Goal: Transaction & Acquisition: Purchase product/service

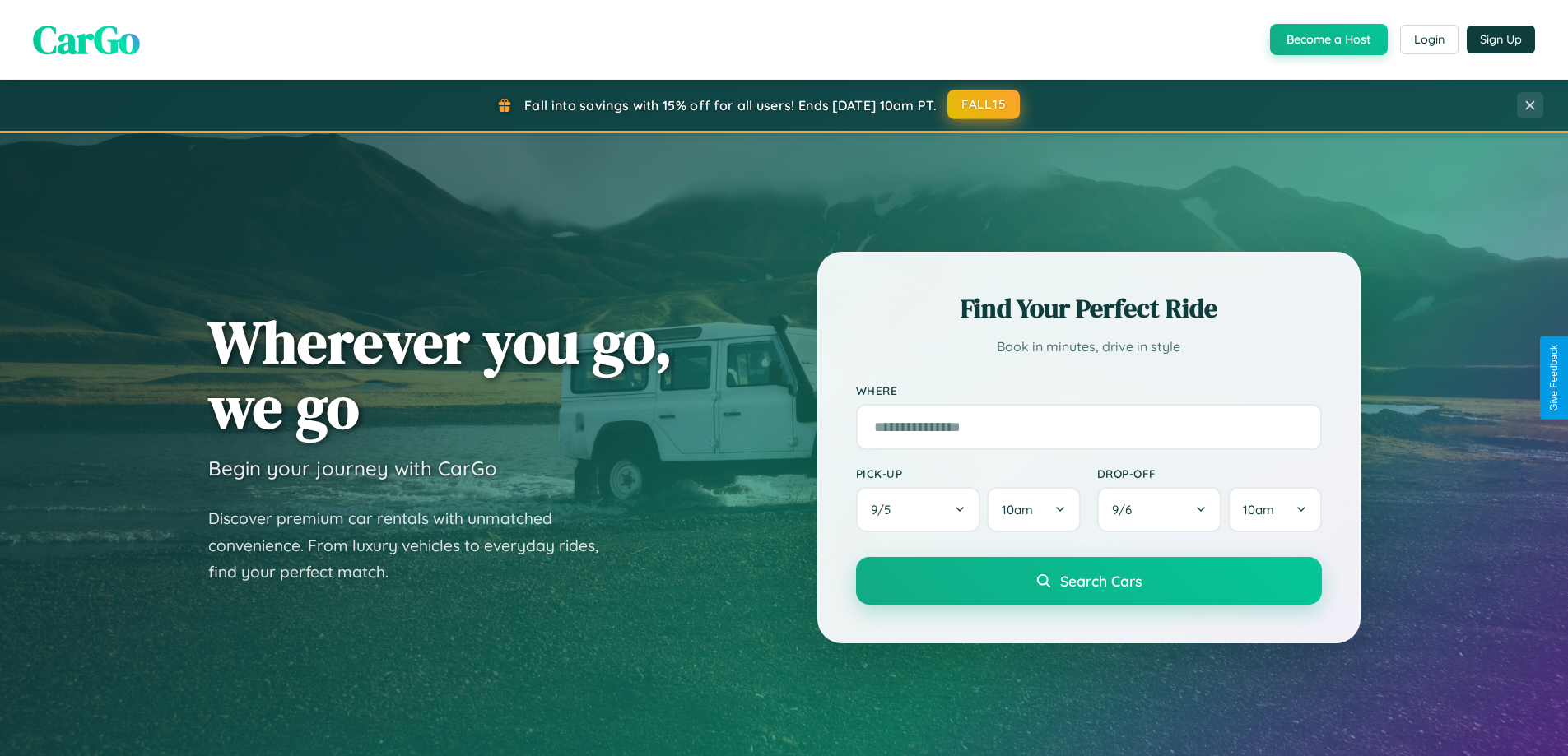
click at [984, 104] on button "FALL15" at bounding box center [983, 104] width 72 height 29
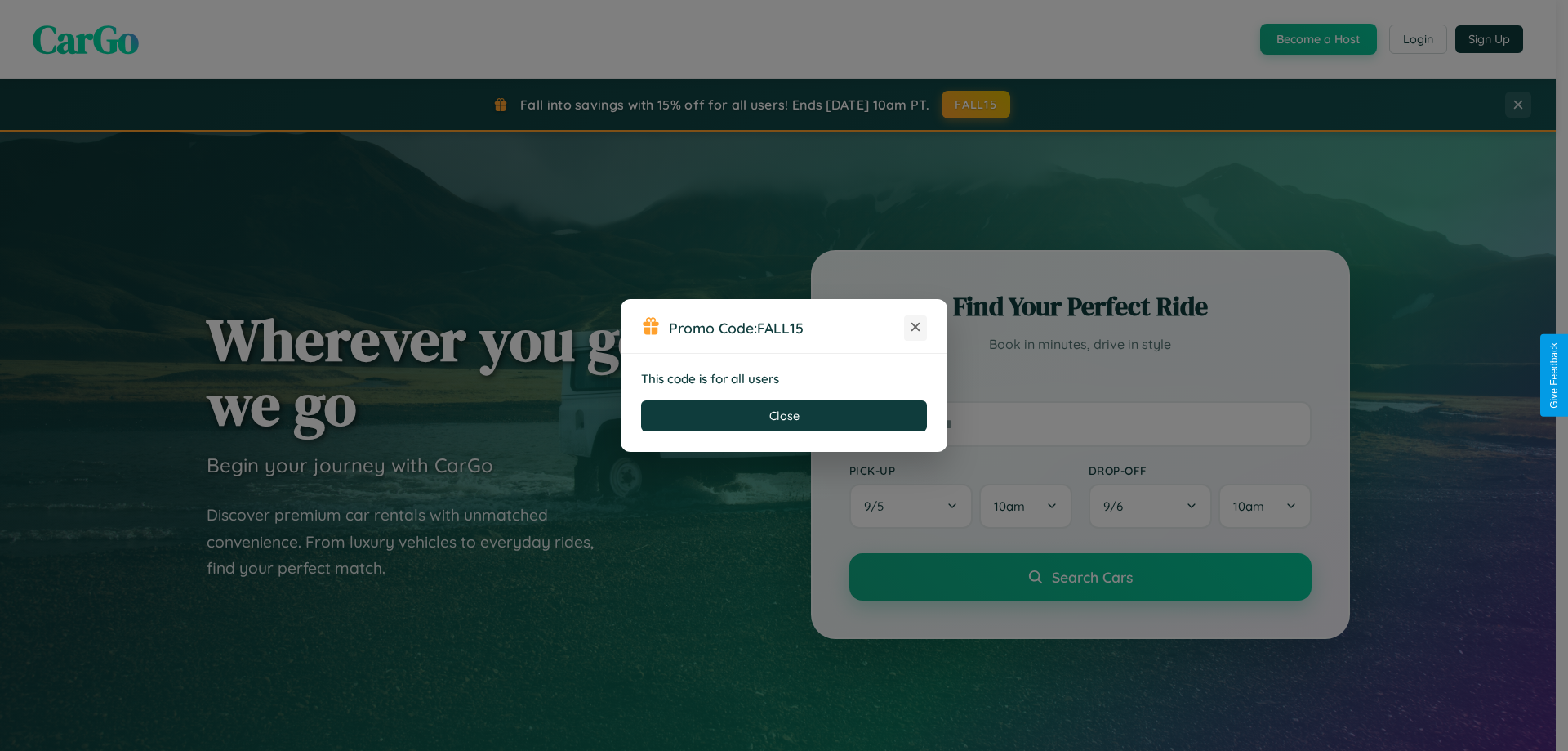
click at [916, 328] on icon at bounding box center [915, 326] width 16 height 16
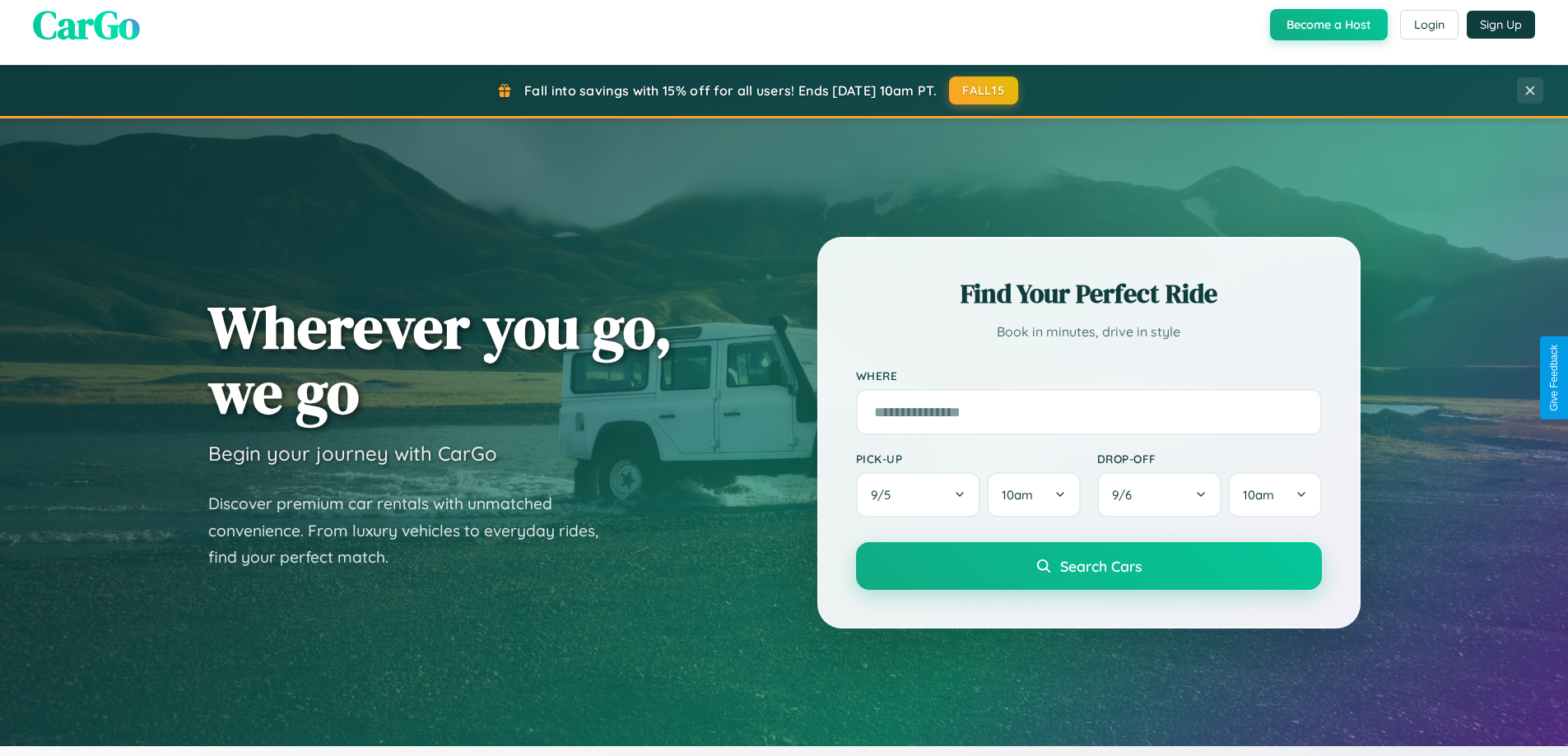
scroll to position [709, 0]
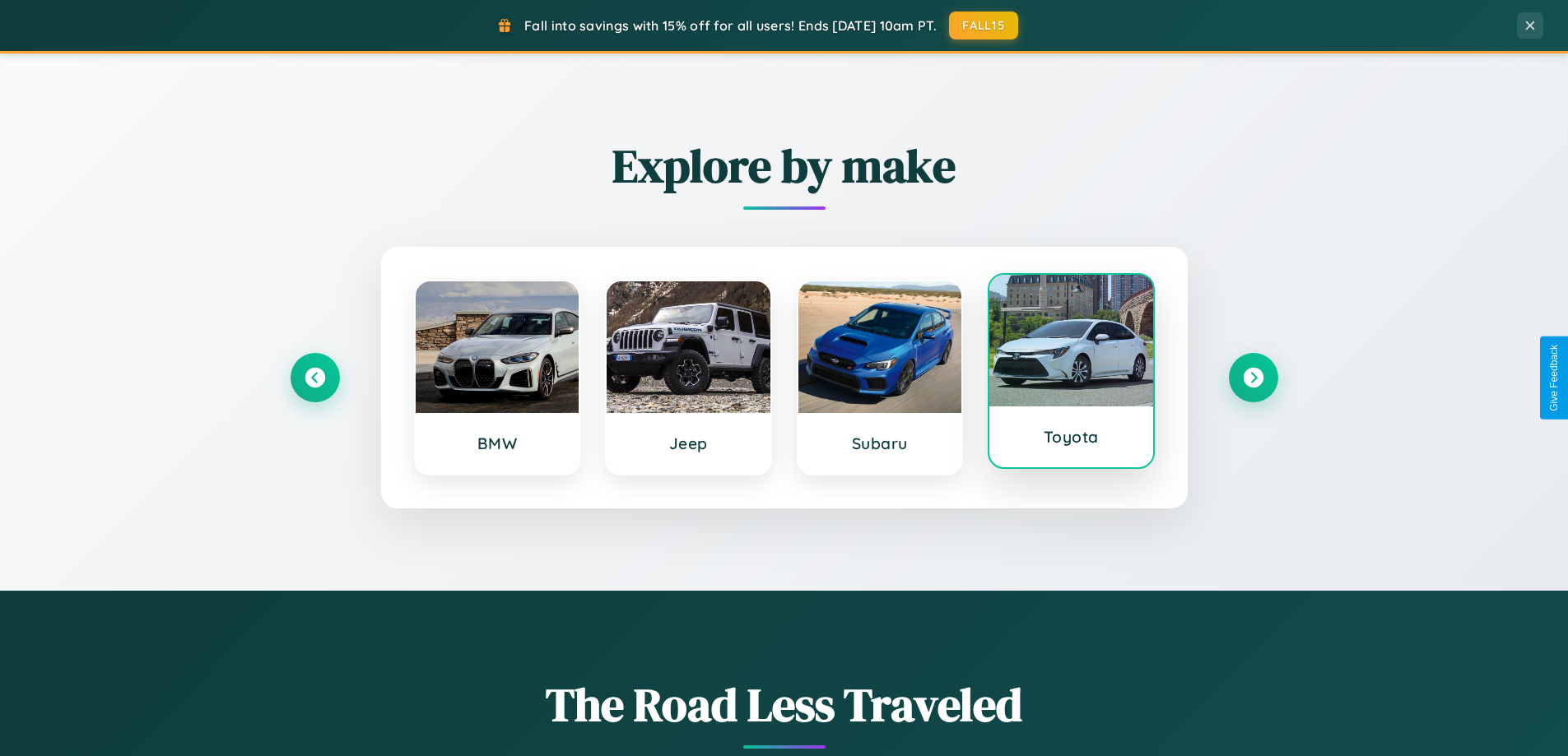
click at [1070, 372] on div at bounding box center [1071, 341] width 164 height 132
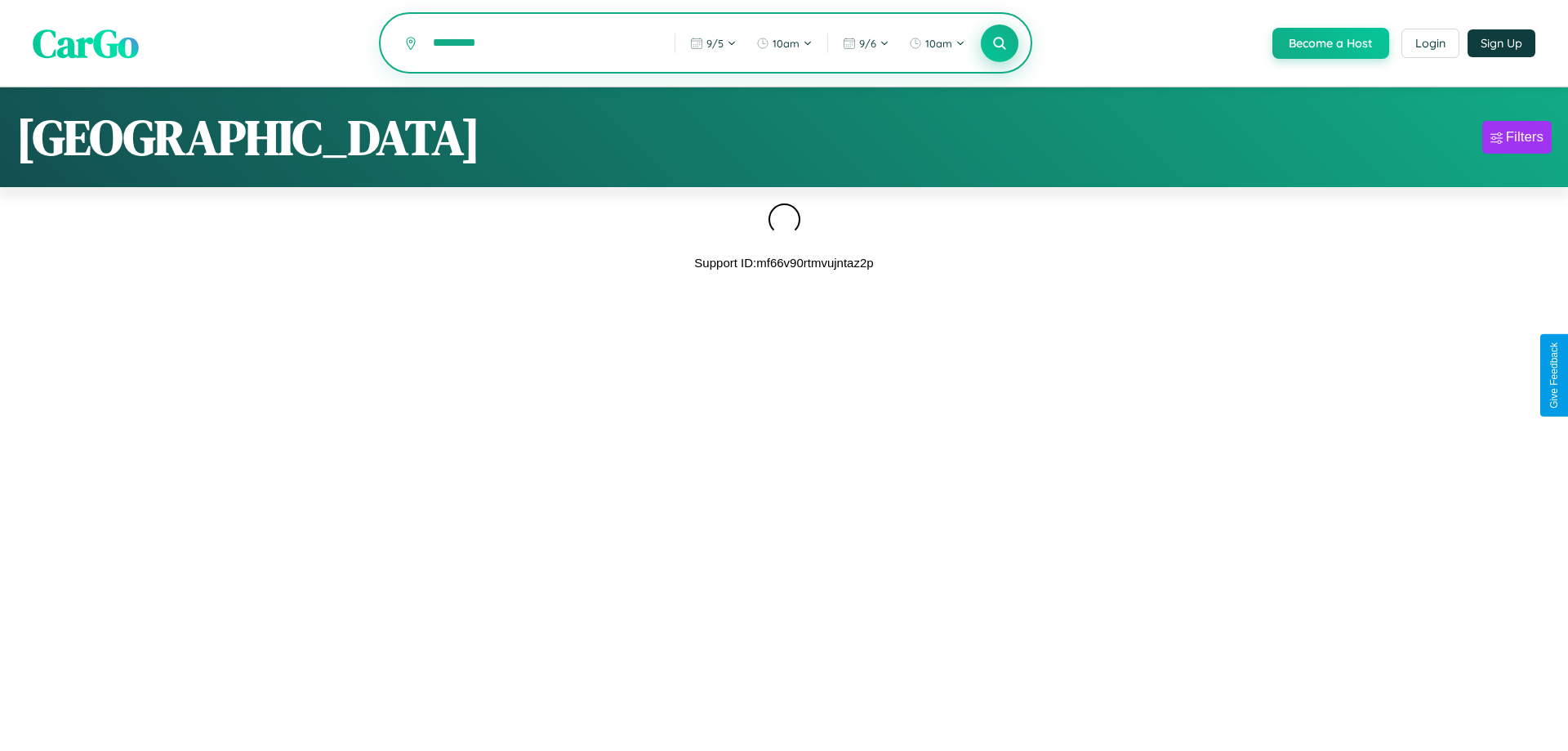
type input "*********"
click at [998, 44] on icon at bounding box center [999, 43] width 15 height 15
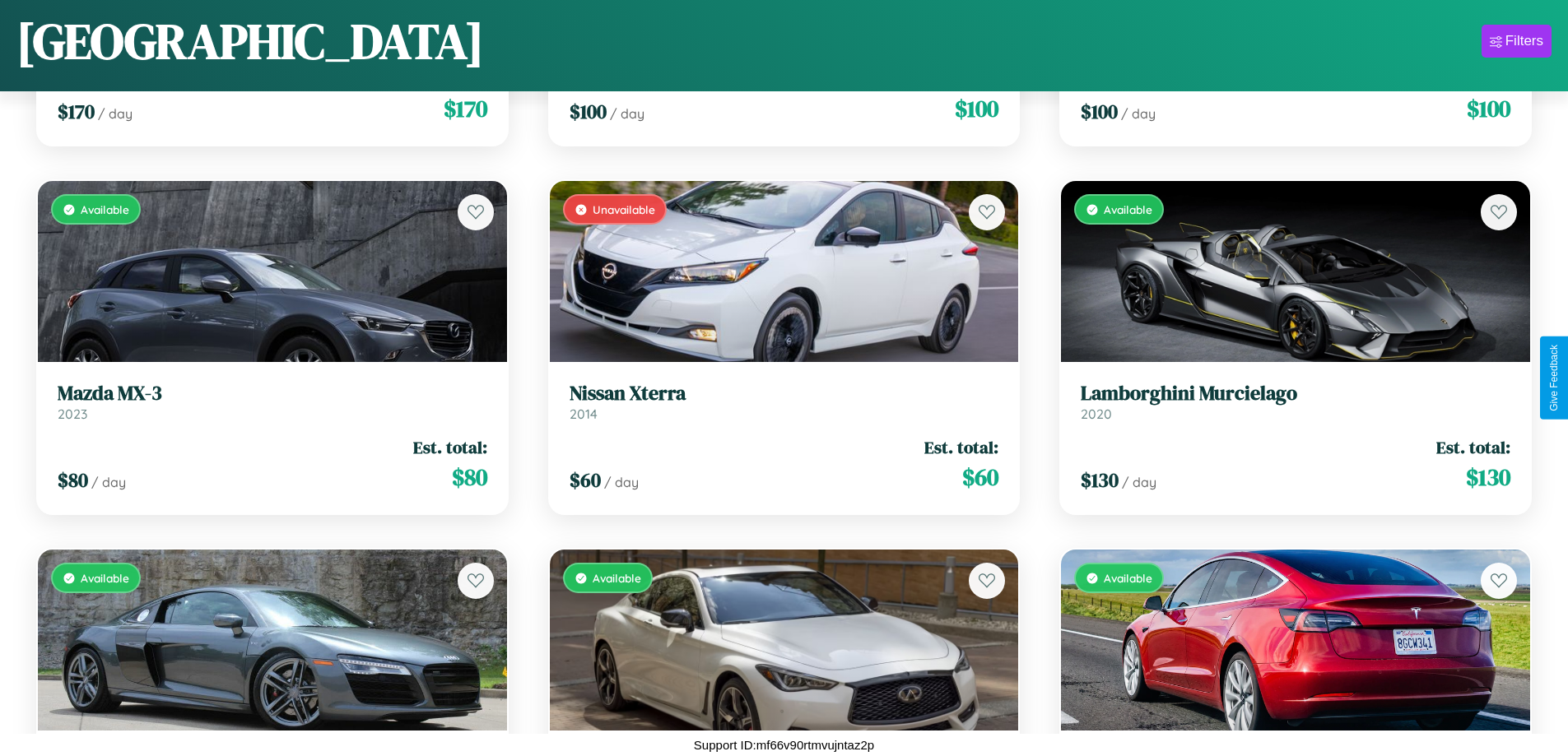
scroll to position [7598, 0]
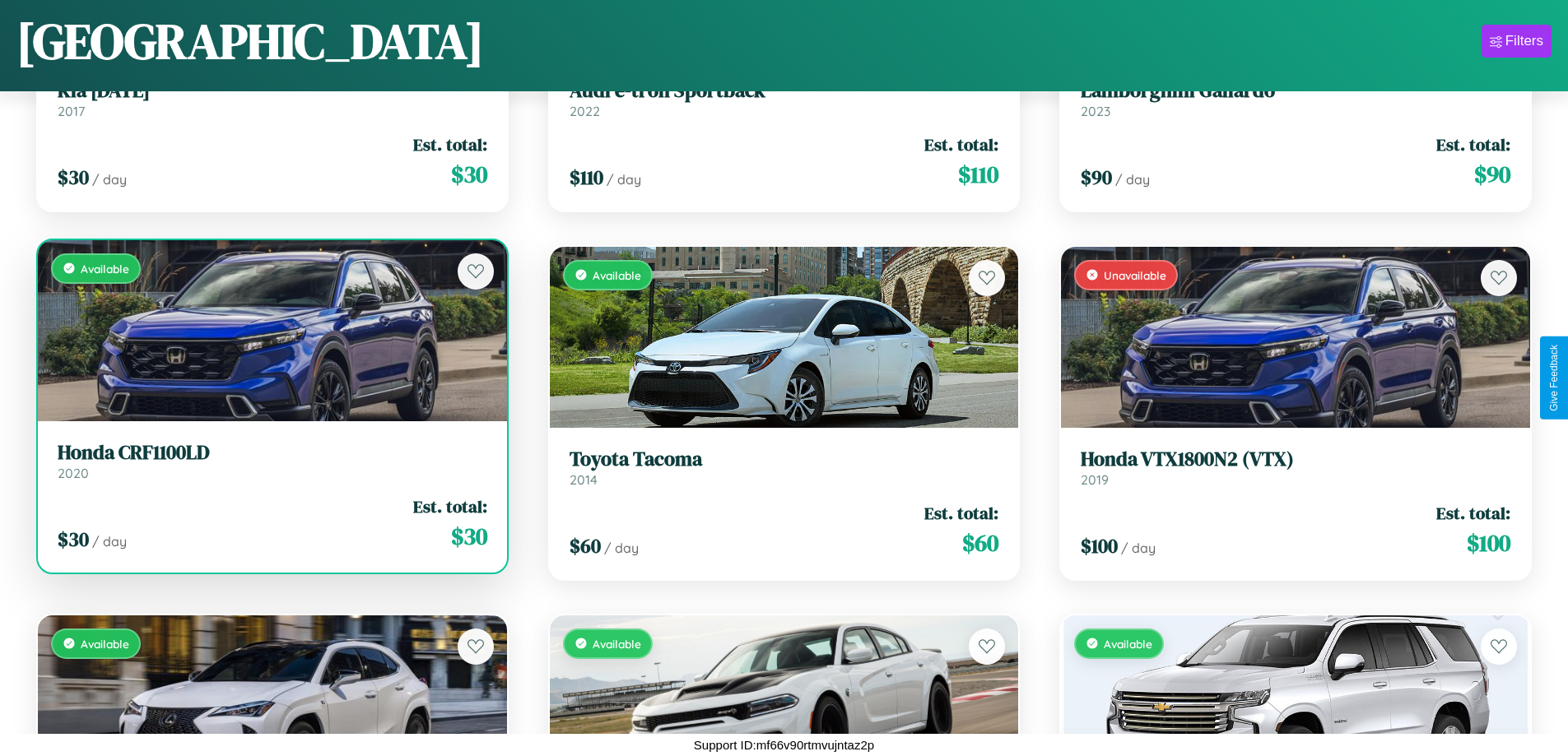
click at [270, 460] on h3 "Honda CRF1100LD" at bounding box center [273, 453] width 430 height 24
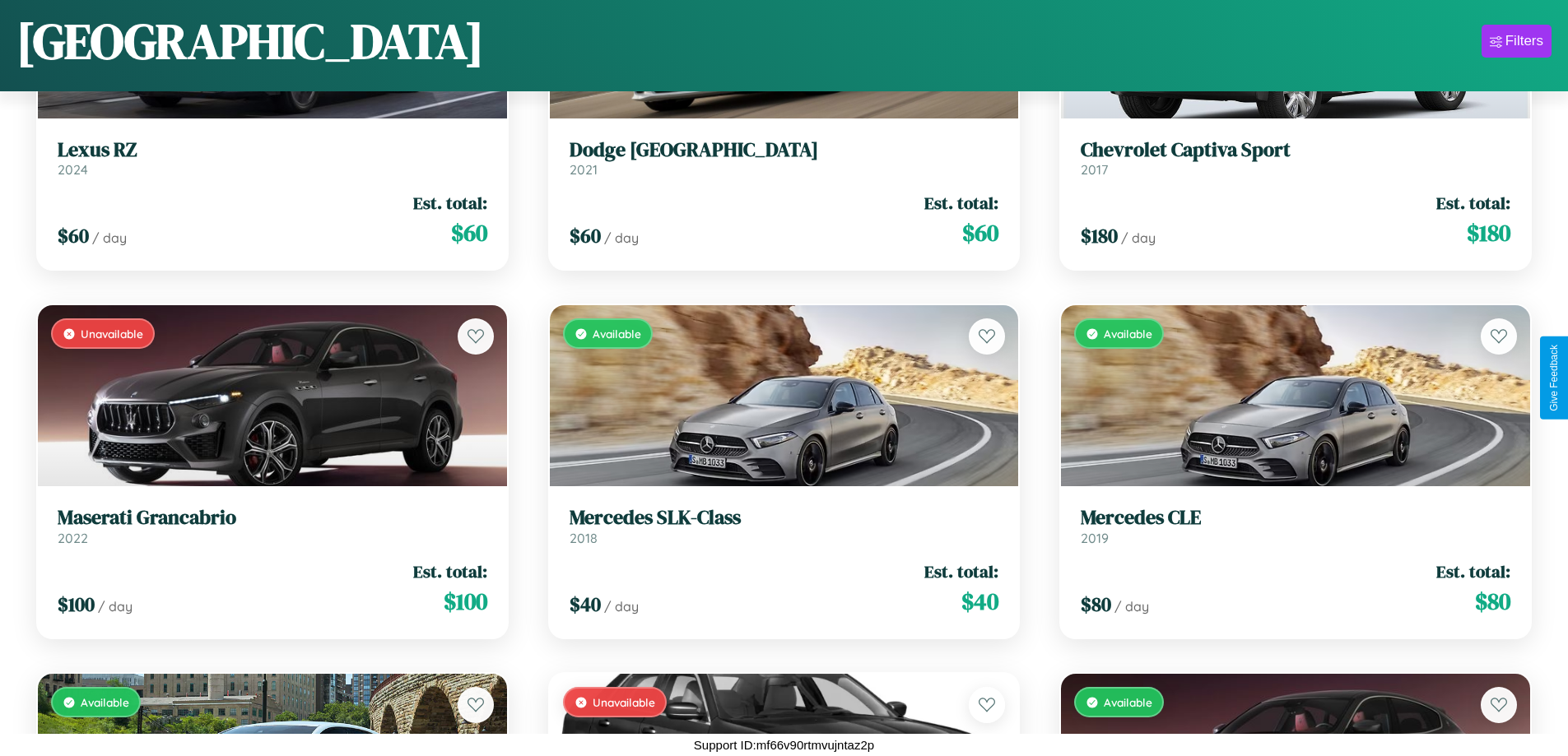
scroll to position [8335, 0]
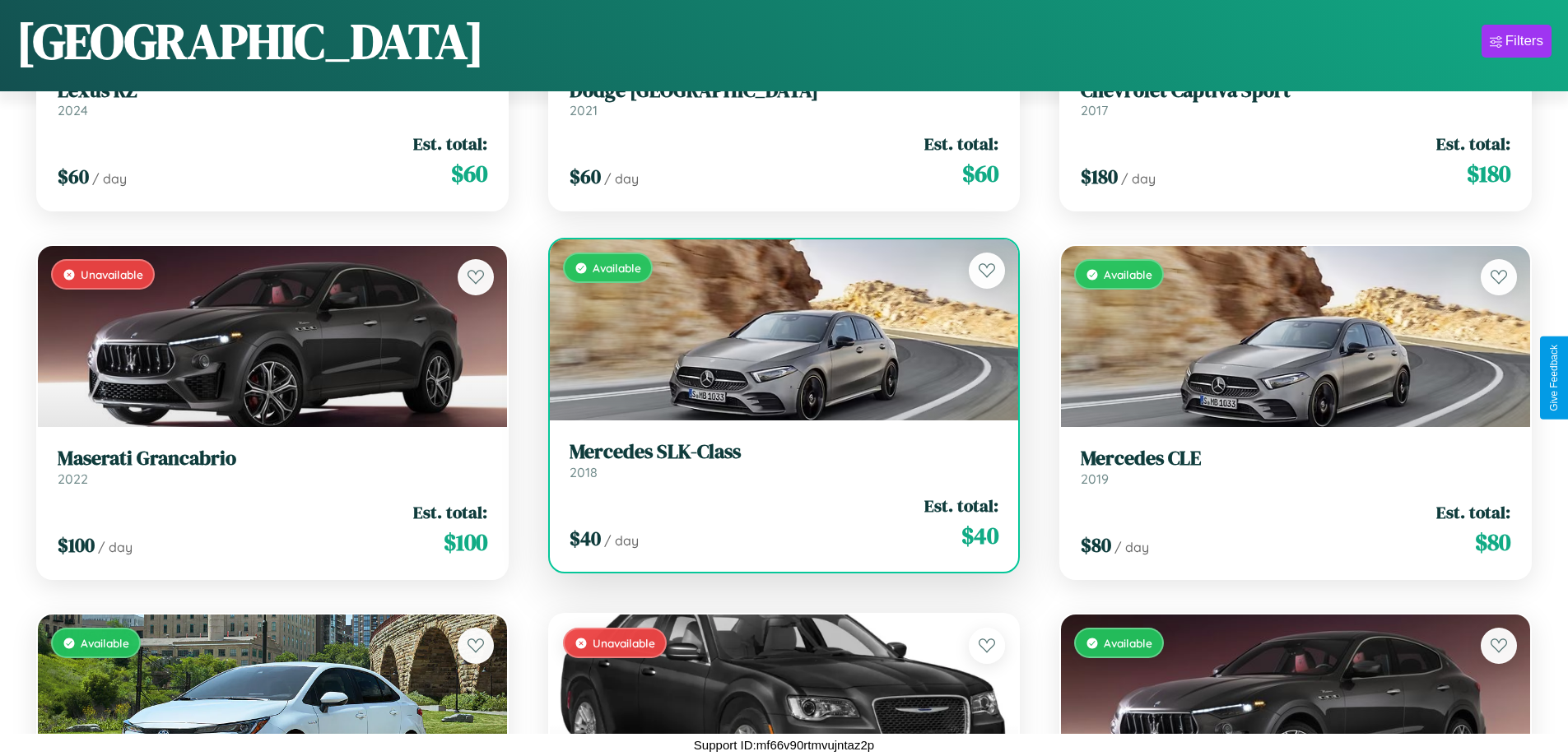
click at [777, 459] on h3 "Mercedes SLK-Class" at bounding box center [784, 453] width 430 height 24
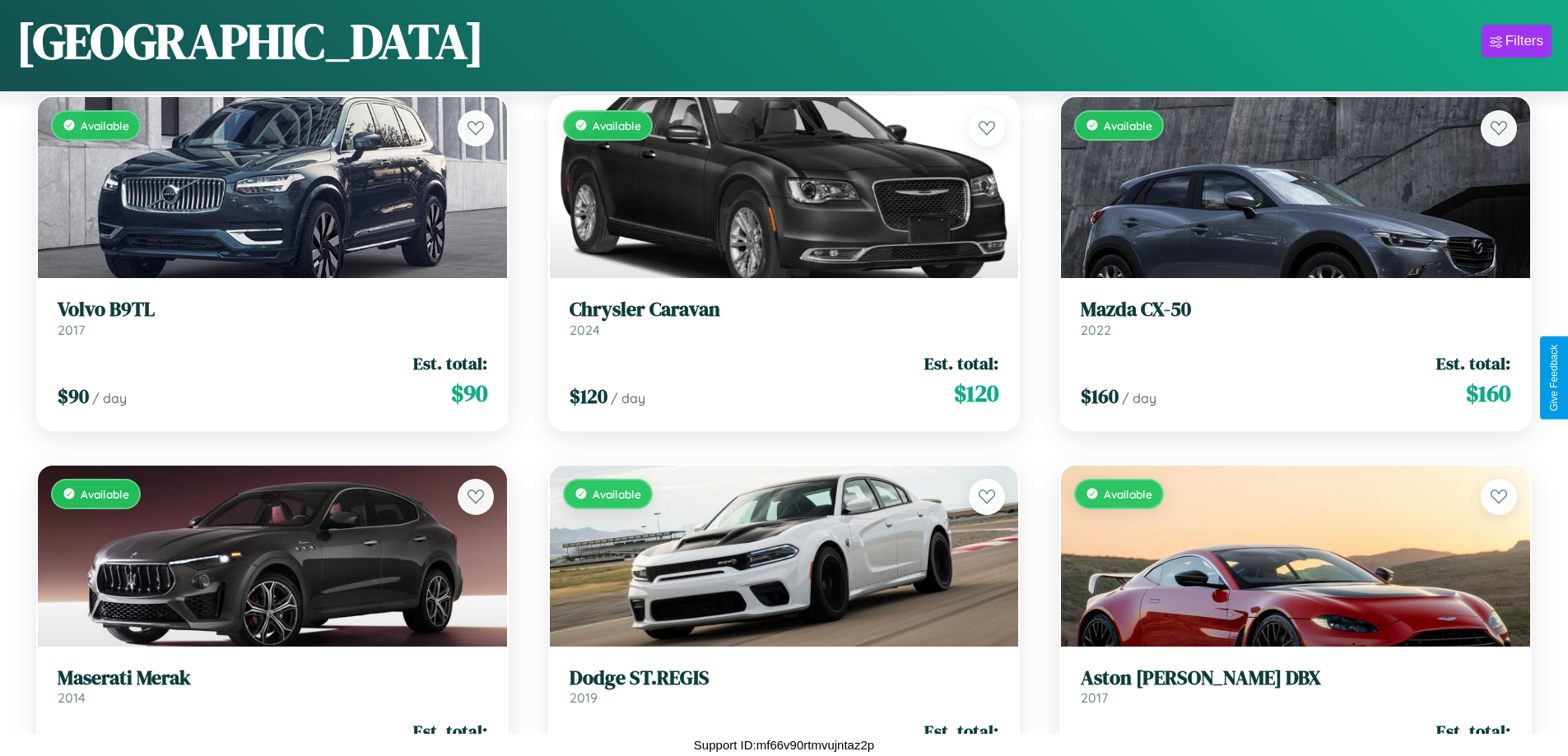
scroll to position [11650, 0]
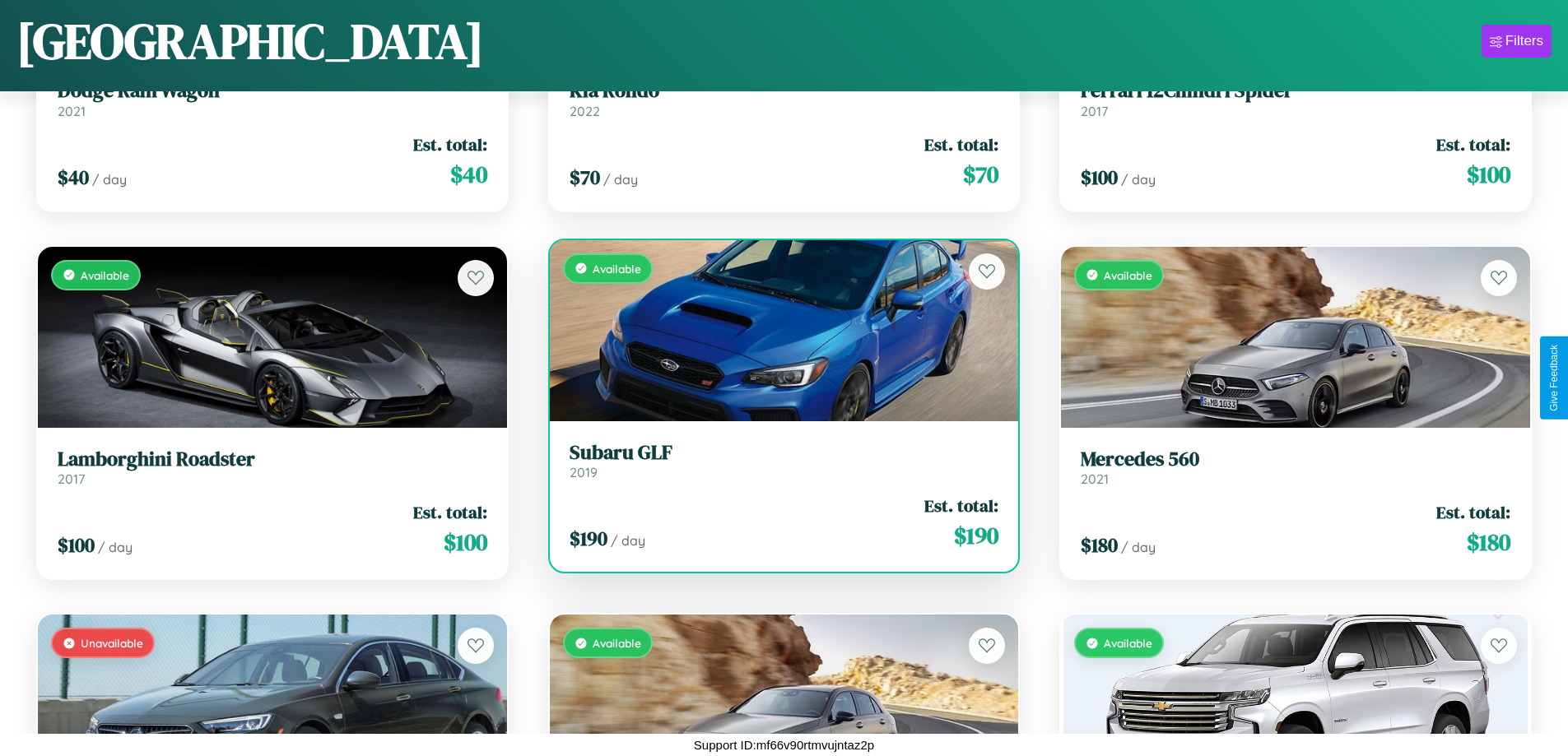
click at [777, 330] on div "Available" at bounding box center [784, 331] width 469 height 181
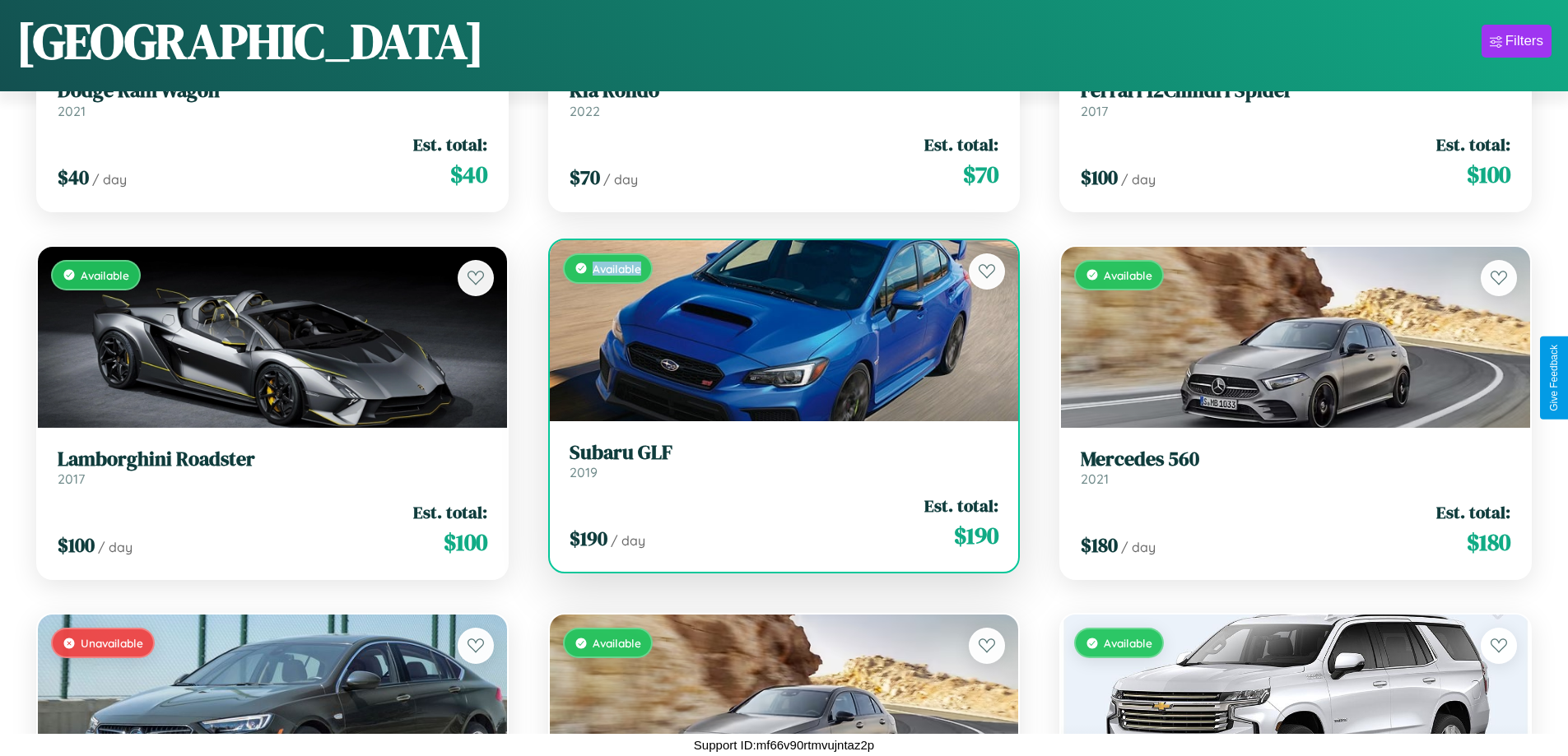
click at [777, 330] on div "Available" at bounding box center [784, 331] width 469 height 181
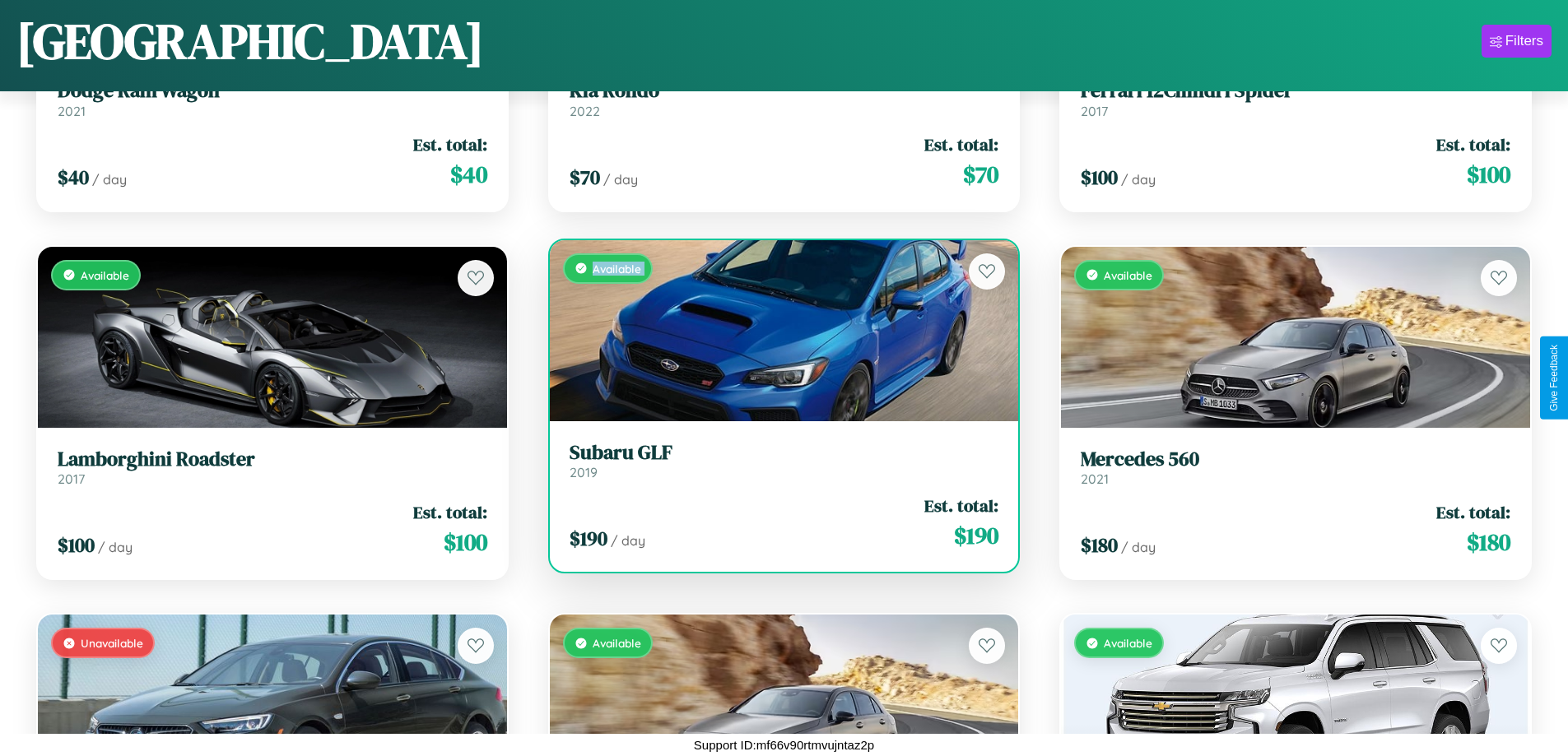
click at [777, 330] on div "Available" at bounding box center [784, 331] width 469 height 181
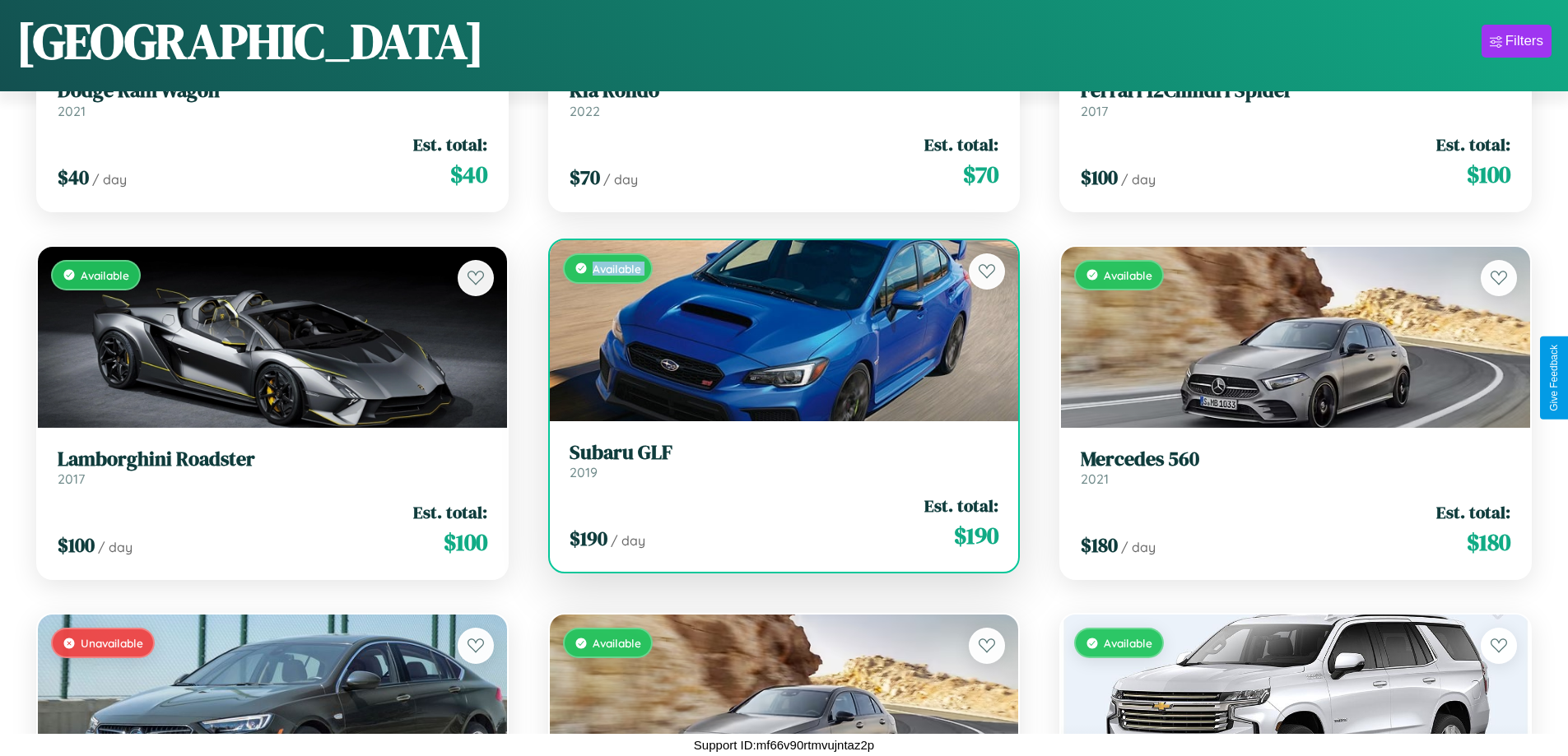
click at [777, 330] on div "Available" at bounding box center [784, 331] width 469 height 181
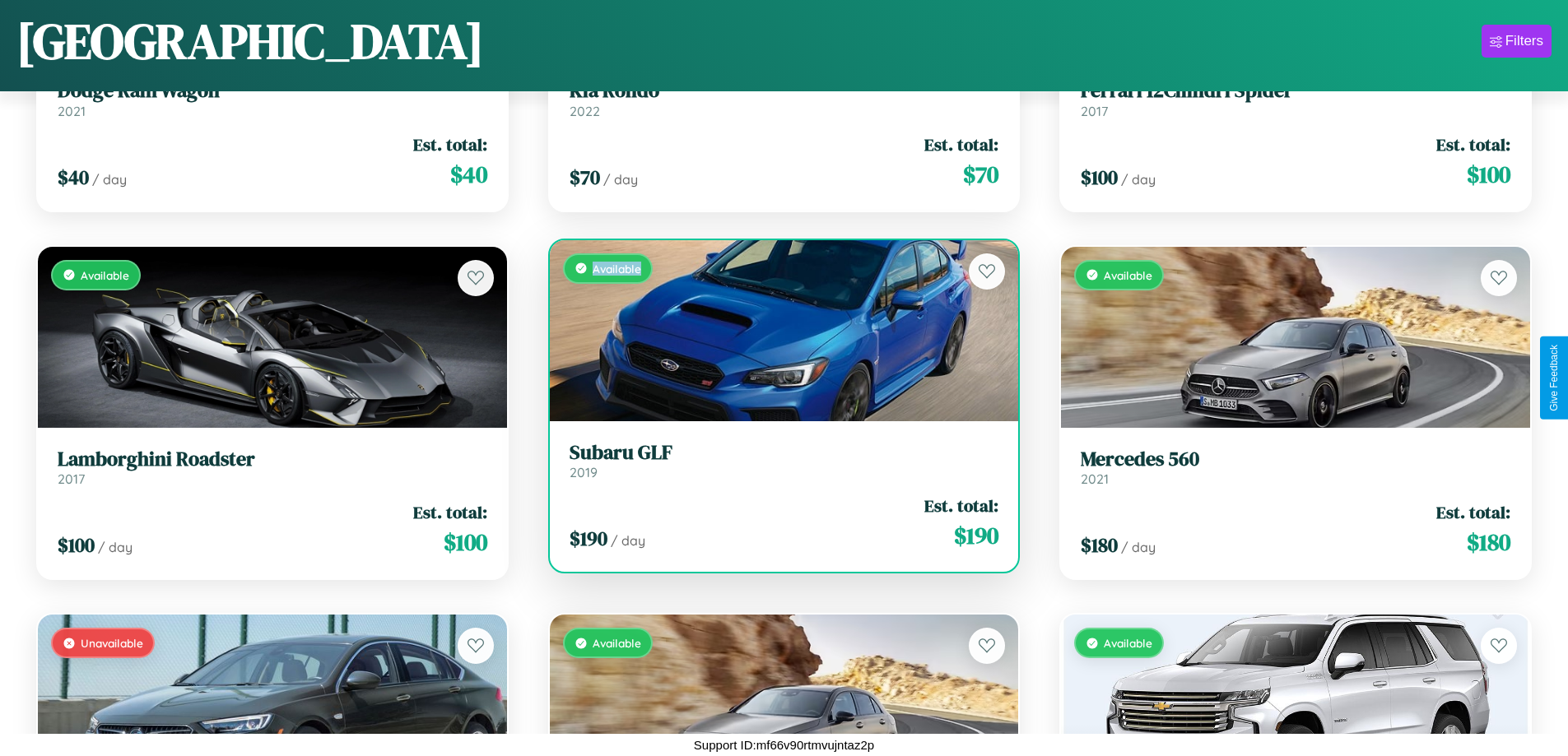
click at [777, 330] on div "Available" at bounding box center [784, 331] width 469 height 181
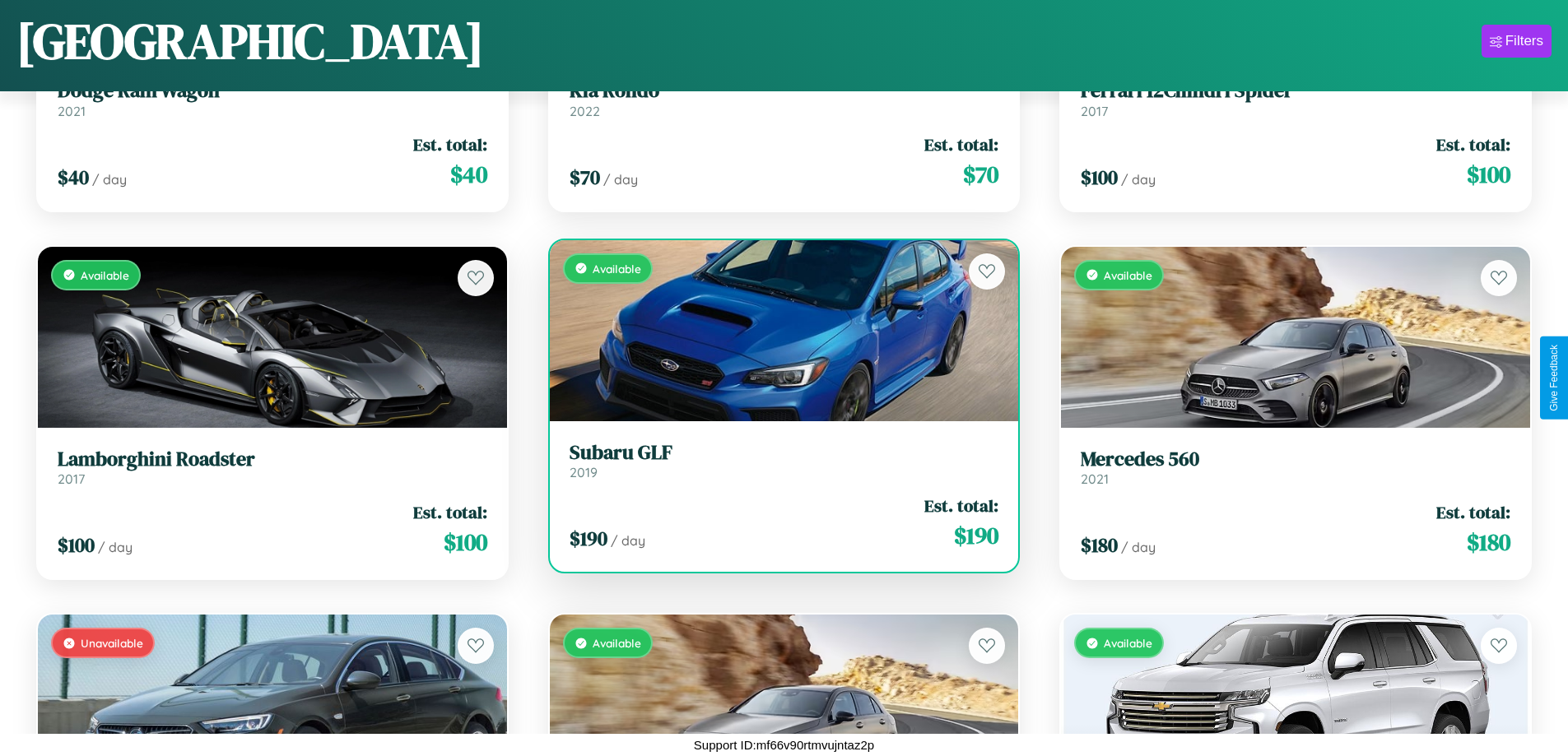
click at [777, 459] on h3 "Subaru GLF" at bounding box center [784, 453] width 430 height 24
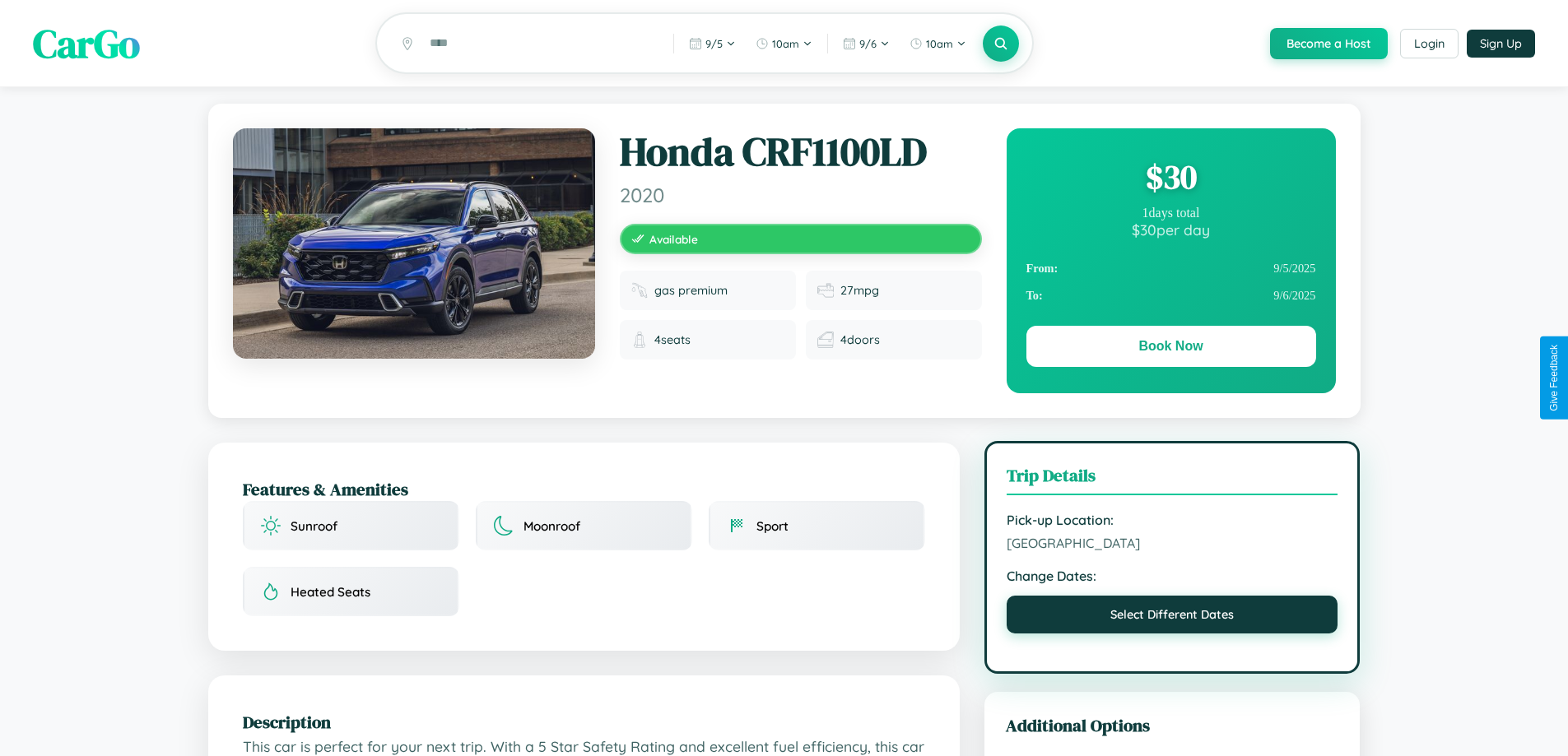
click at [1172, 617] on button "Select Different Dates" at bounding box center [1172, 615] width 332 height 38
select select "*"
select select "****"
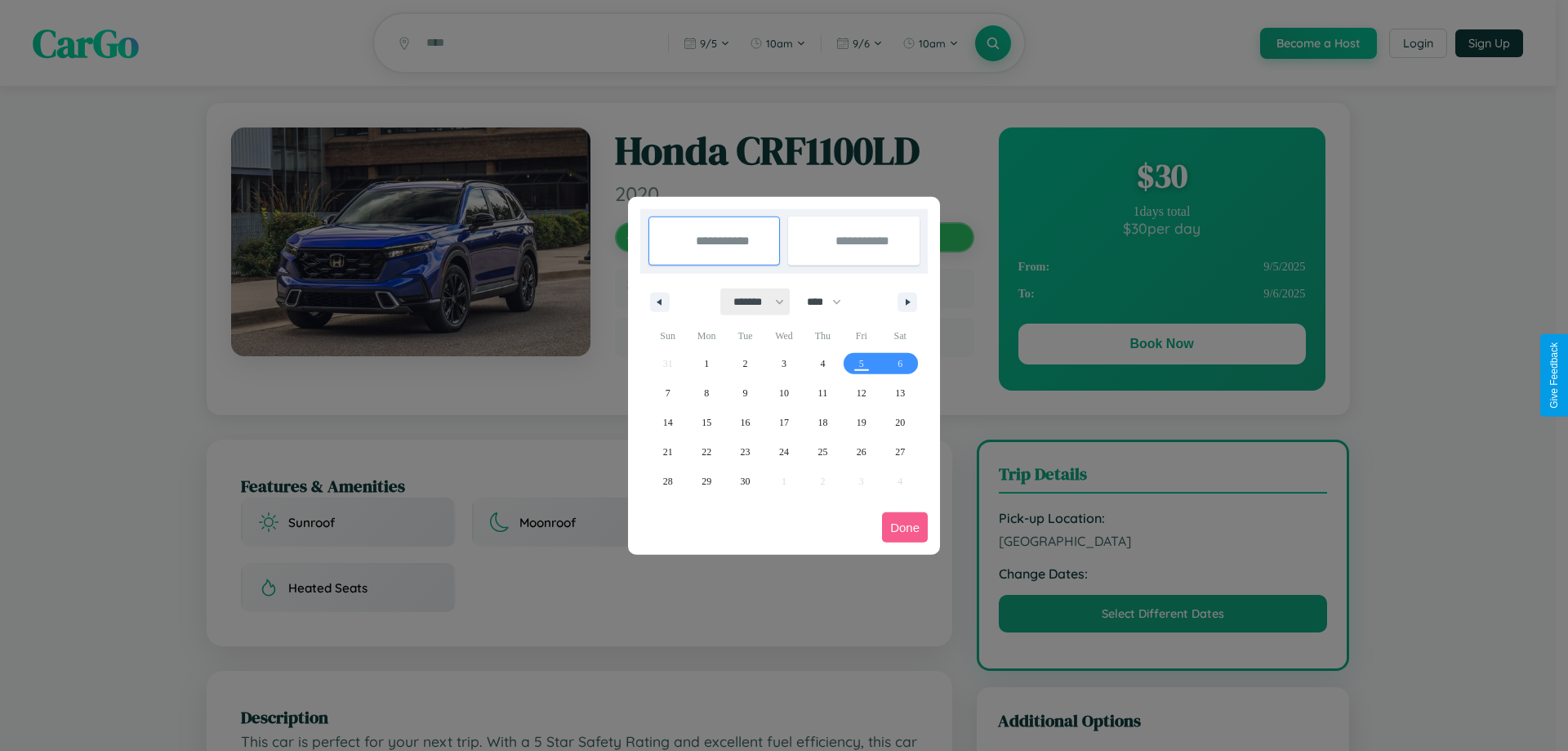
drag, startPoint x: 751, startPoint y: 301, endPoint x: 784, endPoint y: 328, distance: 42.6
click at [751, 301] on select "******* ******** ***** ***** *** **** **** ****** ********* ******* ******** **…" at bounding box center [756, 301] width 69 height 27
select select "*"
click at [823, 421] on span "16" at bounding box center [822, 422] width 9 height 29
type input "**********"
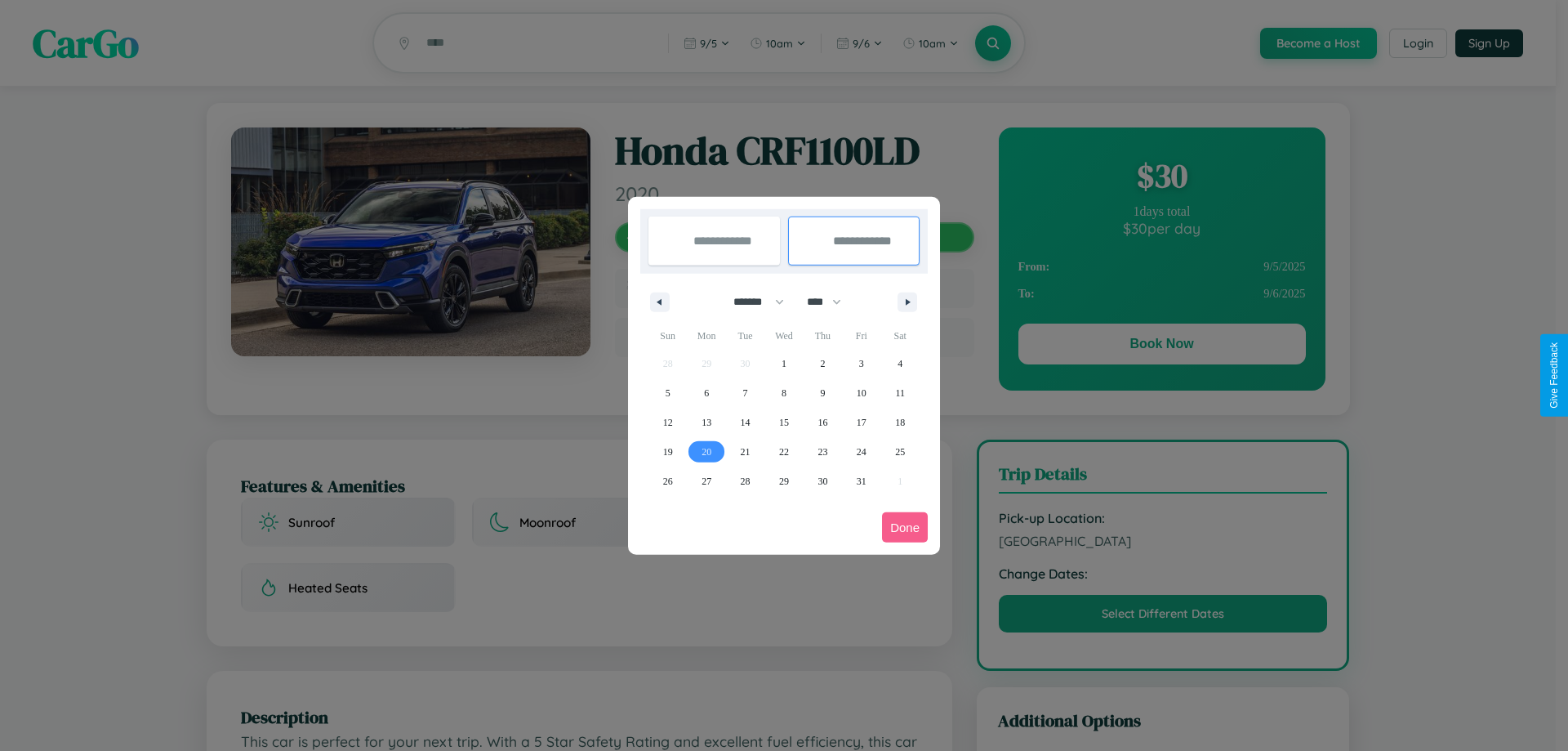
click at [706, 451] on span "20" at bounding box center [706, 452] width 9 height 29
type input "**********"
click at [905, 527] on button "Done" at bounding box center [905, 527] width 45 height 30
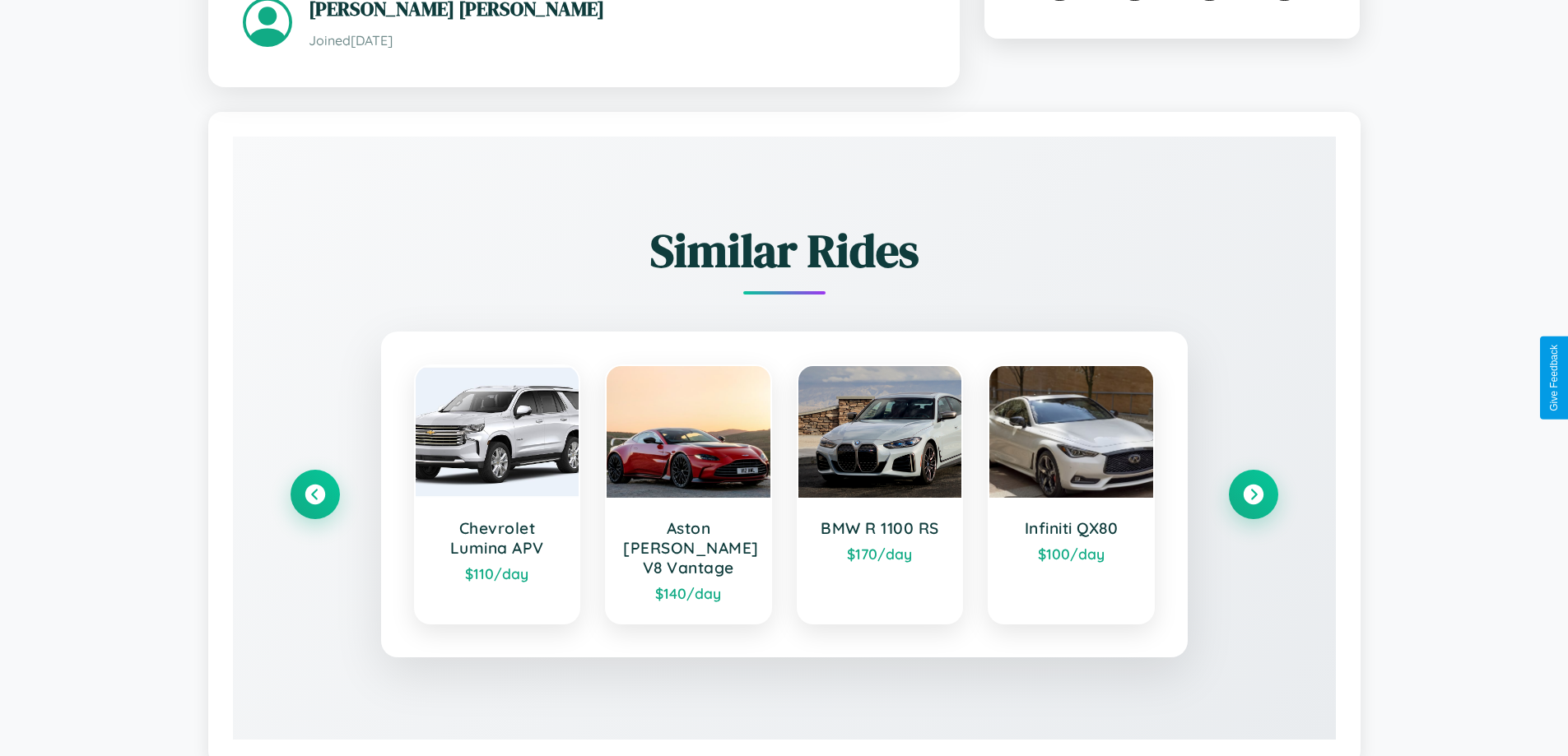
scroll to position [964, 0]
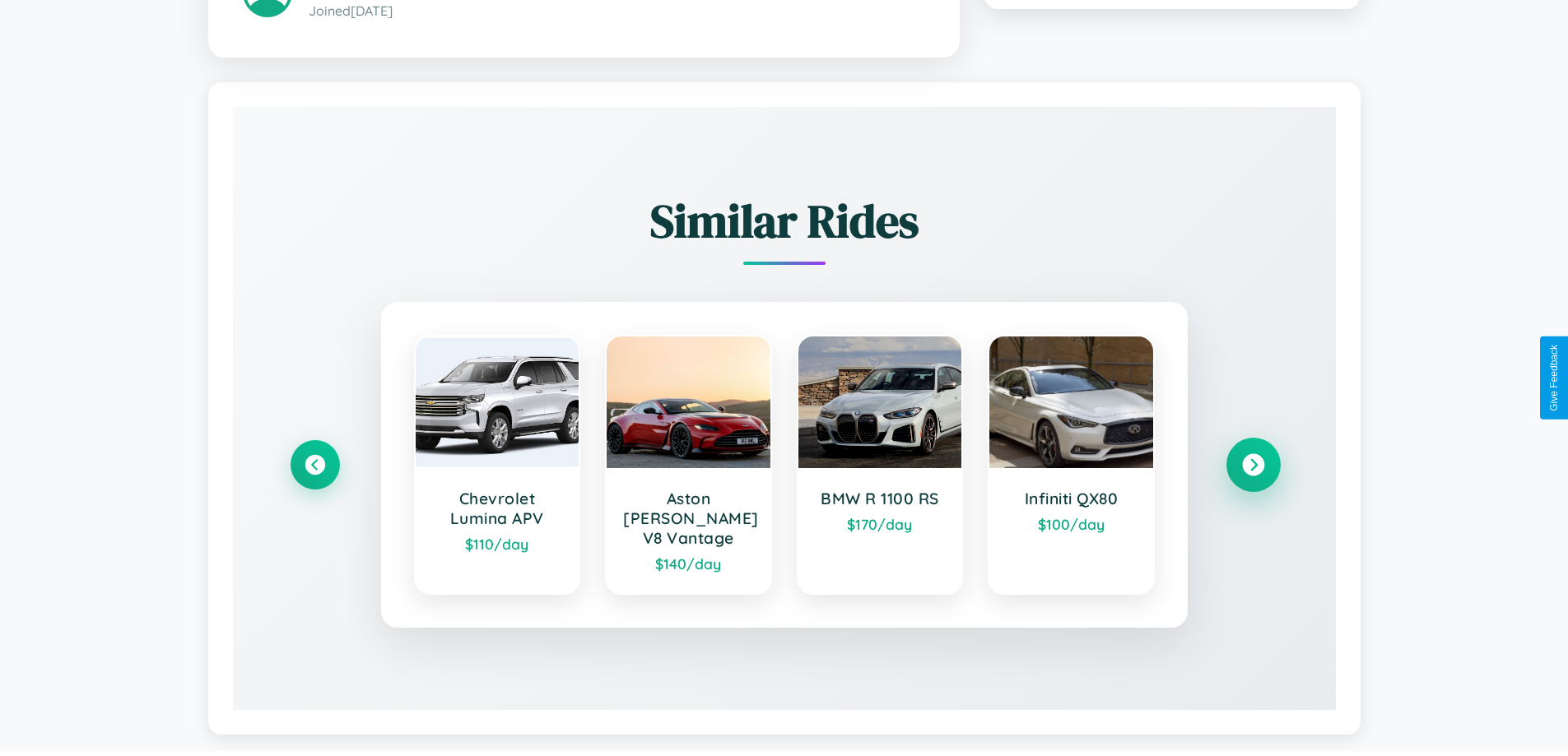
click at [1252, 457] on icon at bounding box center [1253, 465] width 22 height 22
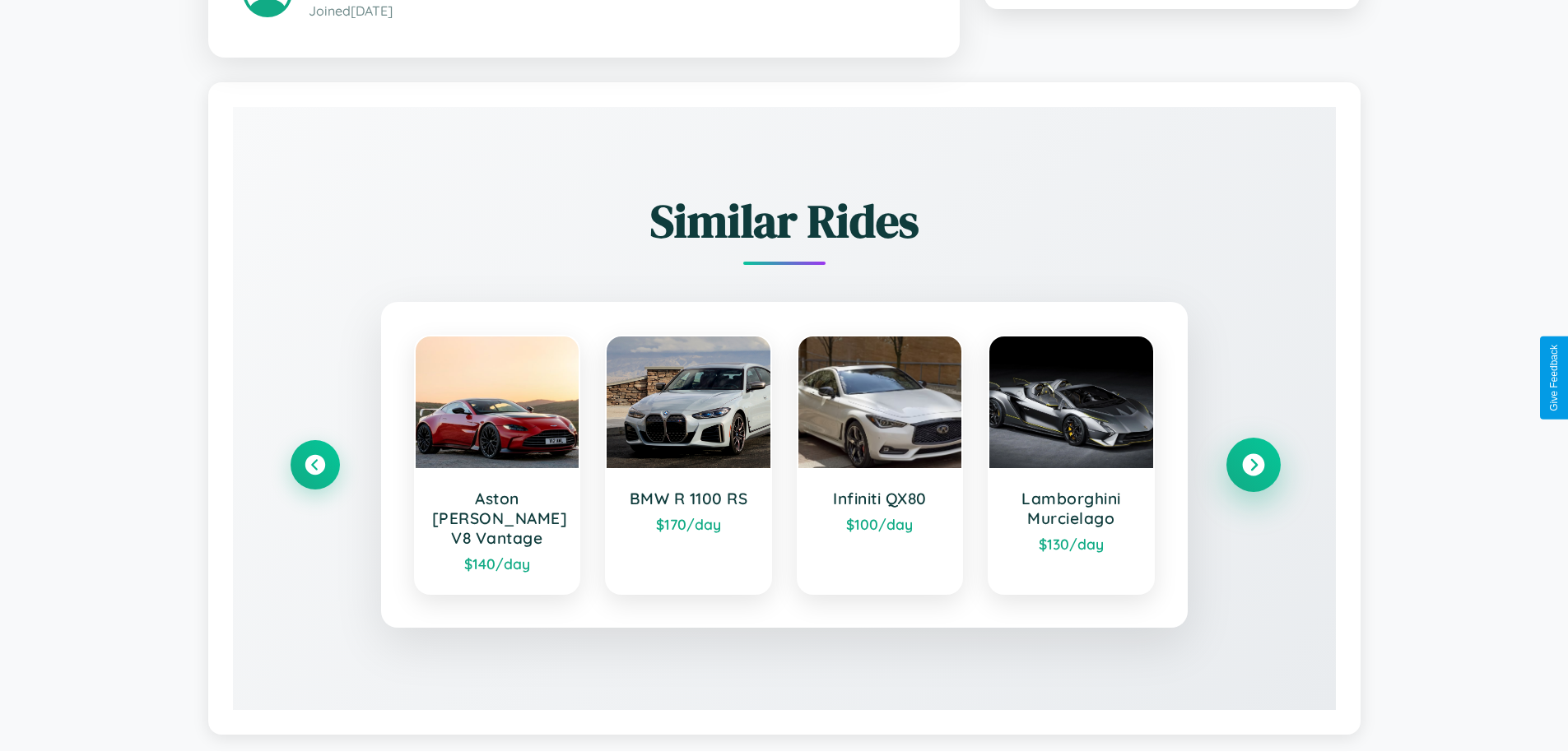
click at [1252, 457] on icon at bounding box center [1253, 465] width 22 height 22
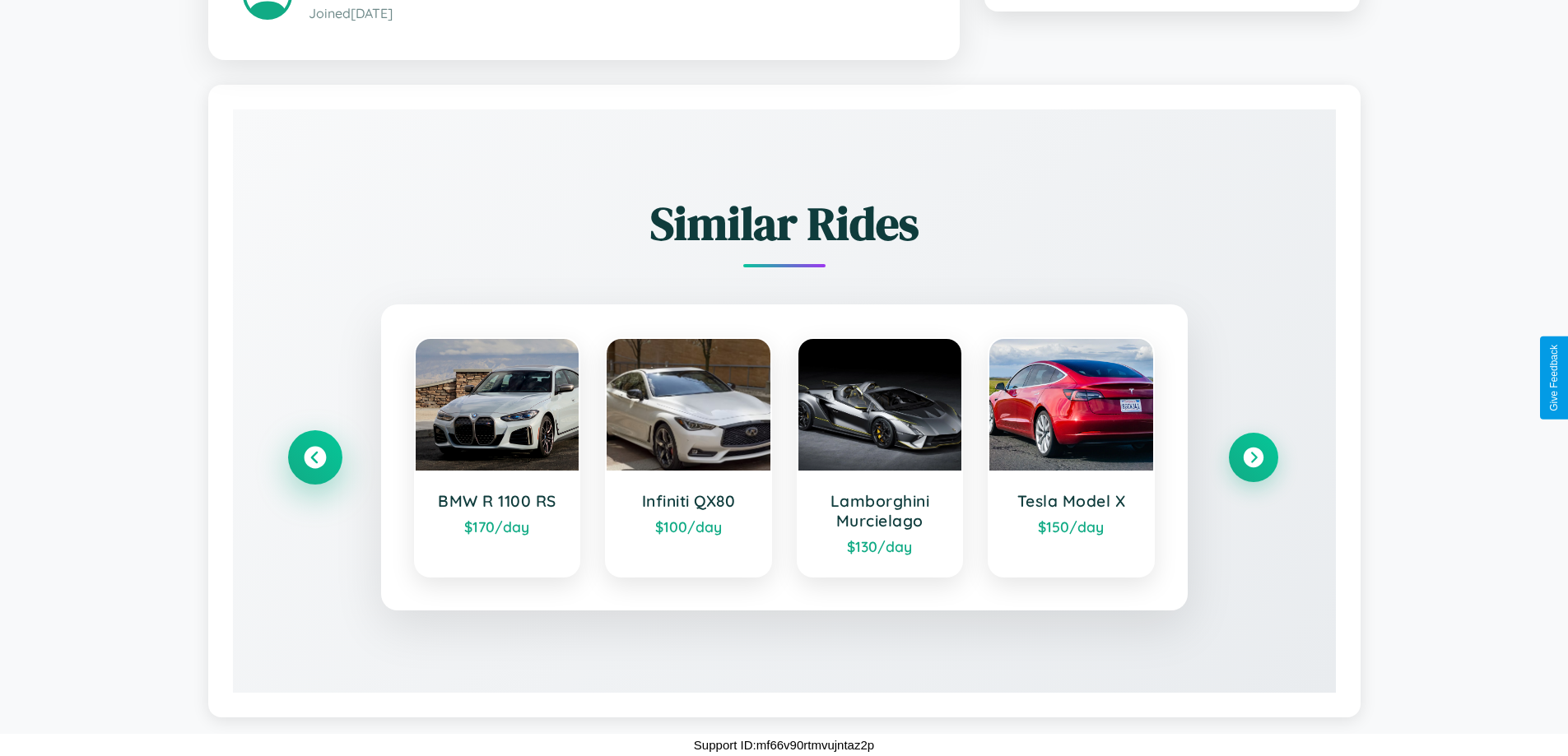
click at [315, 457] on icon at bounding box center [315, 457] width 22 height 22
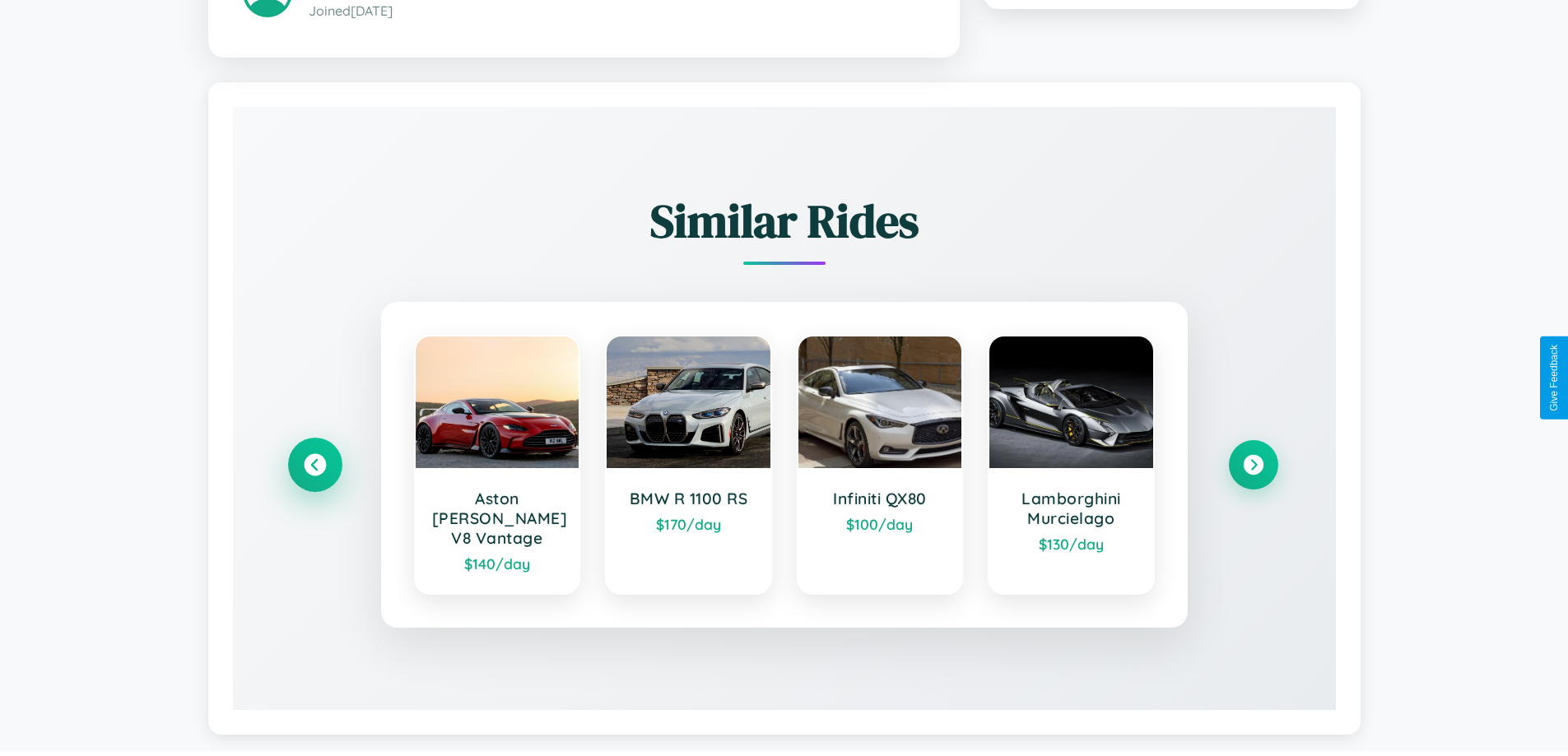
click at [315, 457] on icon at bounding box center [315, 465] width 22 height 22
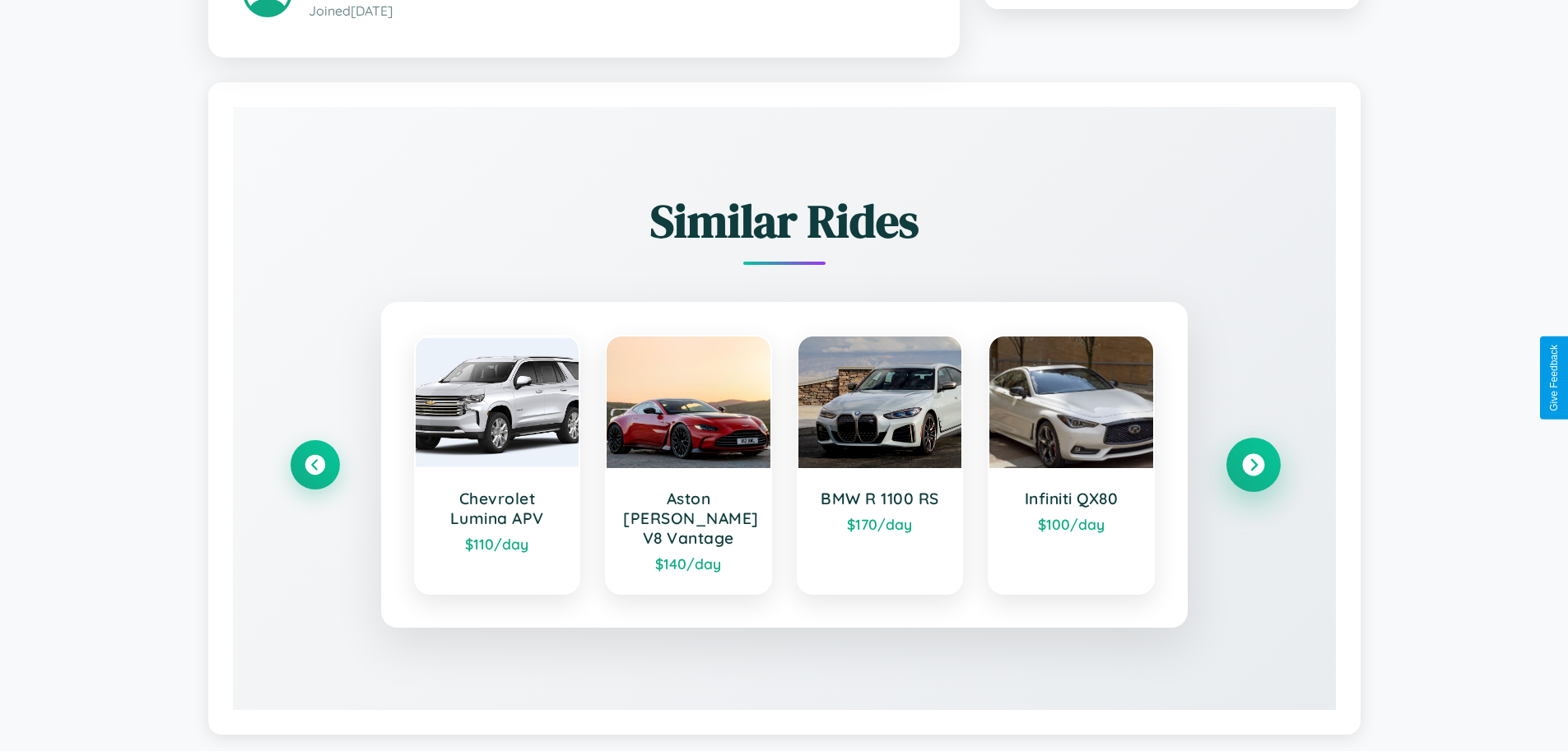
click at [1252, 457] on icon at bounding box center [1253, 465] width 22 height 22
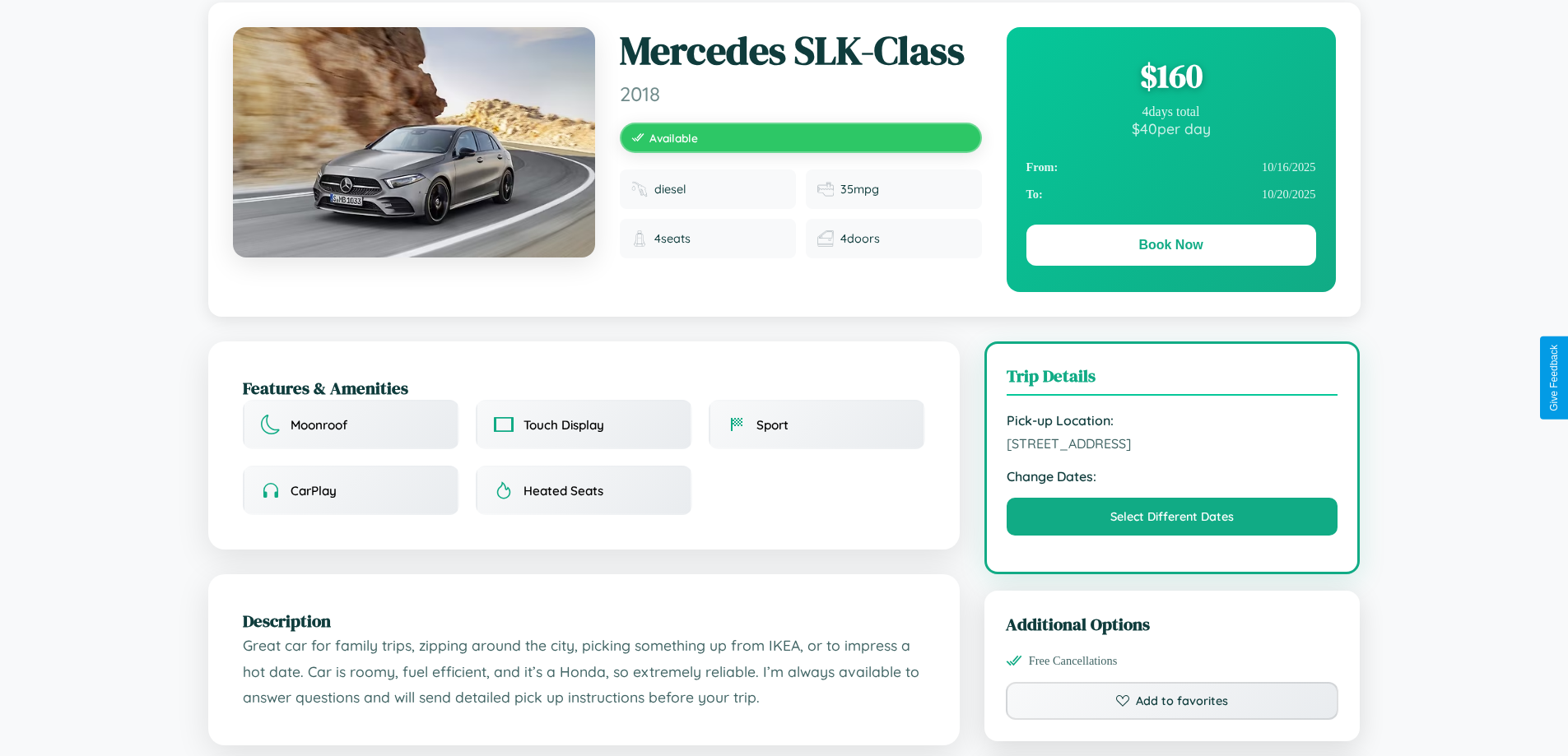
scroll to position [170, 0]
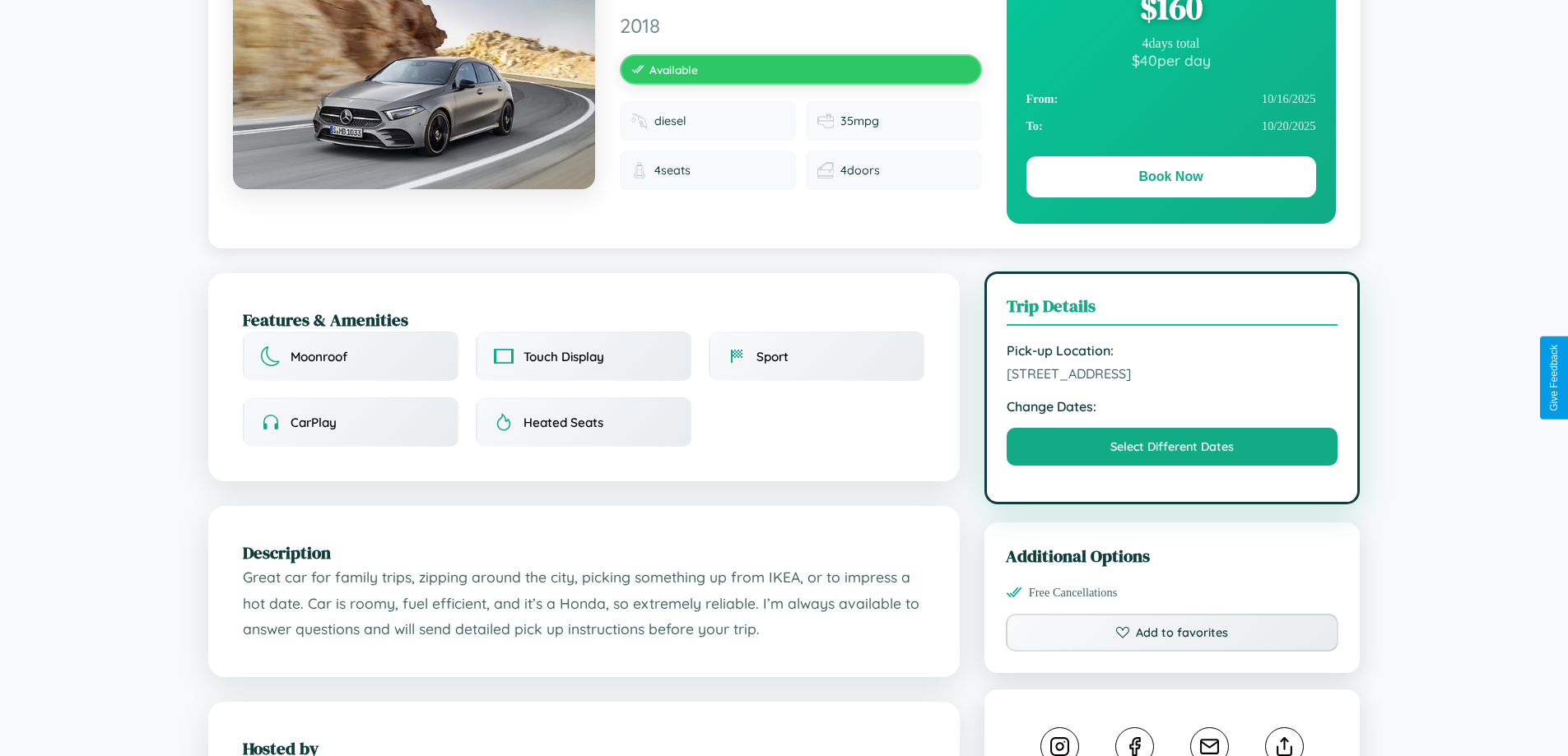
click at [1172, 376] on span "[STREET_ADDRESS]" at bounding box center [1172, 373] width 332 height 16
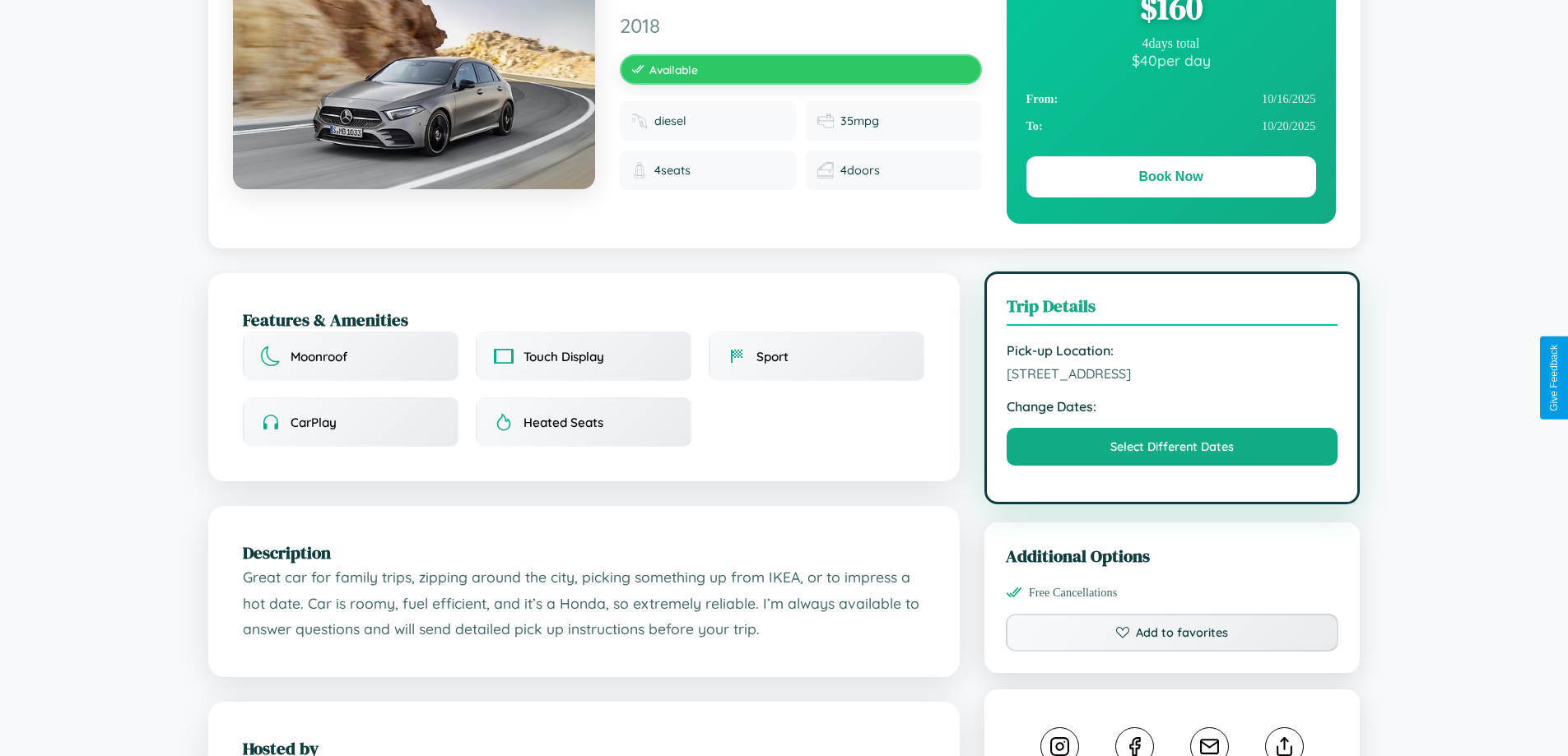
click at [1172, 376] on span "[STREET_ADDRESS]" at bounding box center [1172, 373] width 332 height 16
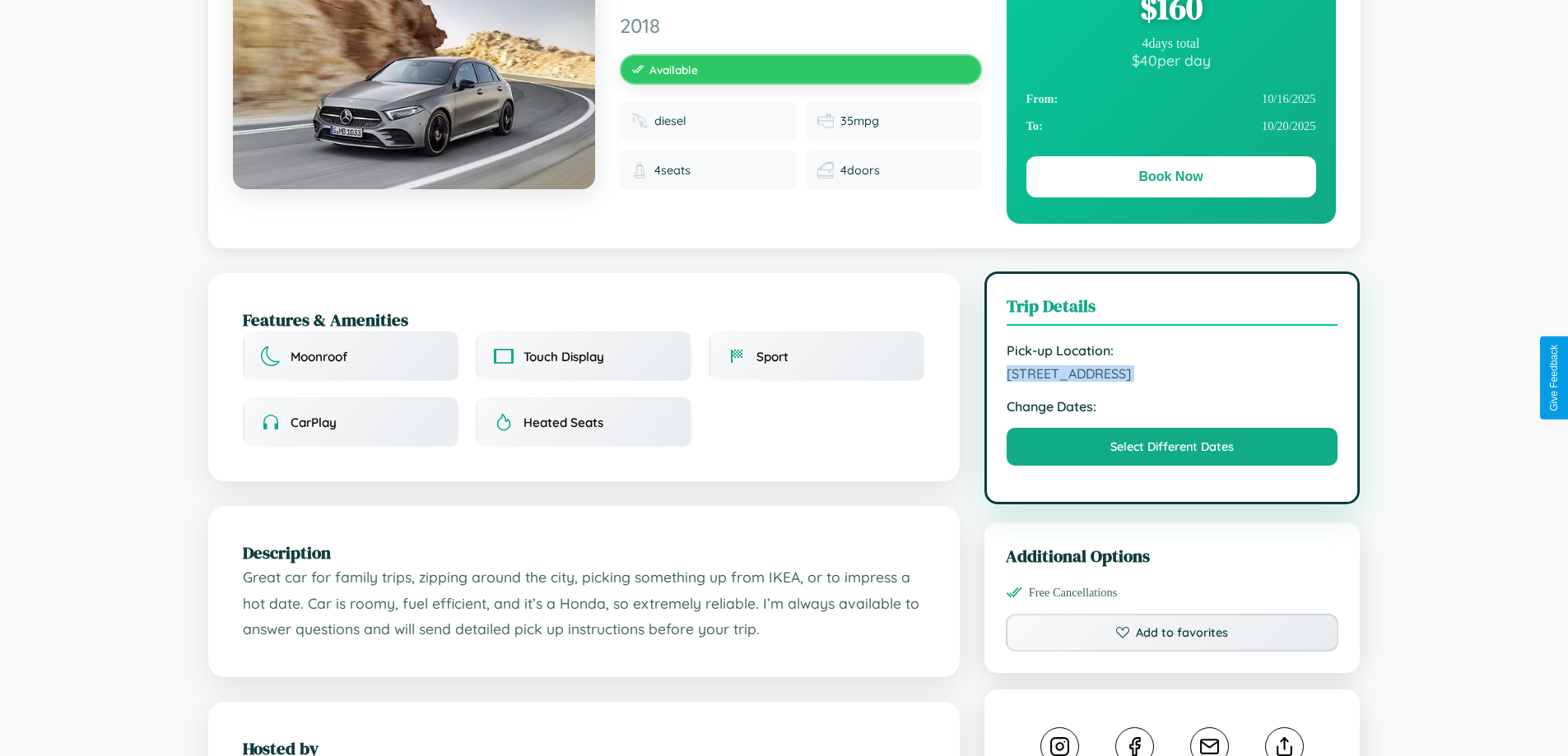
click at [1172, 376] on span "[STREET_ADDRESS]" at bounding box center [1172, 373] width 332 height 16
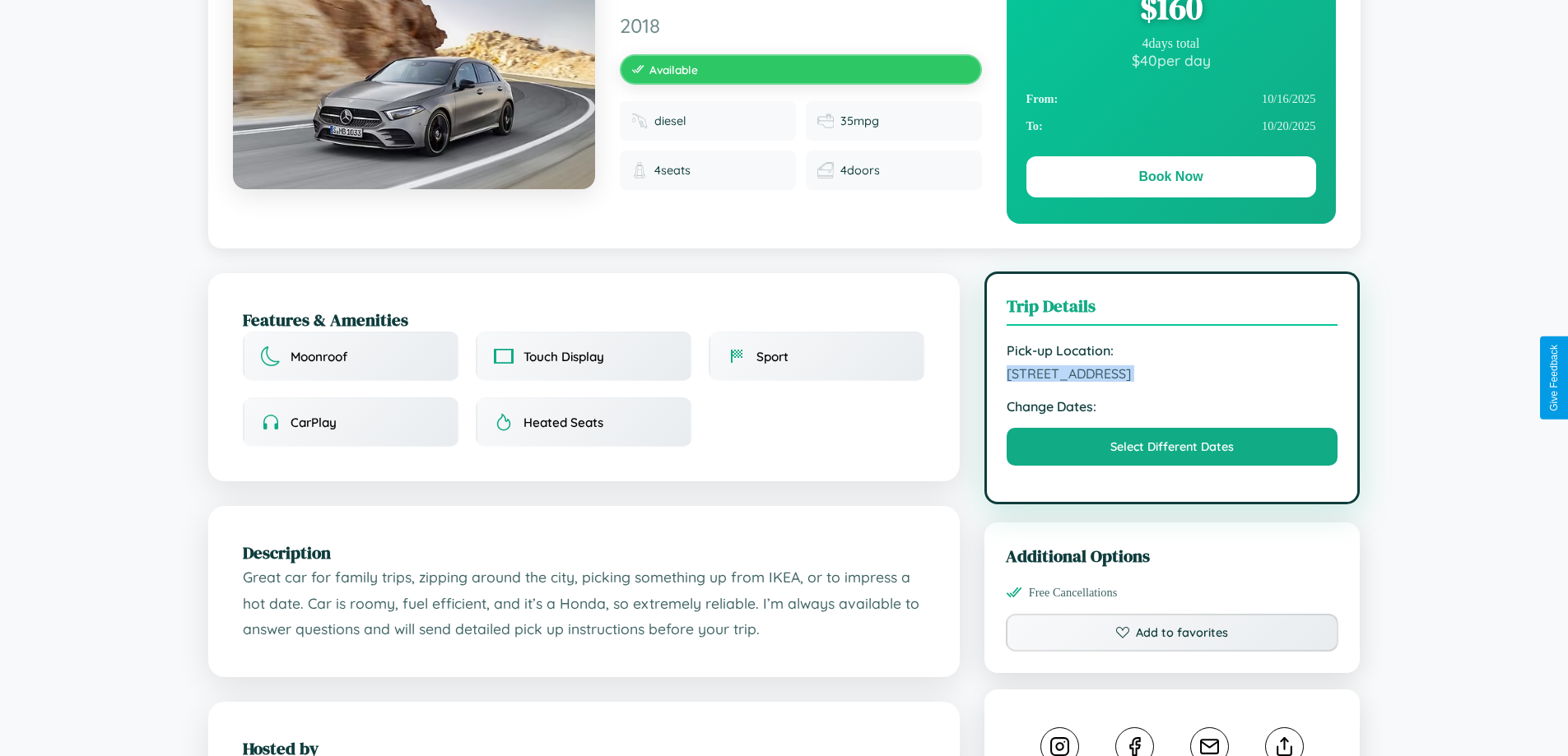
click at [1172, 376] on span "[STREET_ADDRESS]" at bounding box center [1172, 373] width 332 height 16
click at [1172, 376] on span "4457 Fifth Street Barcelona 85830 Spain" at bounding box center [1172, 373] width 332 height 16
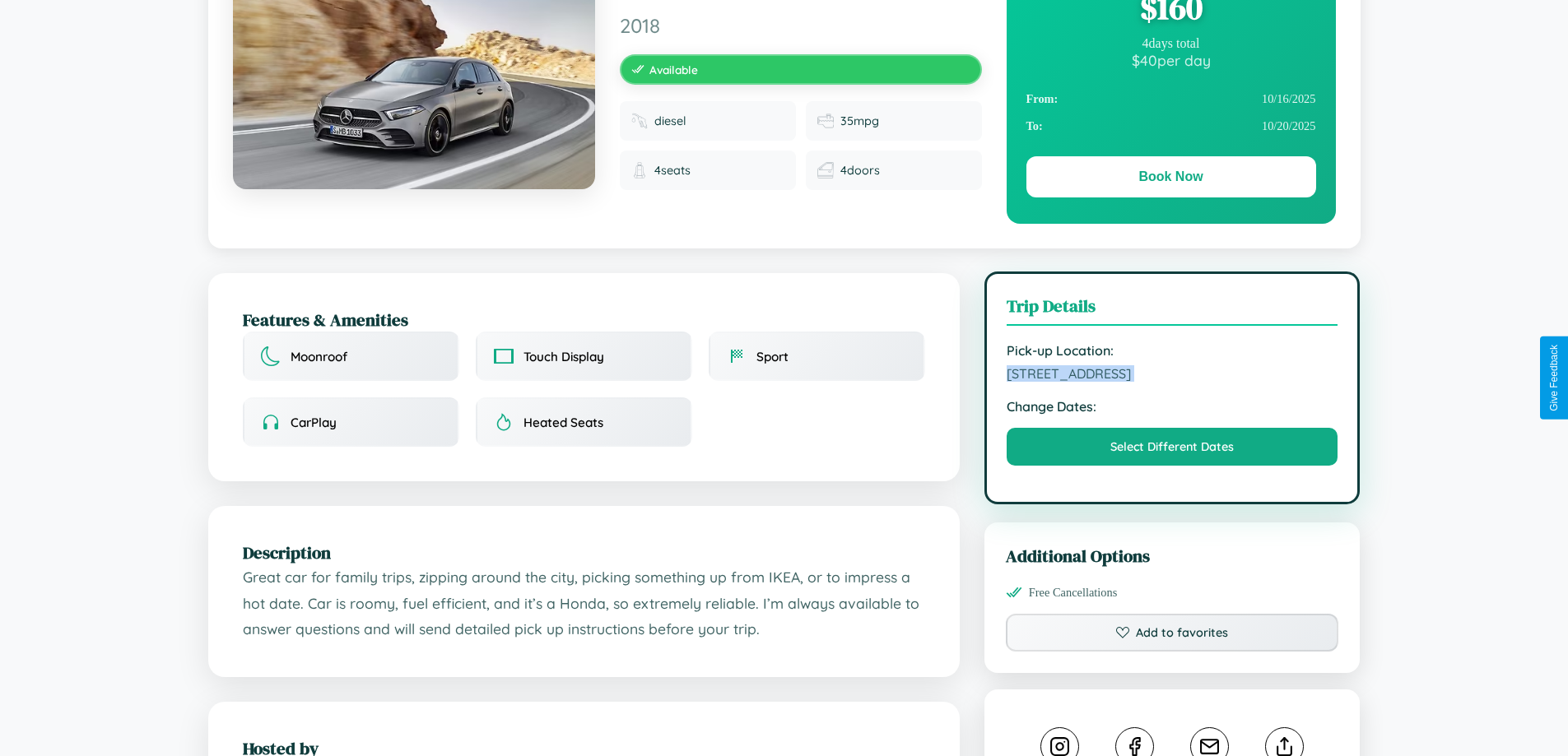
click at [1172, 376] on span "4457 Fifth Street Barcelona 85830 Spain" at bounding box center [1172, 373] width 332 height 16
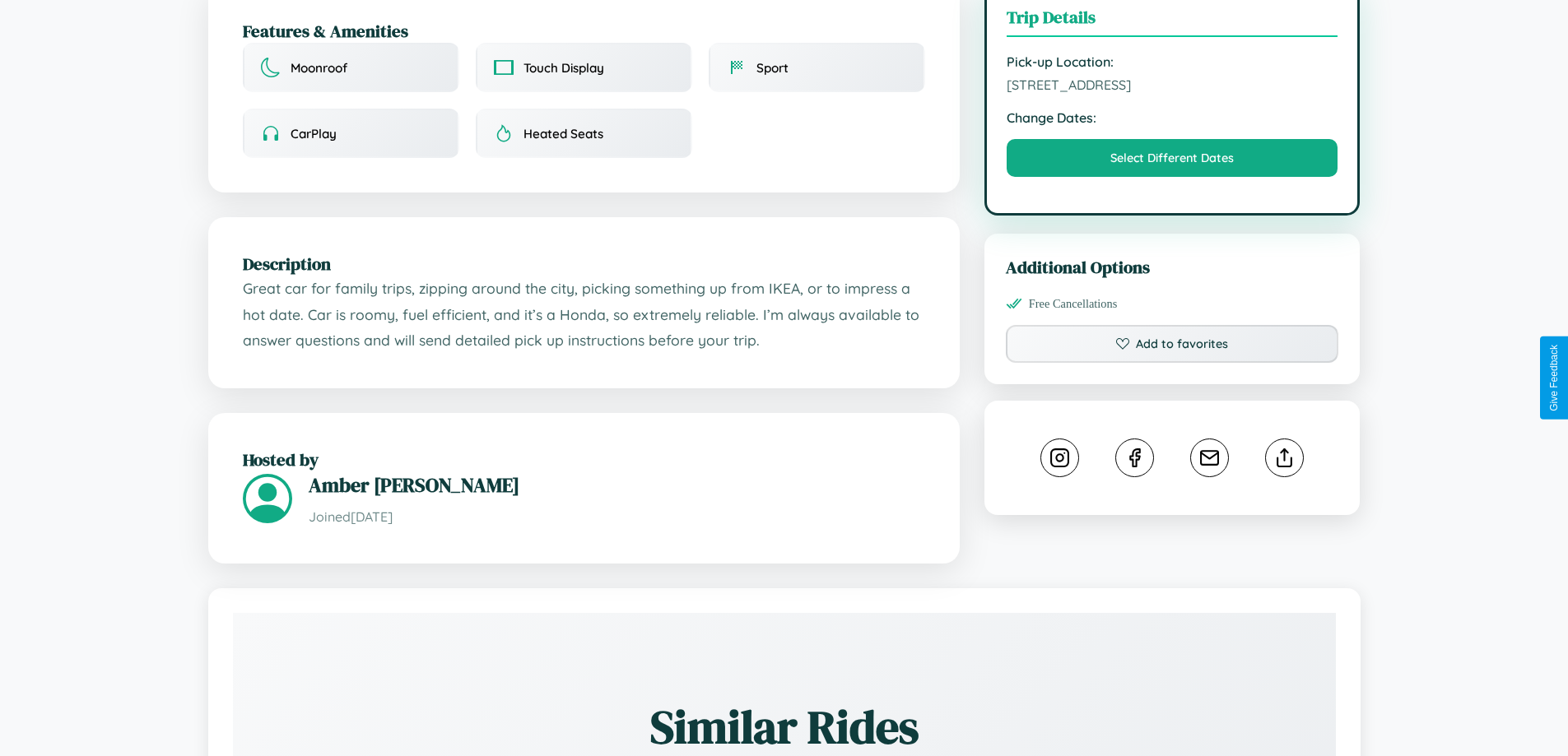
scroll to position [540, 0]
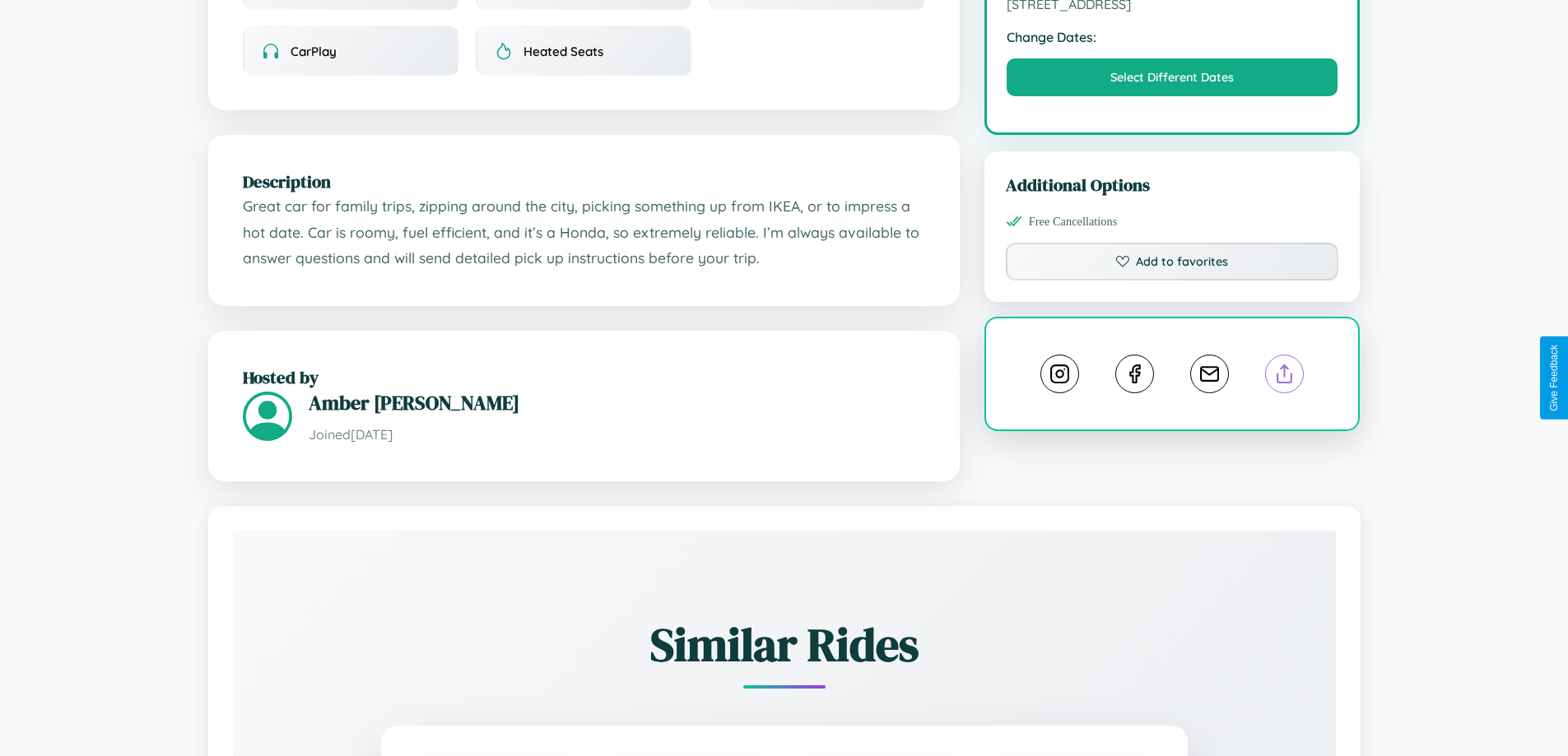
click at [1285, 376] on line at bounding box center [1285, 371] width 0 height 11
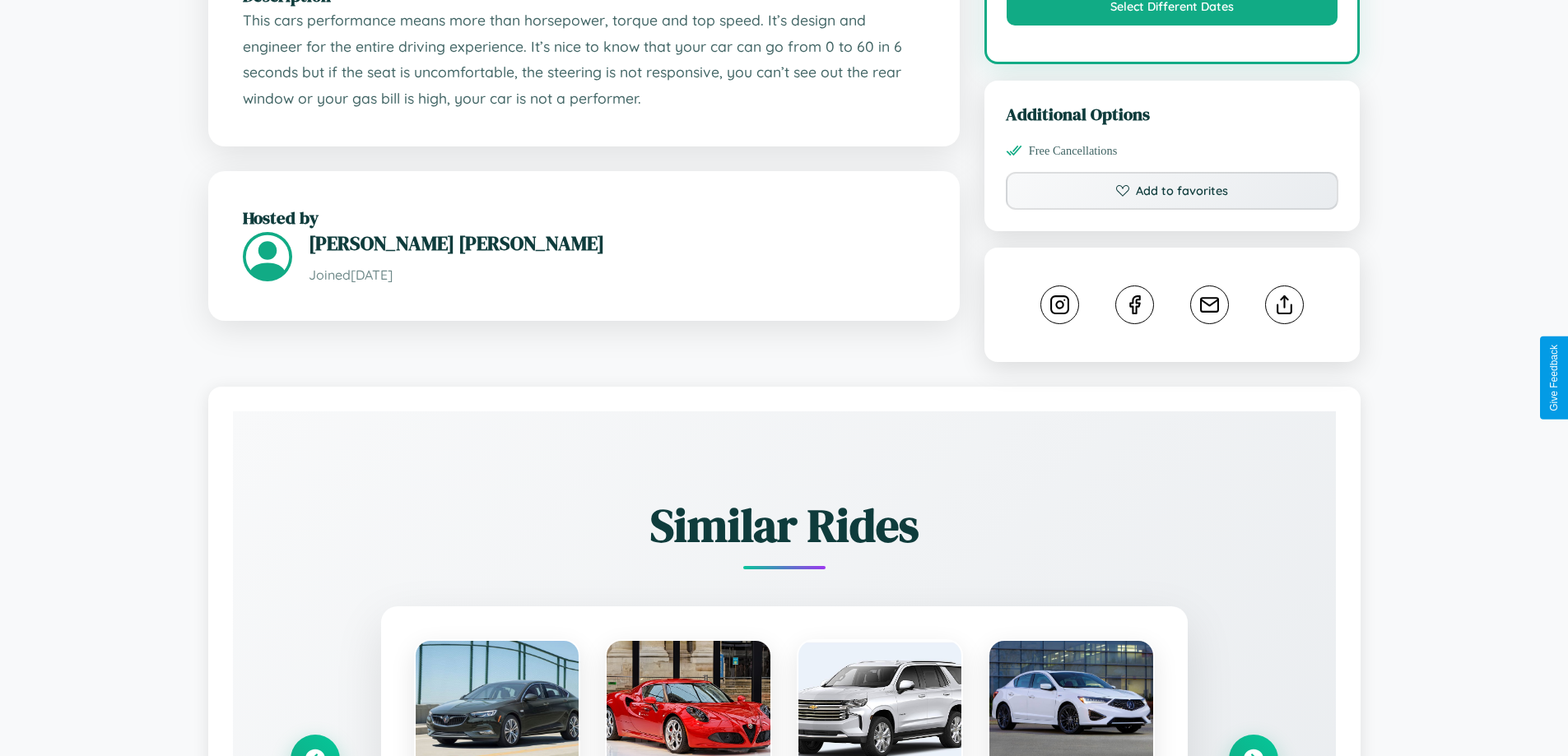
scroll to position [915, 0]
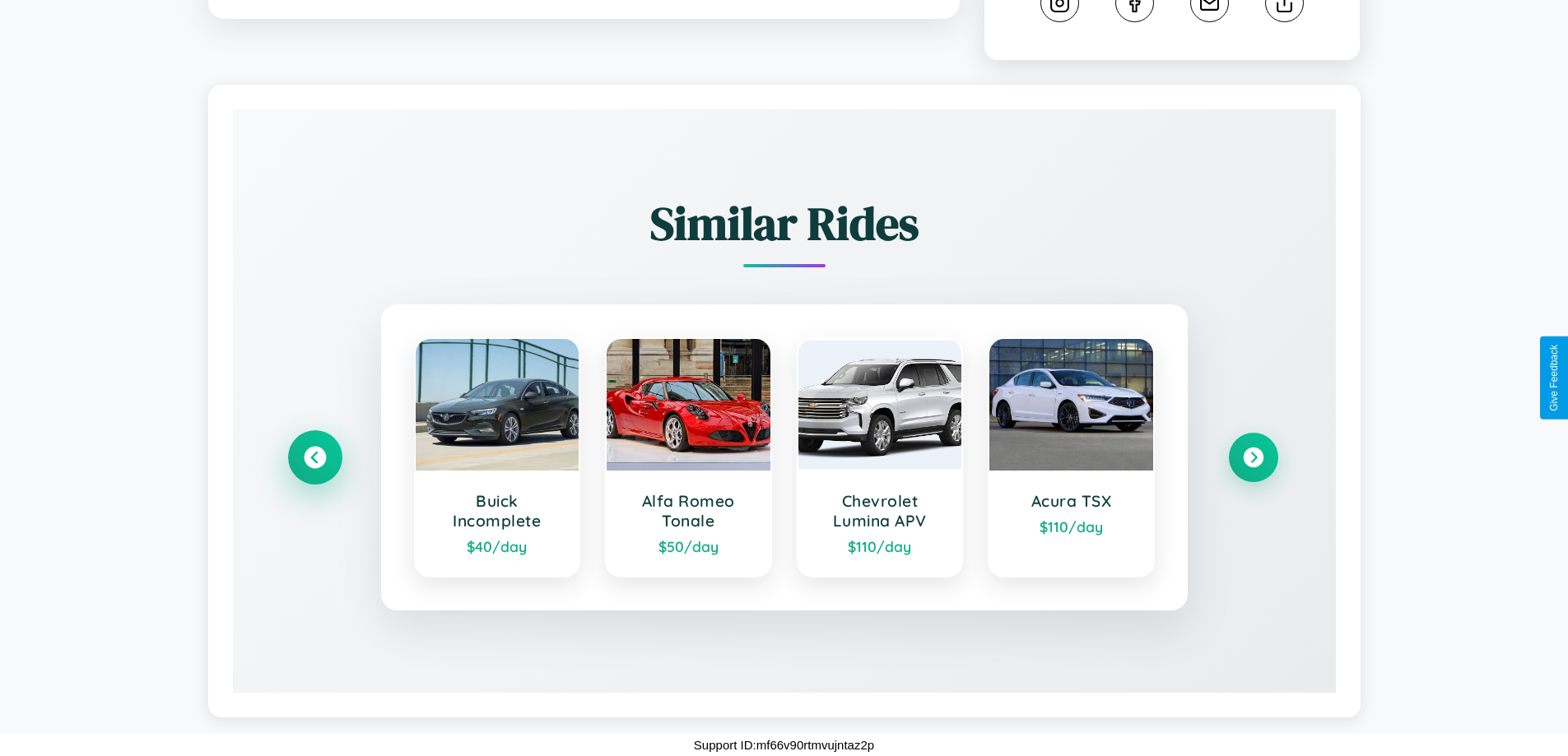
click at [315, 458] on icon at bounding box center [315, 458] width 22 height 22
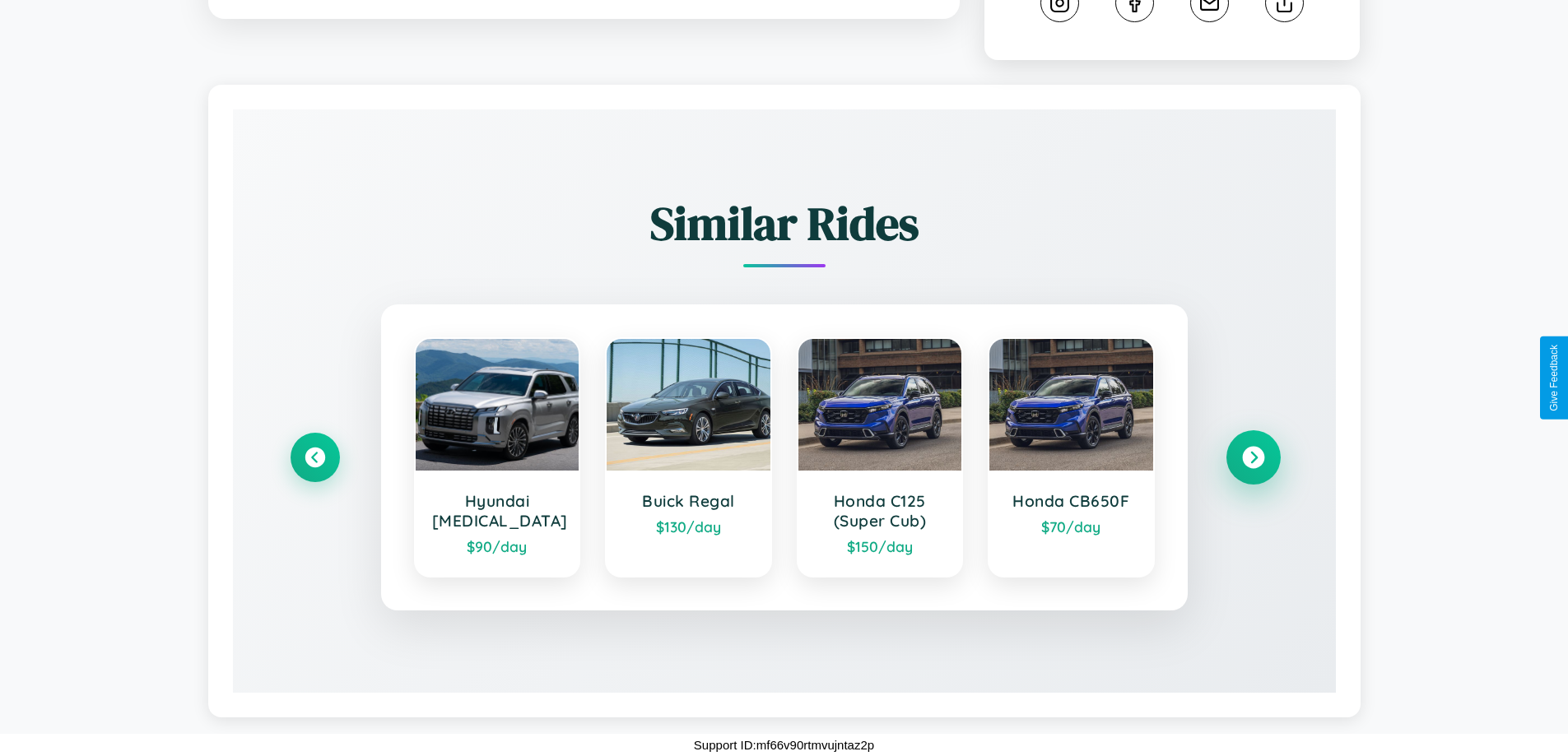
click at [1252, 458] on icon at bounding box center [1253, 458] width 22 height 22
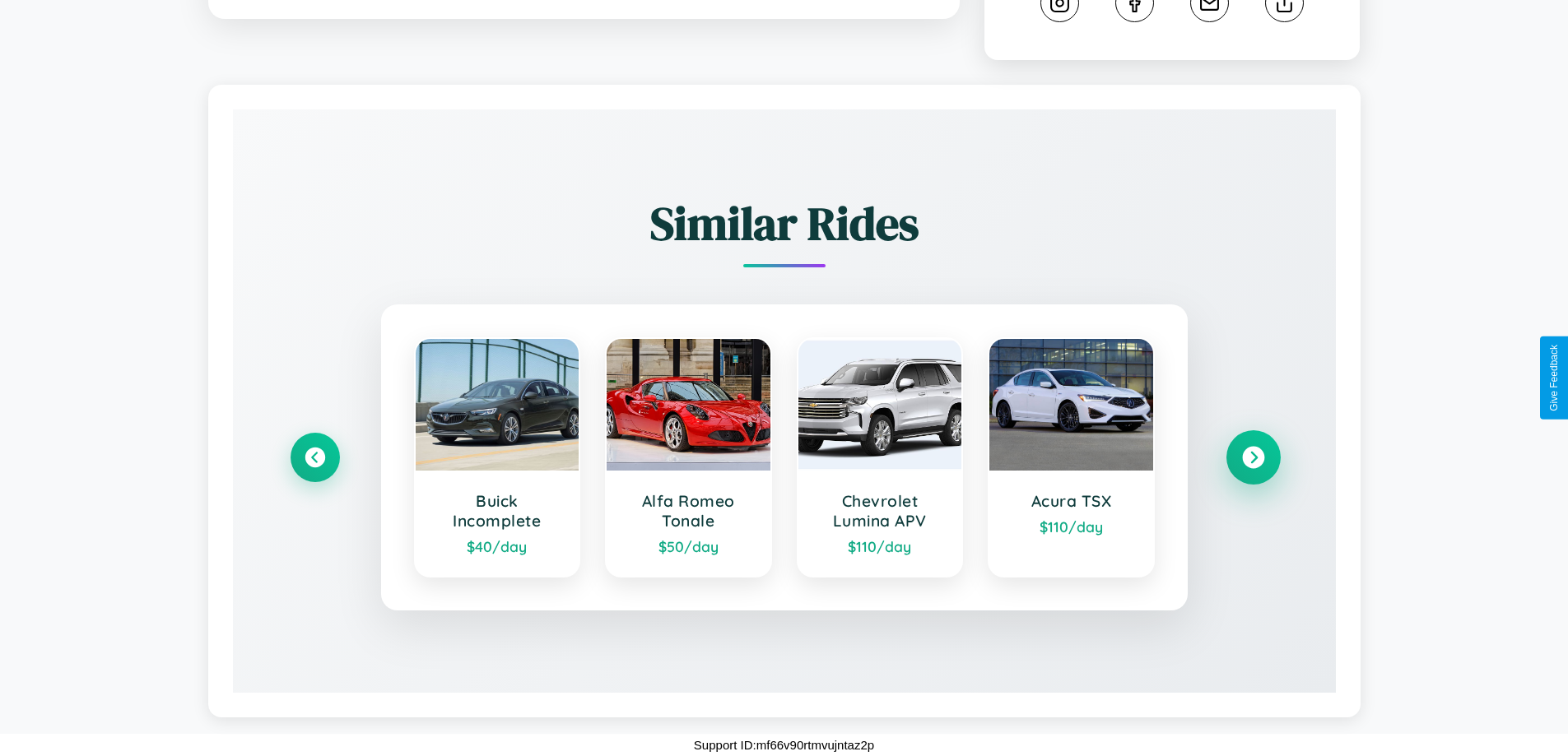
click at [1252, 458] on icon at bounding box center [1253, 458] width 22 height 22
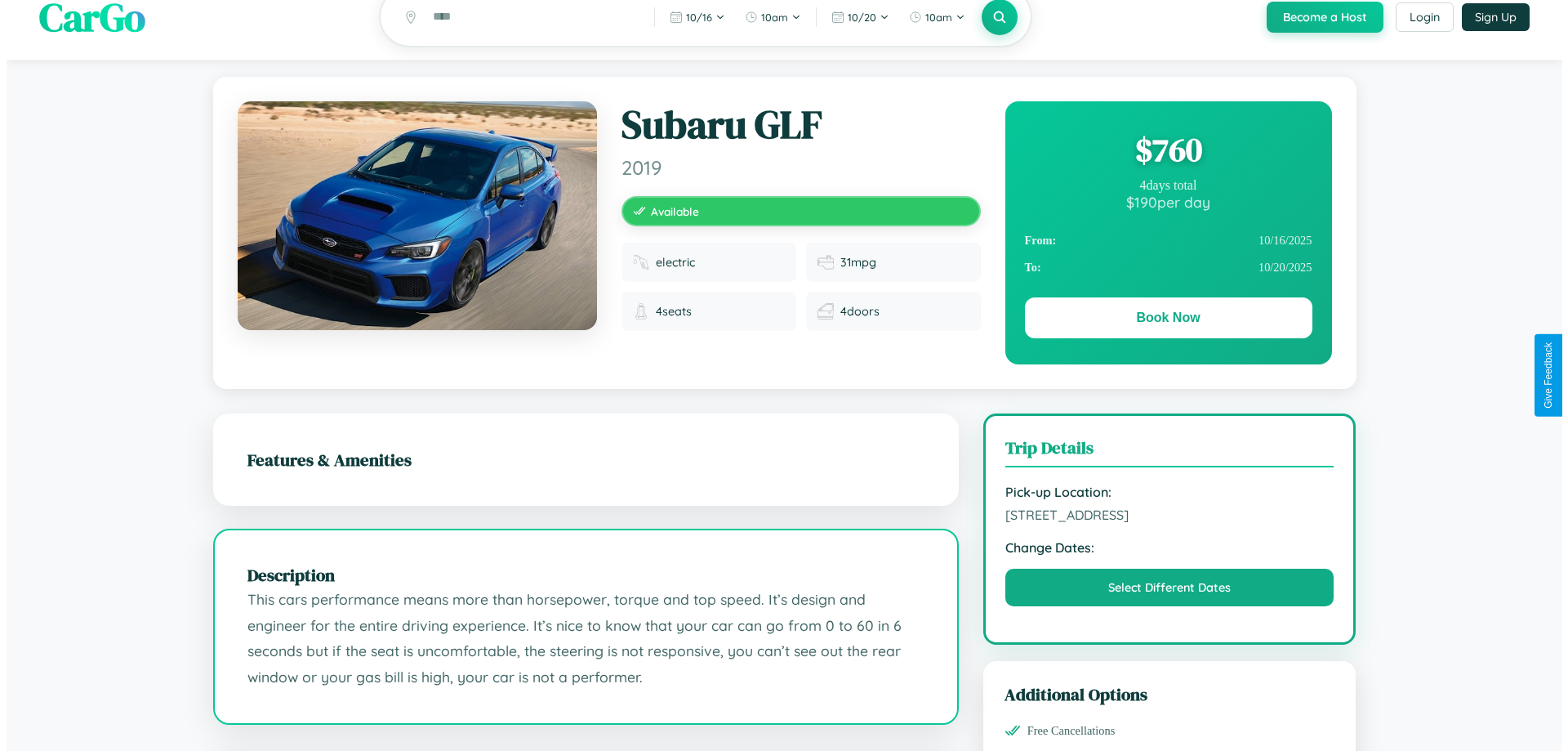
scroll to position [0, 0]
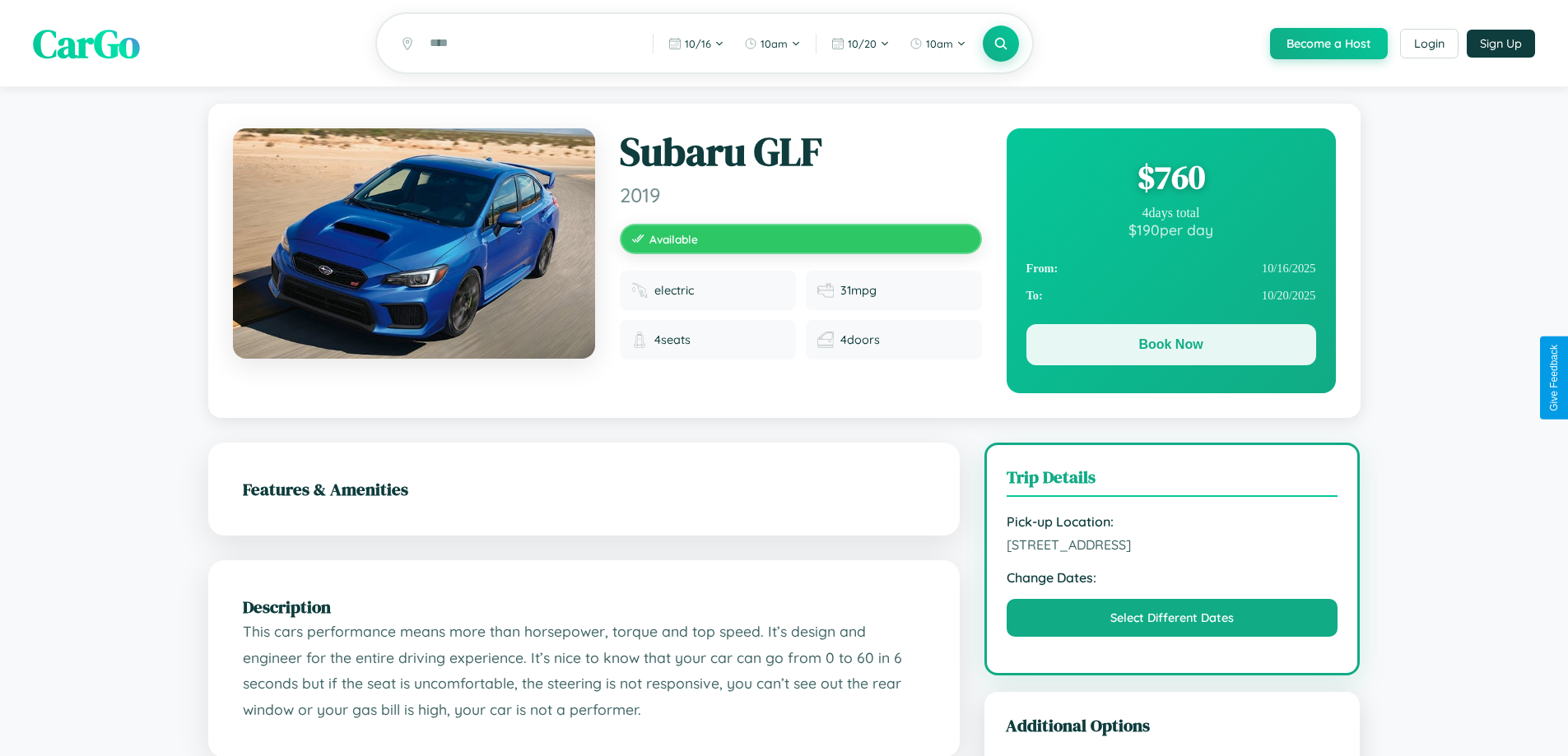
click at [1170, 347] on button "Book Now" at bounding box center [1171, 345] width 290 height 41
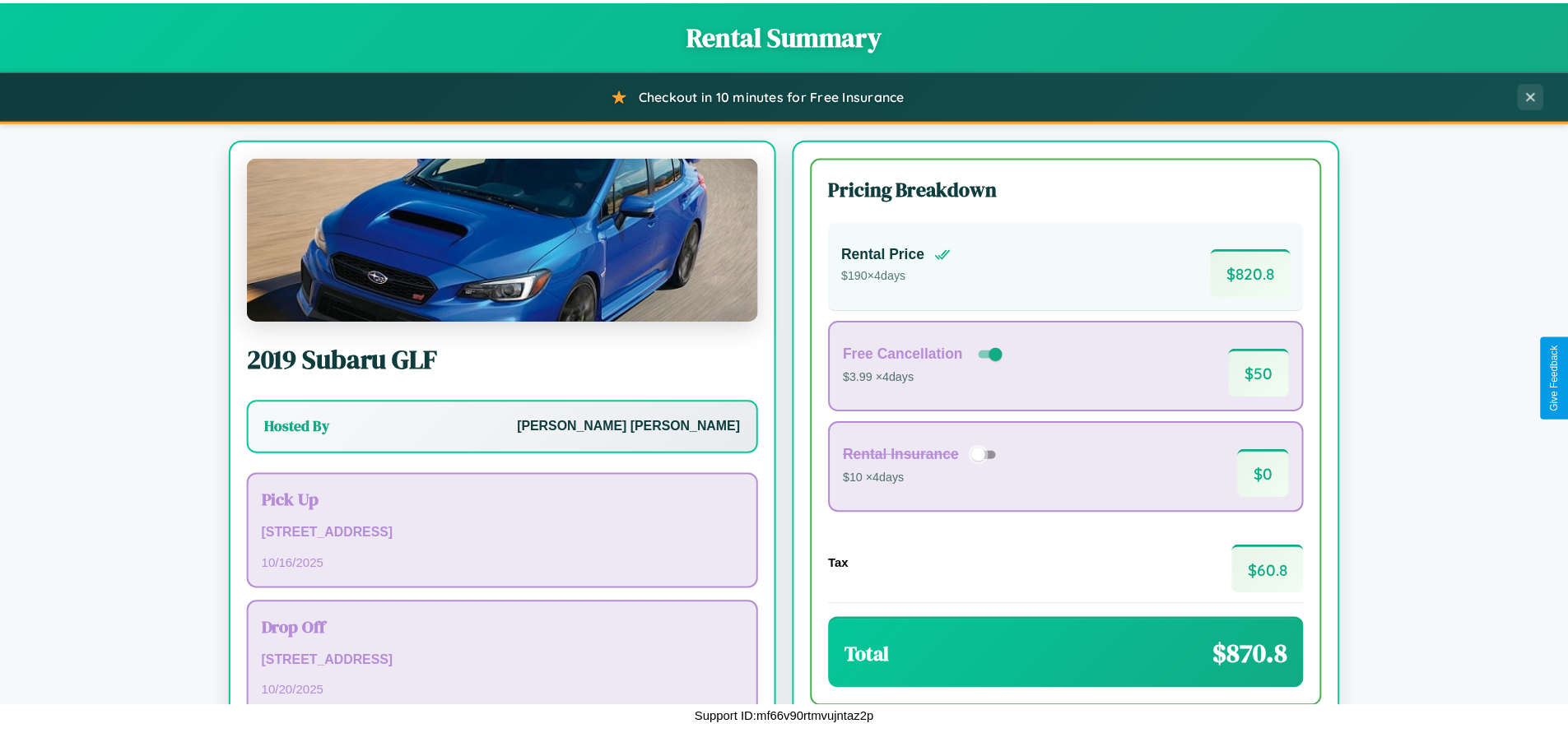
scroll to position [113, 0]
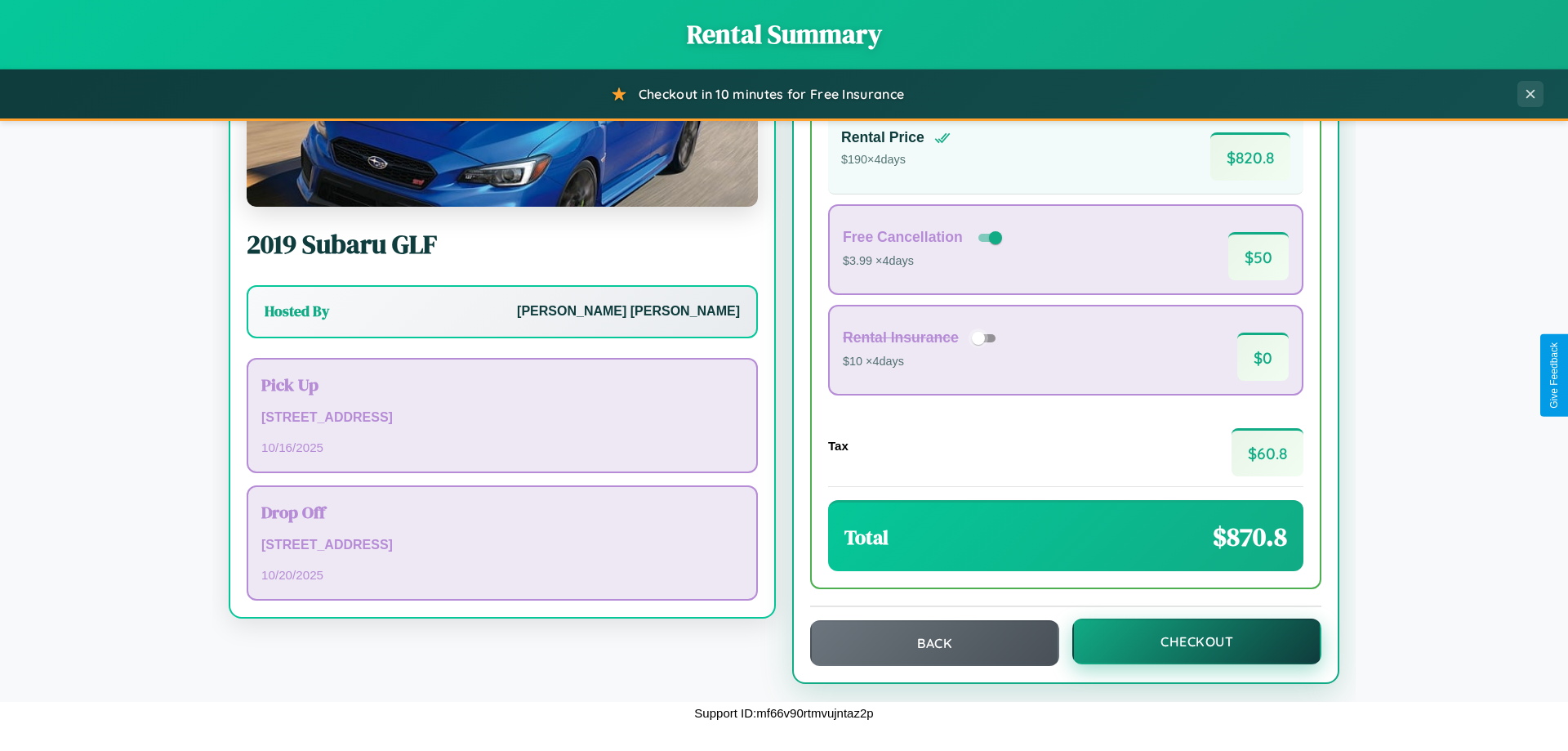
click at [1186, 641] on button "Checkout" at bounding box center [1197, 641] width 249 height 45
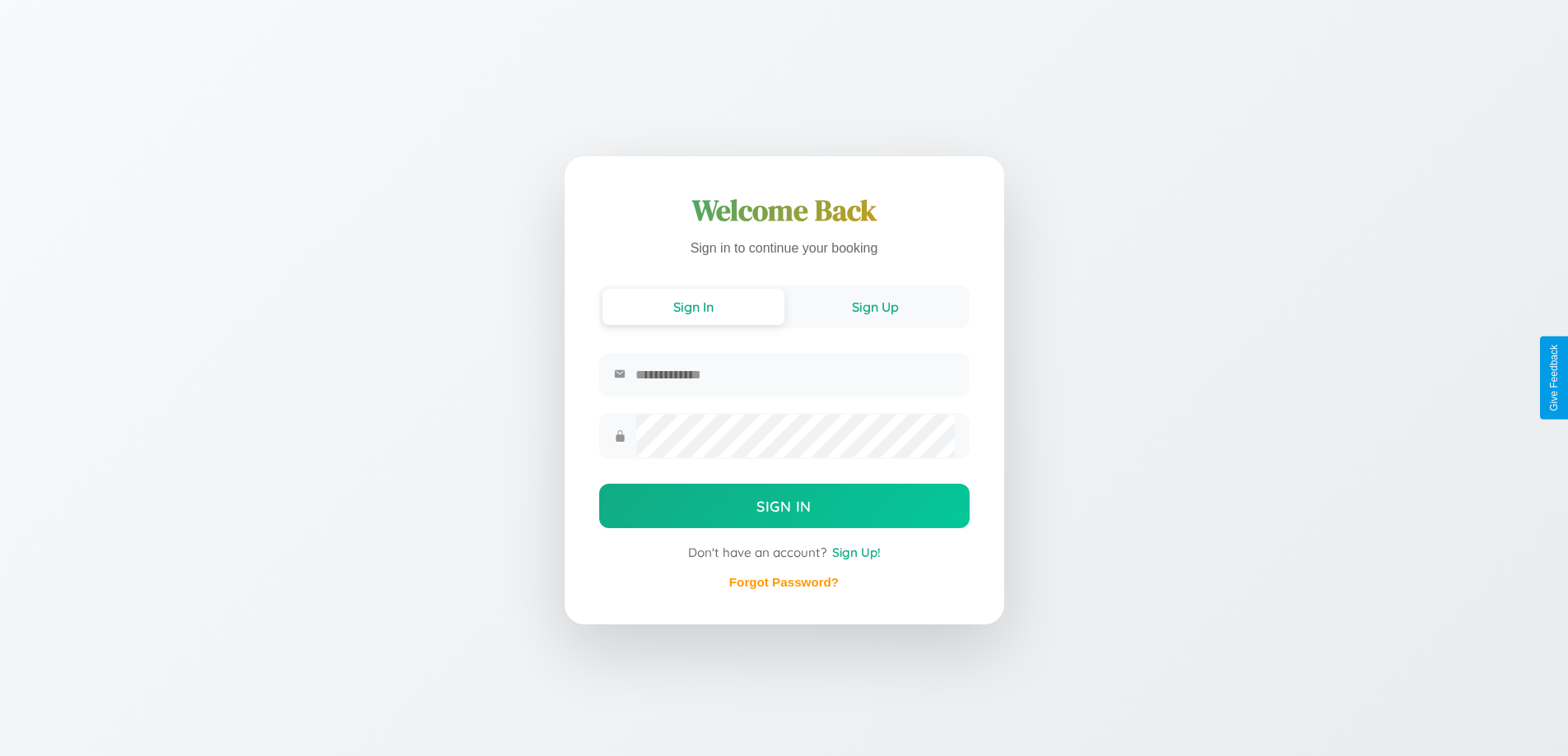
click at [875, 308] on button "Sign Up" at bounding box center [875, 307] width 182 height 36
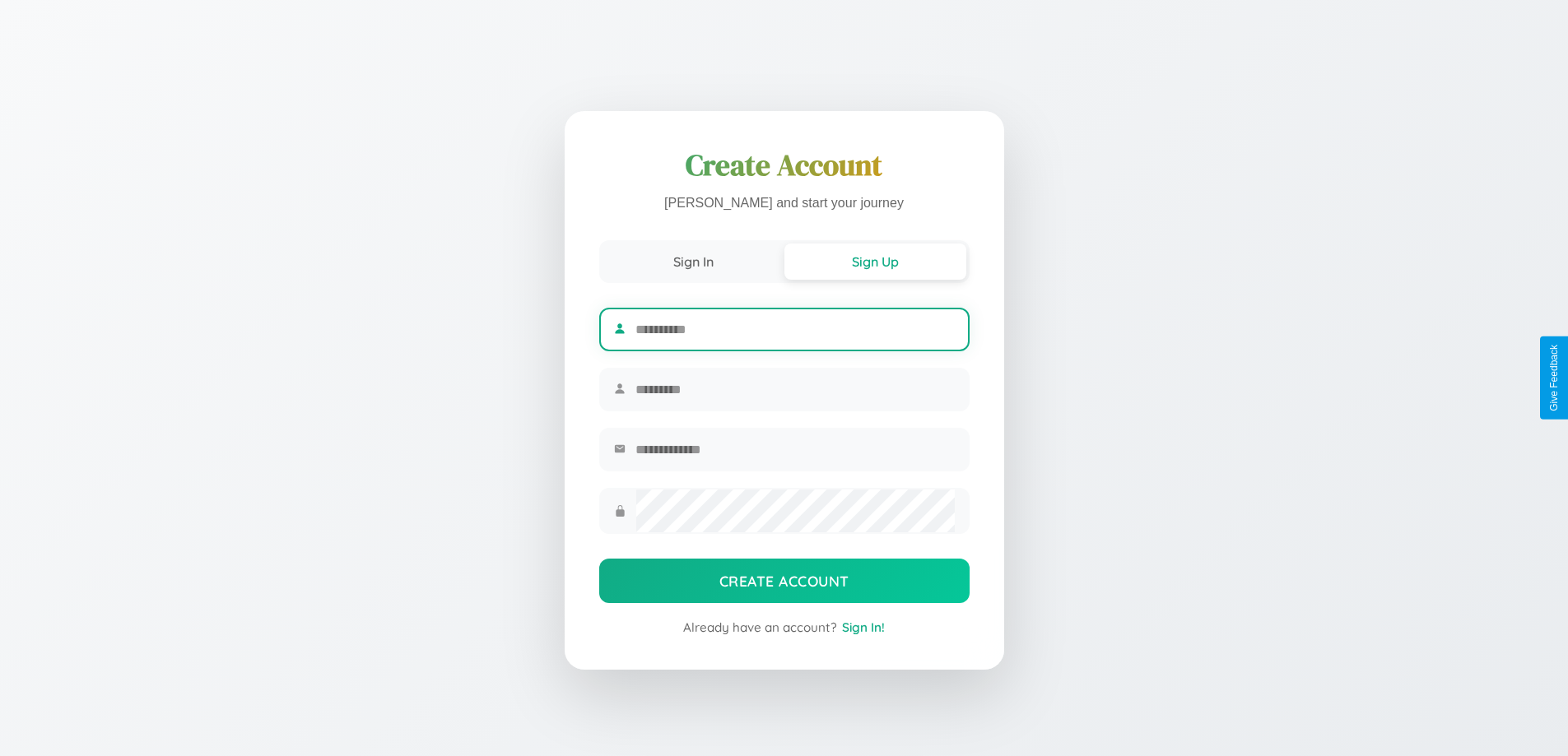
click at [794, 327] on input "text" at bounding box center [794, 329] width 318 height 41
type input "*******"
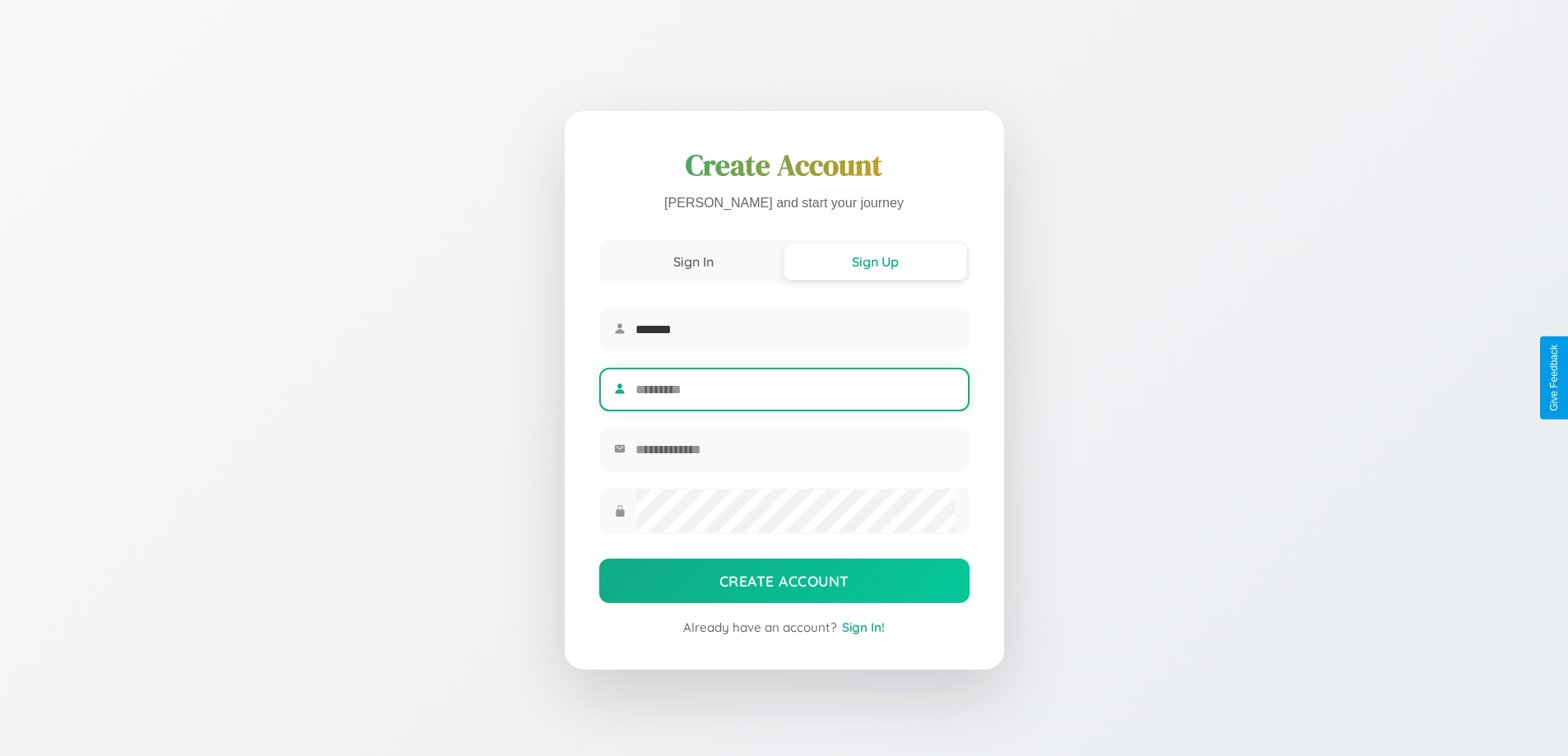
click at [794, 389] on input "text" at bounding box center [794, 389] width 318 height 41
type input "*******"
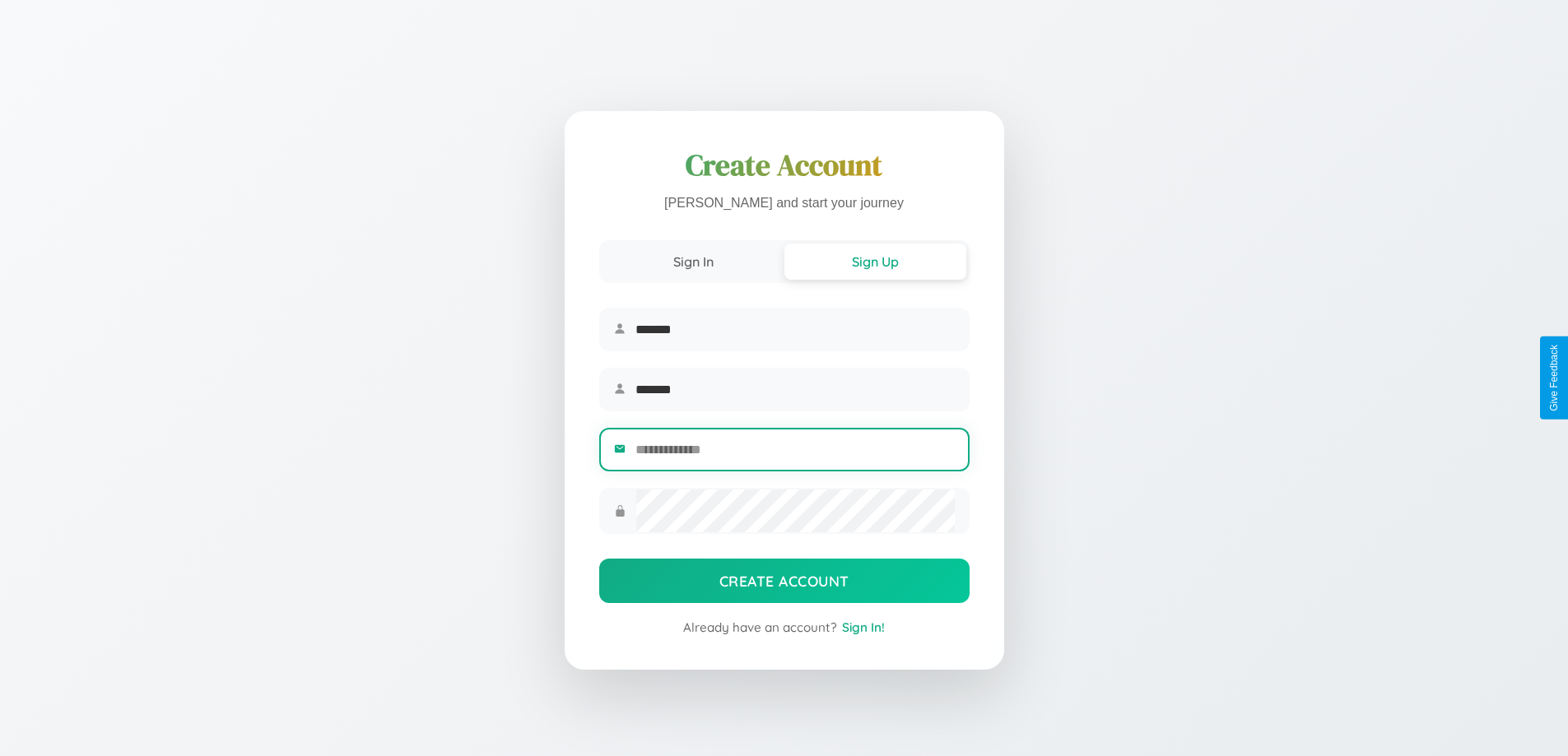
click at [794, 452] on input "email" at bounding box center [794, 449] width 318 height 41
type input "**********"
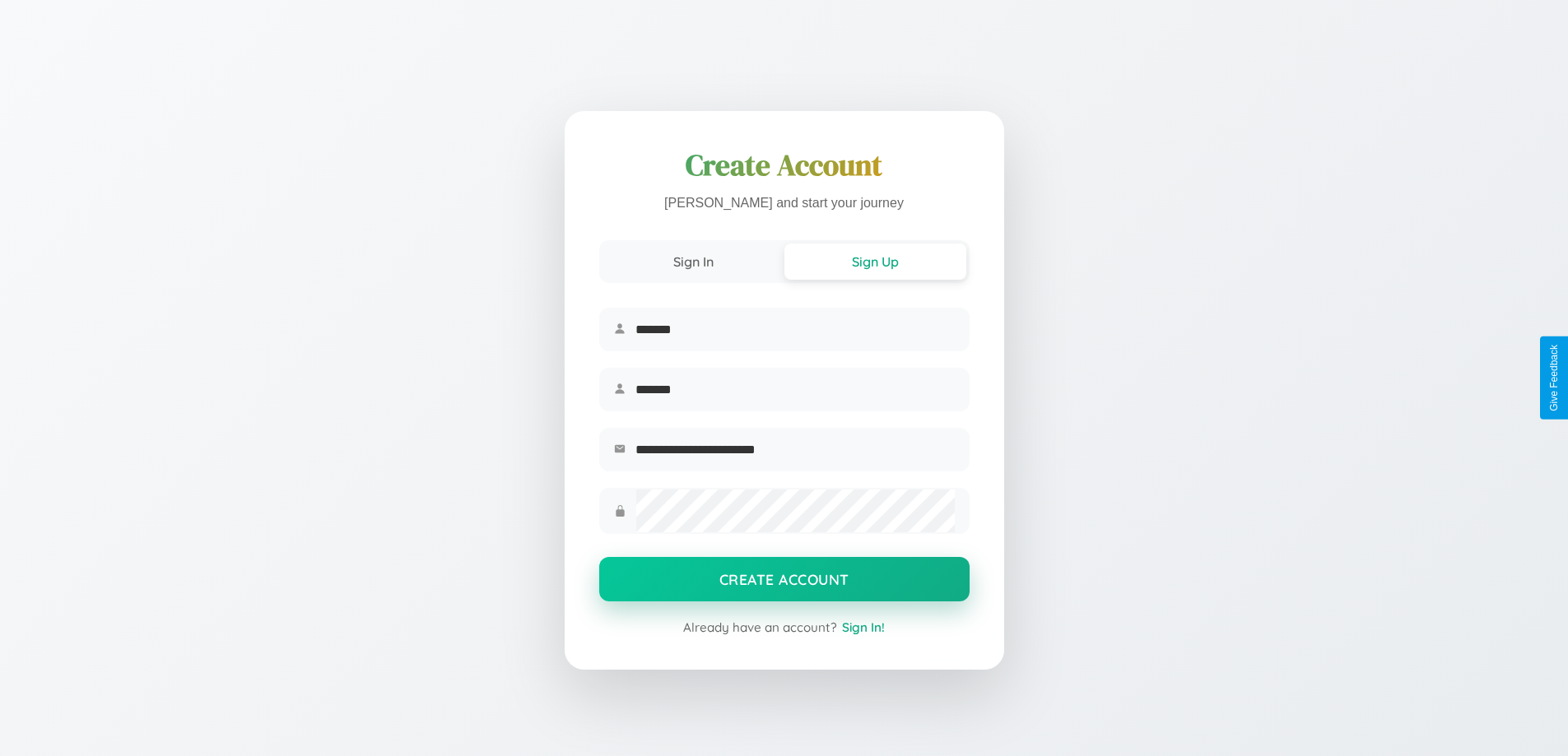
click at [783, 584] on button "Create Account" at bounding box center [784, 579] width 370 height 45
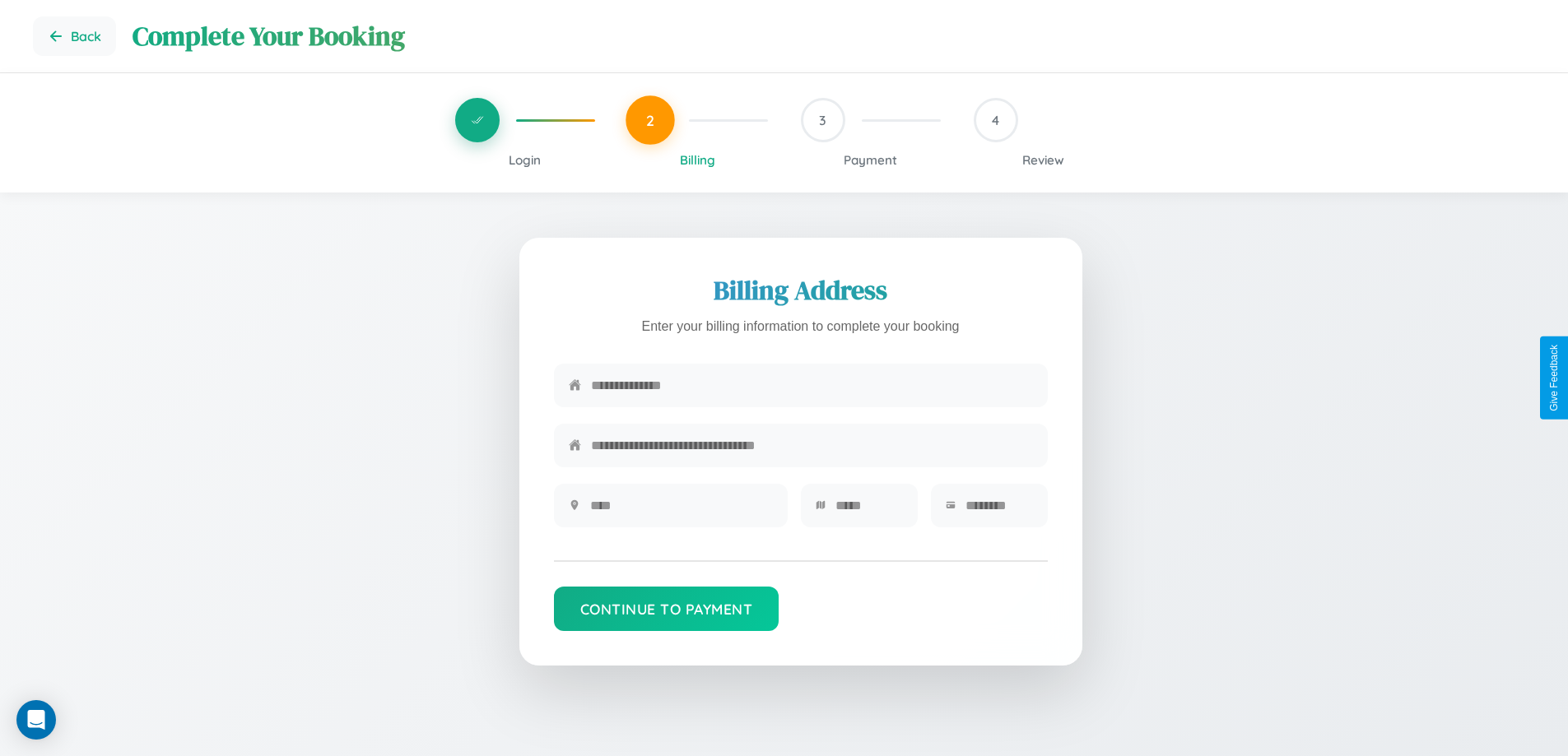
click at [812, 386] on input "text" at bounding box center [812, 385] width 442 height 41
type input "**********"
click at [681, 511] on input "text" at bounding box center [681, 505] width 183 height 41
type input "********"
click at [869, 511] on input "text" at bounding box center [869, 505] width 67 height 41
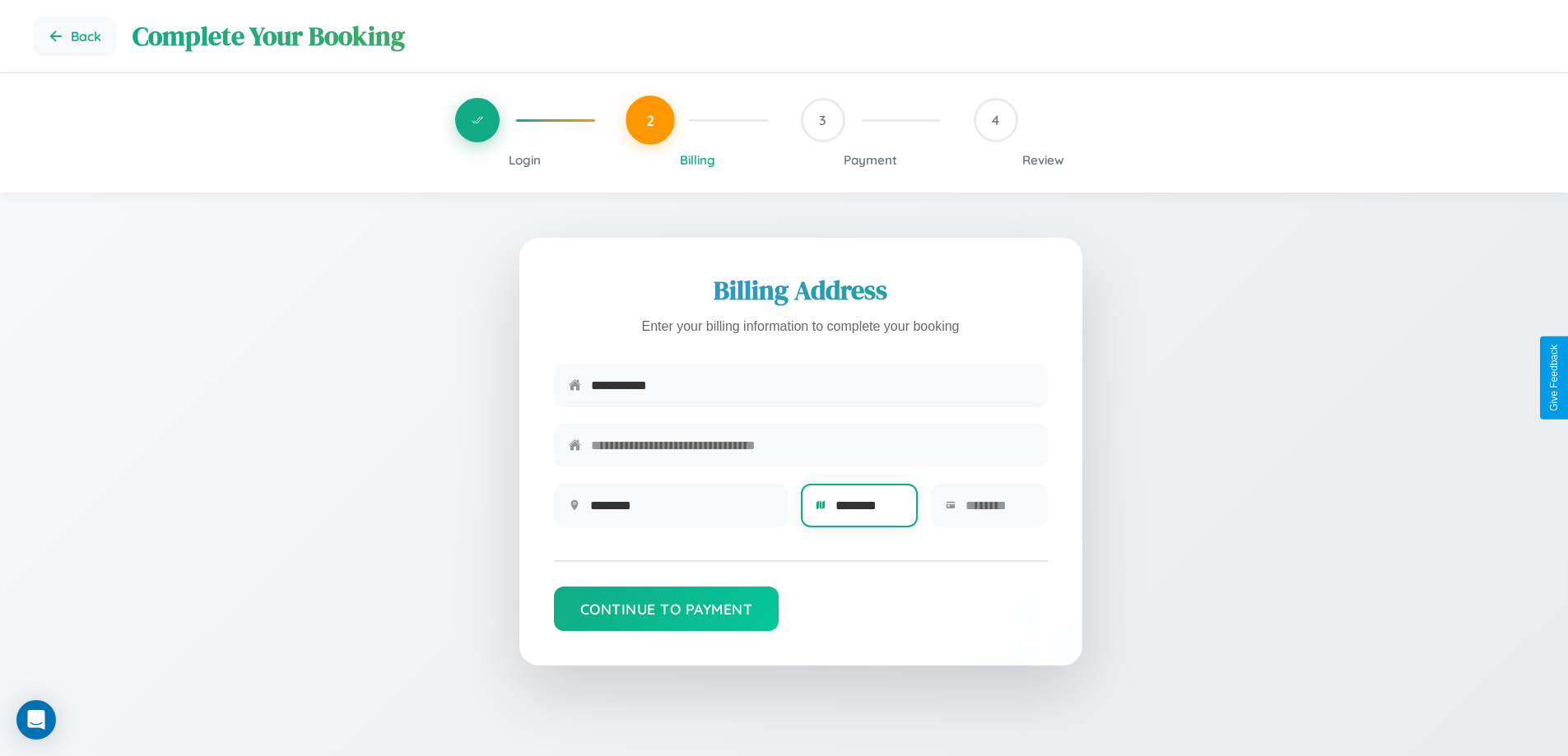
type input "********"
click at [998, 511] on input "text" at bounding box center [999, 505] width 67 height 41
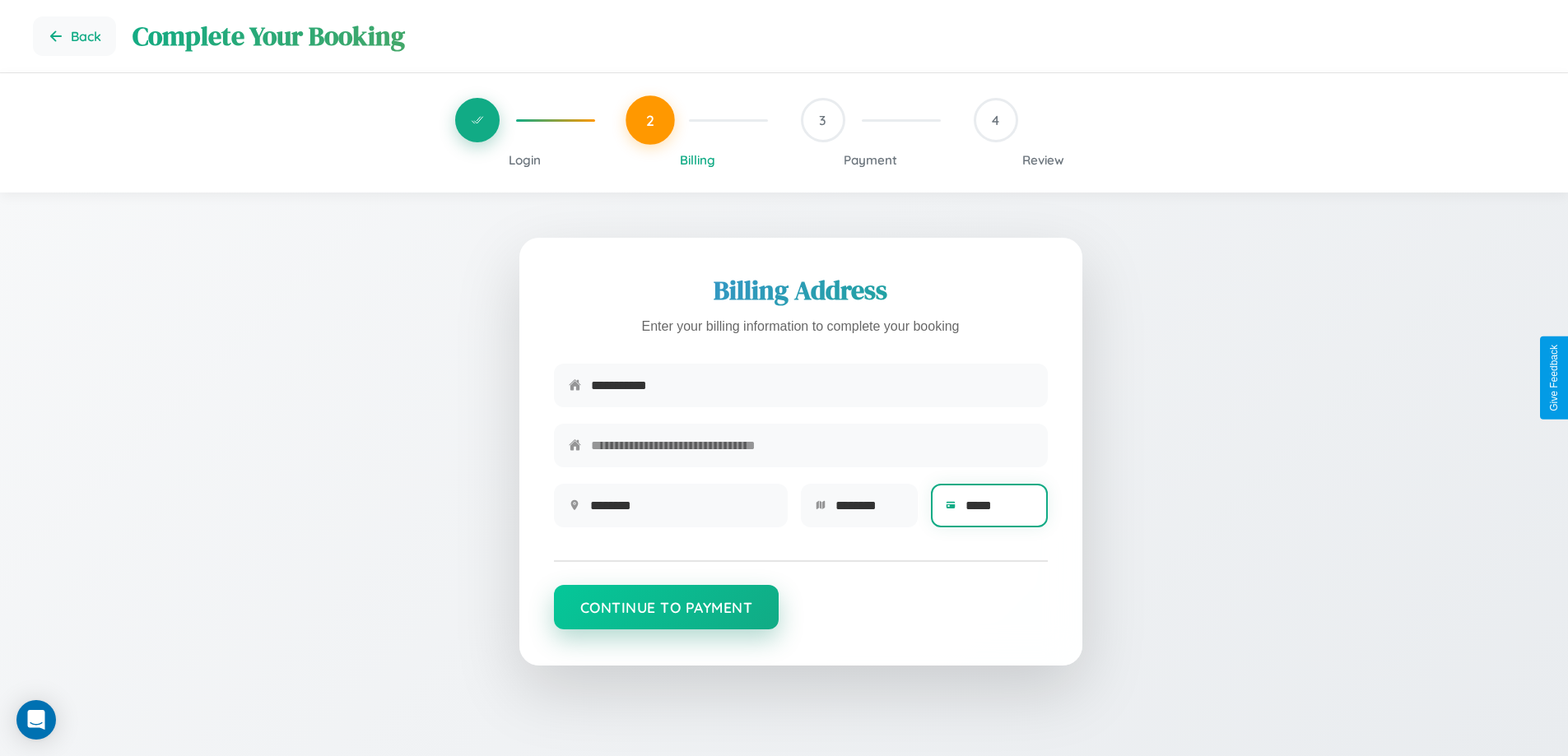
type input "*****"
click at [666, 615] on button "Continue to Payment" at bounding box center [666, 607] width 225 height 45
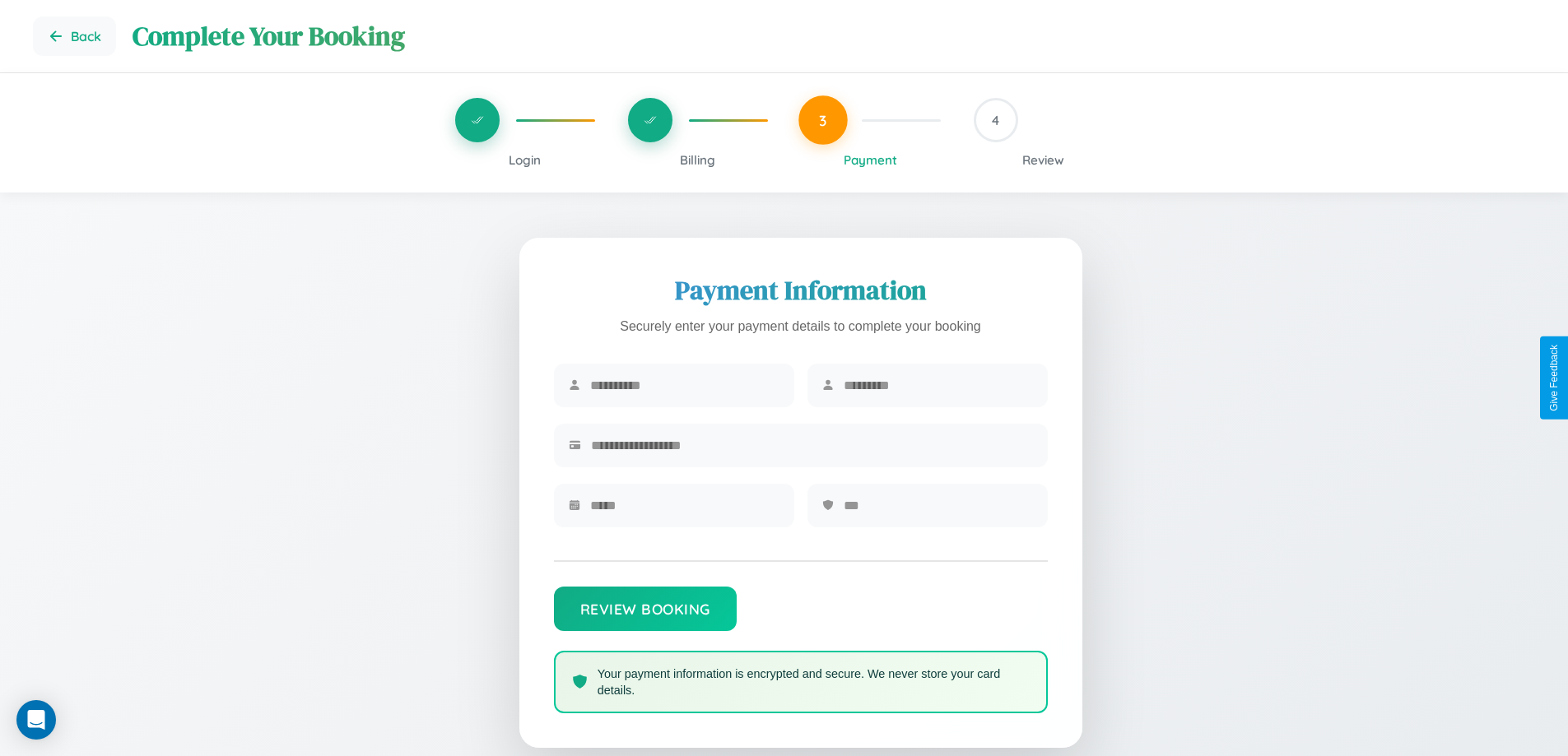
click at [684, 386] on input "text" at bounding box center [684, 385] width 189 height 41
type input "*****"
click at [938, 386] on input "text" at bounding box center [938, 385] width 189 height 41
type input "********"
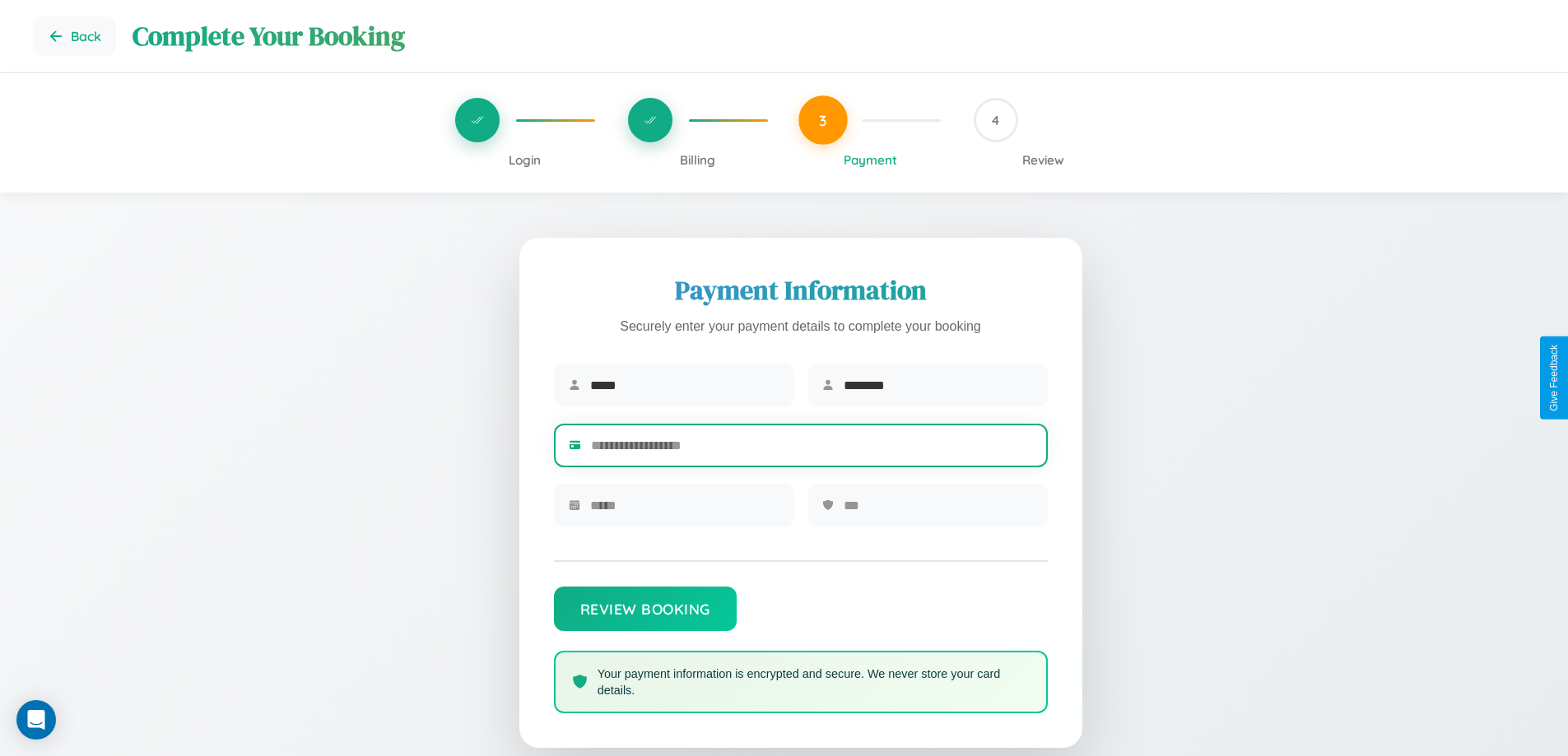
click at [812, 448] on input "text" at bounding box center [812, 445] width 442 height 41
type input "**********"
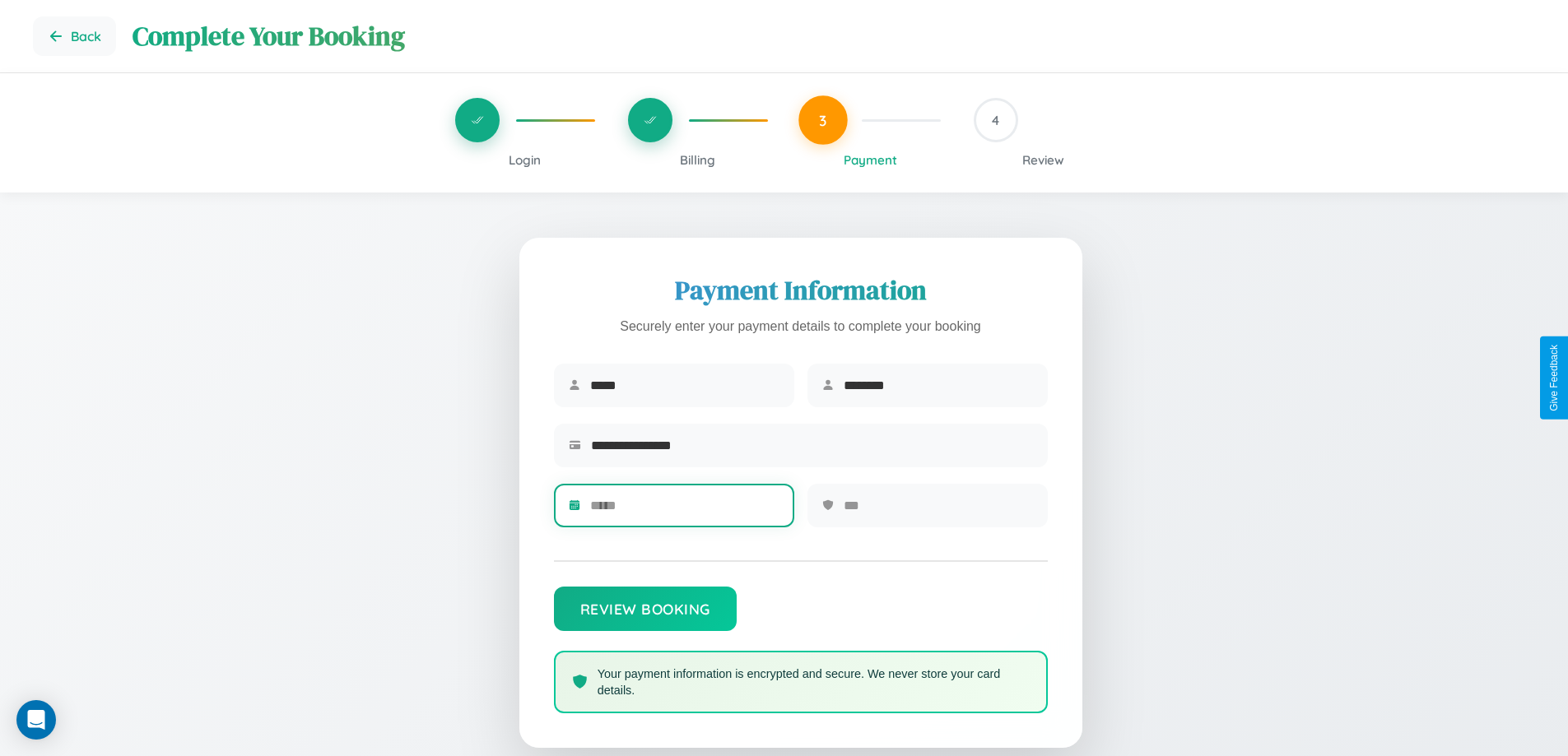
click at [684, 511] on input "text" at bounding box center [684, 505] width 189 height 41
type input "*****"
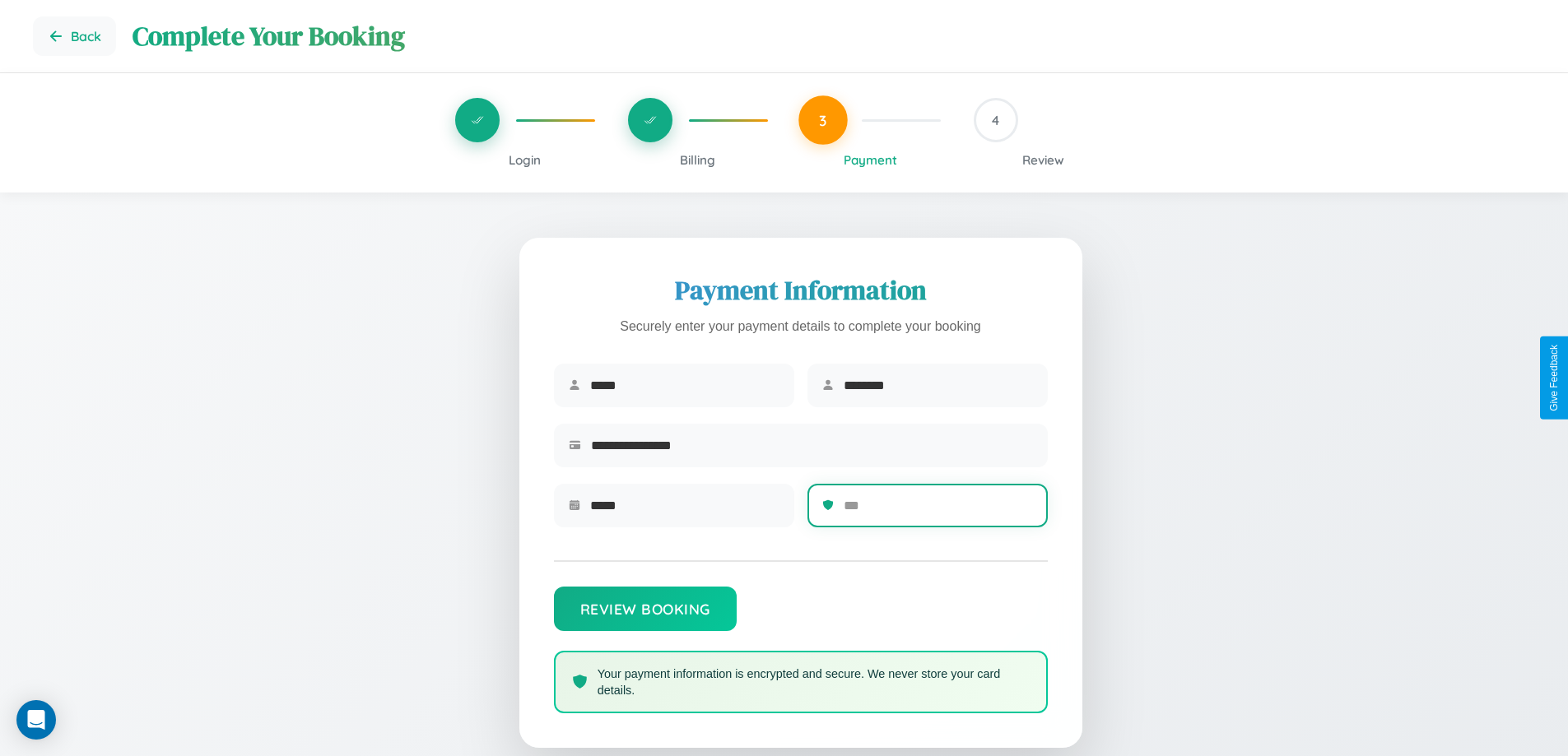
click at [938, 511] on input "text" at bounding box center [938, 505] width 189 height 41
type input "***"
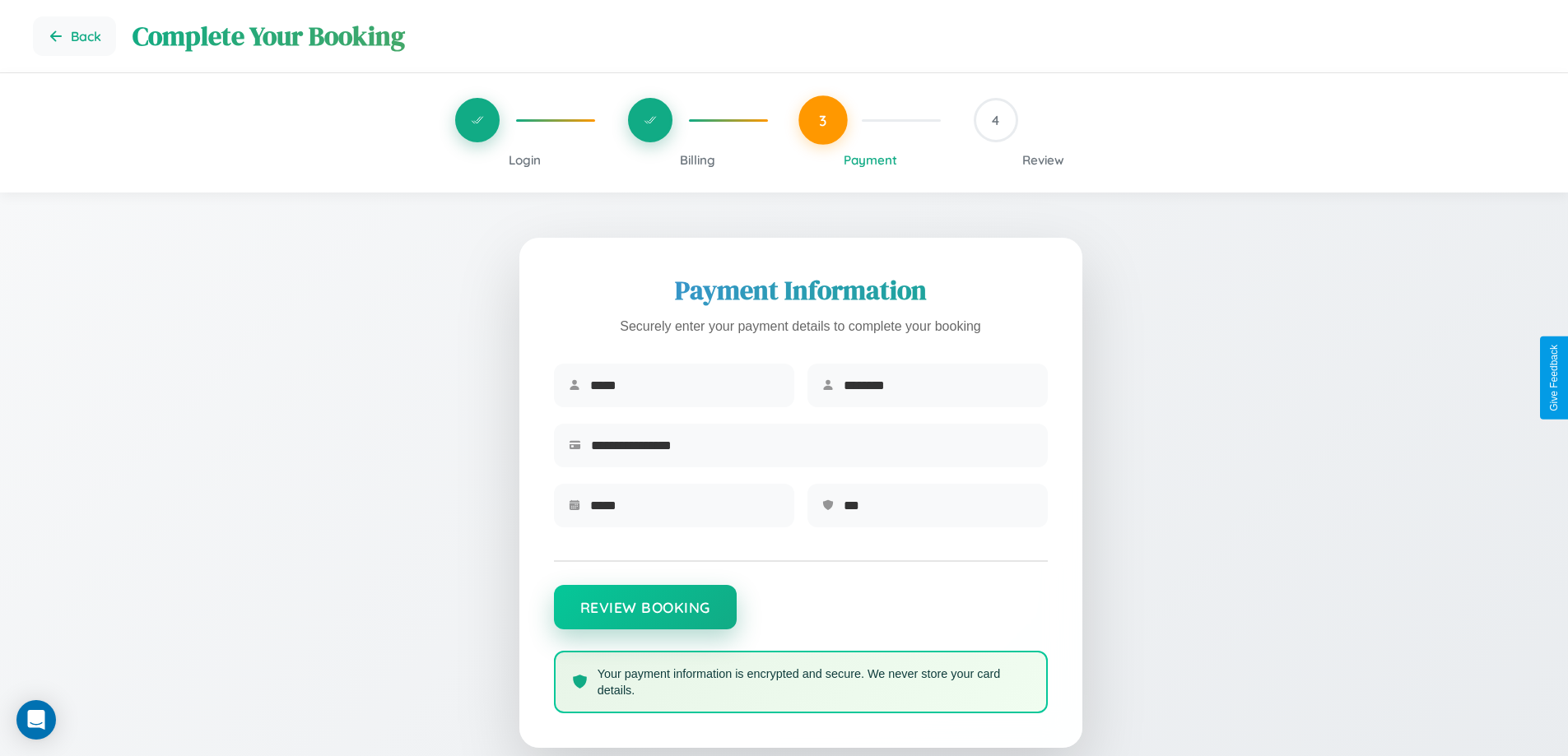
click at [644, 615] on button "Review Booking" at bounding box center [645, 607] width 183 height 45
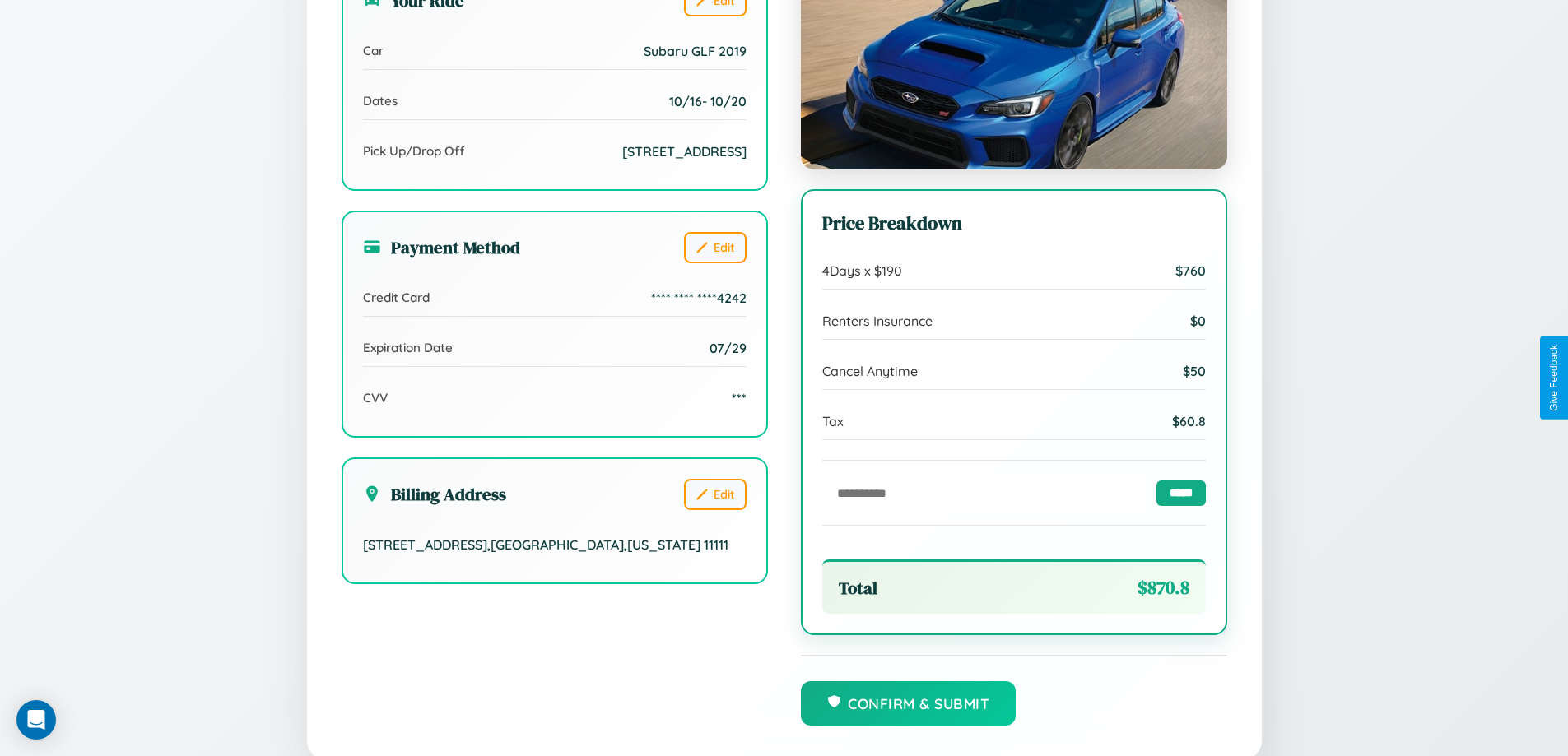
scroll to position [503, 0]
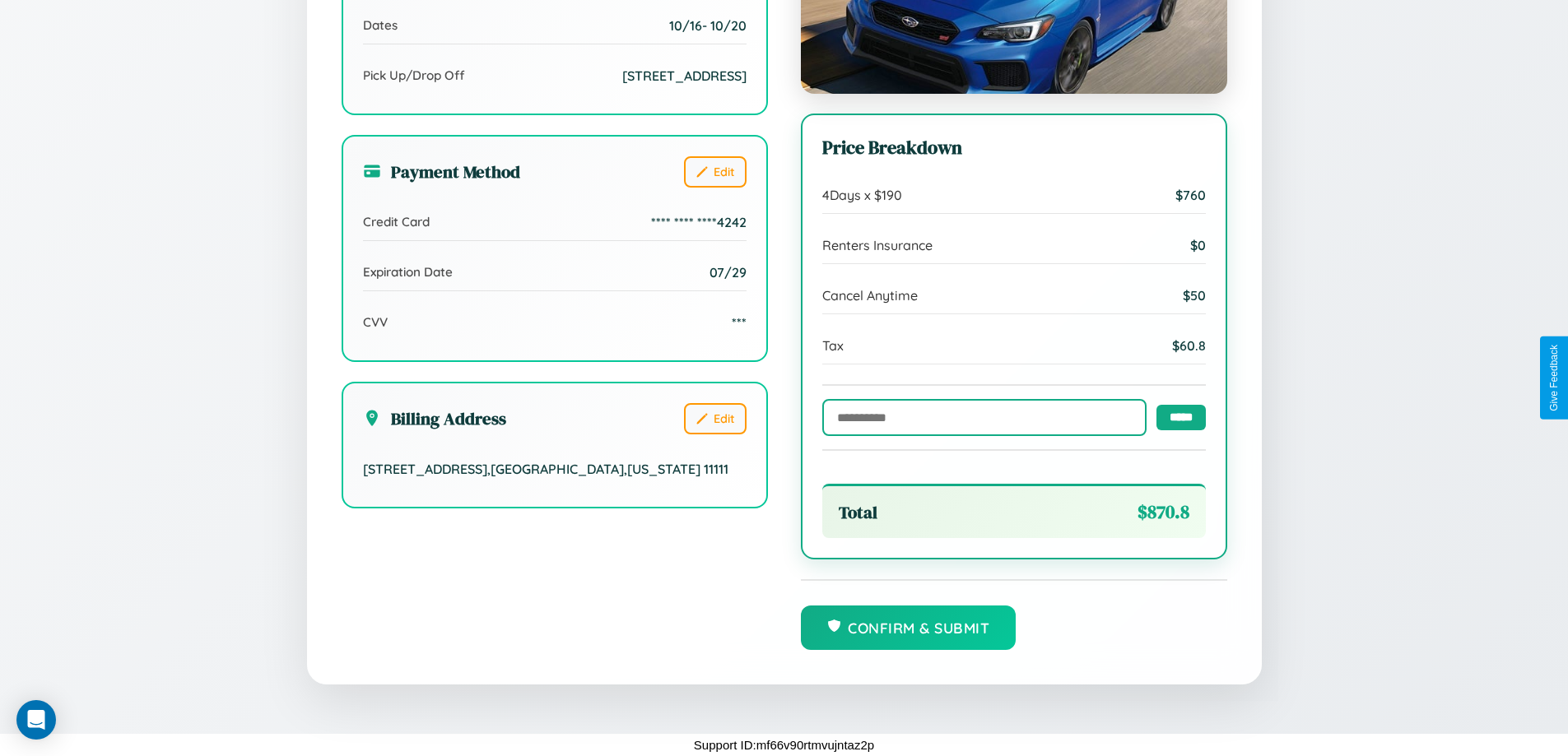
click at [980, 416] on input "text" at bounding box center [984, 417] width 324 height 37
type input "******"
click at [1176, 415] on input "*****" at bounding box center [1181, 417] width 49 height 26
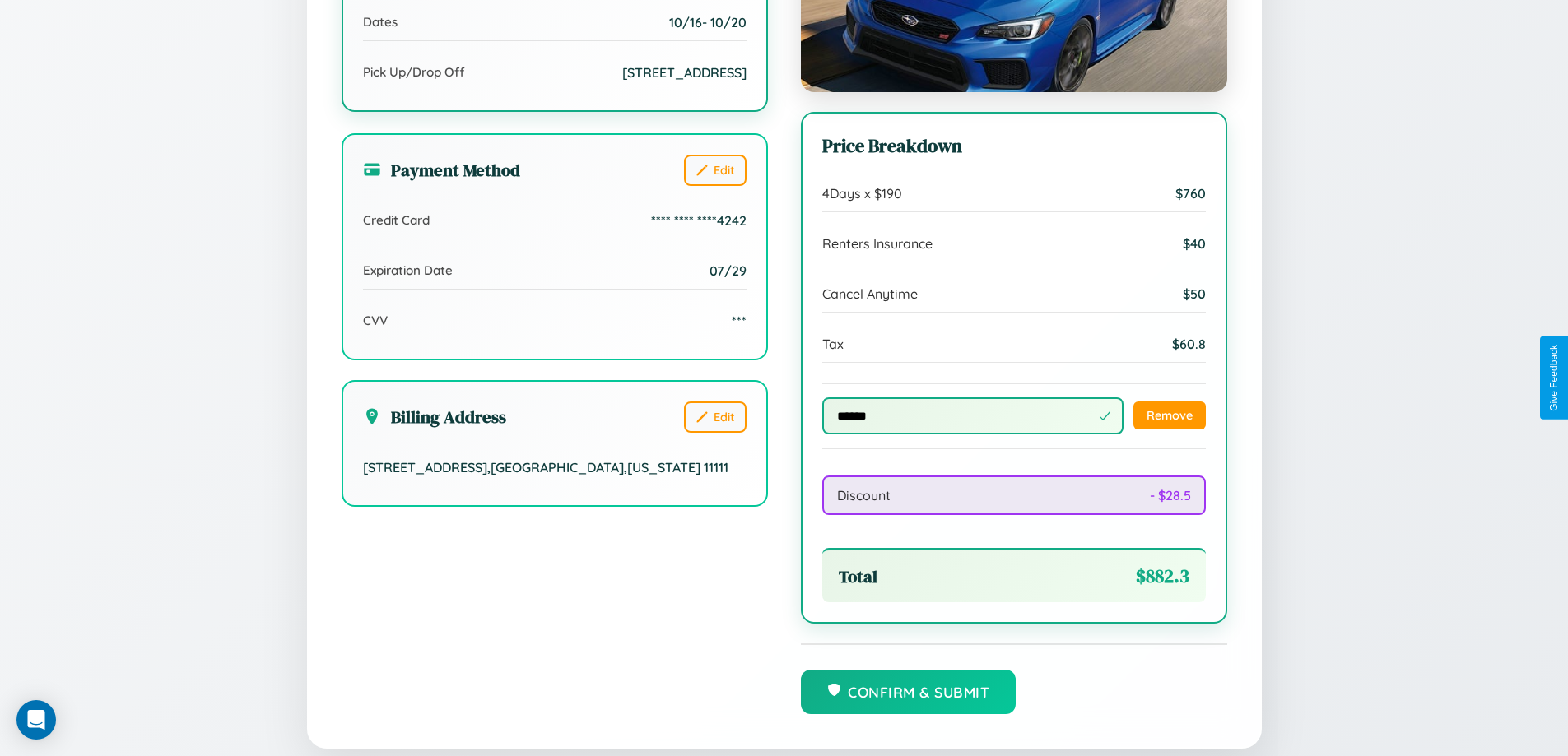
scroll to position [0, 0]
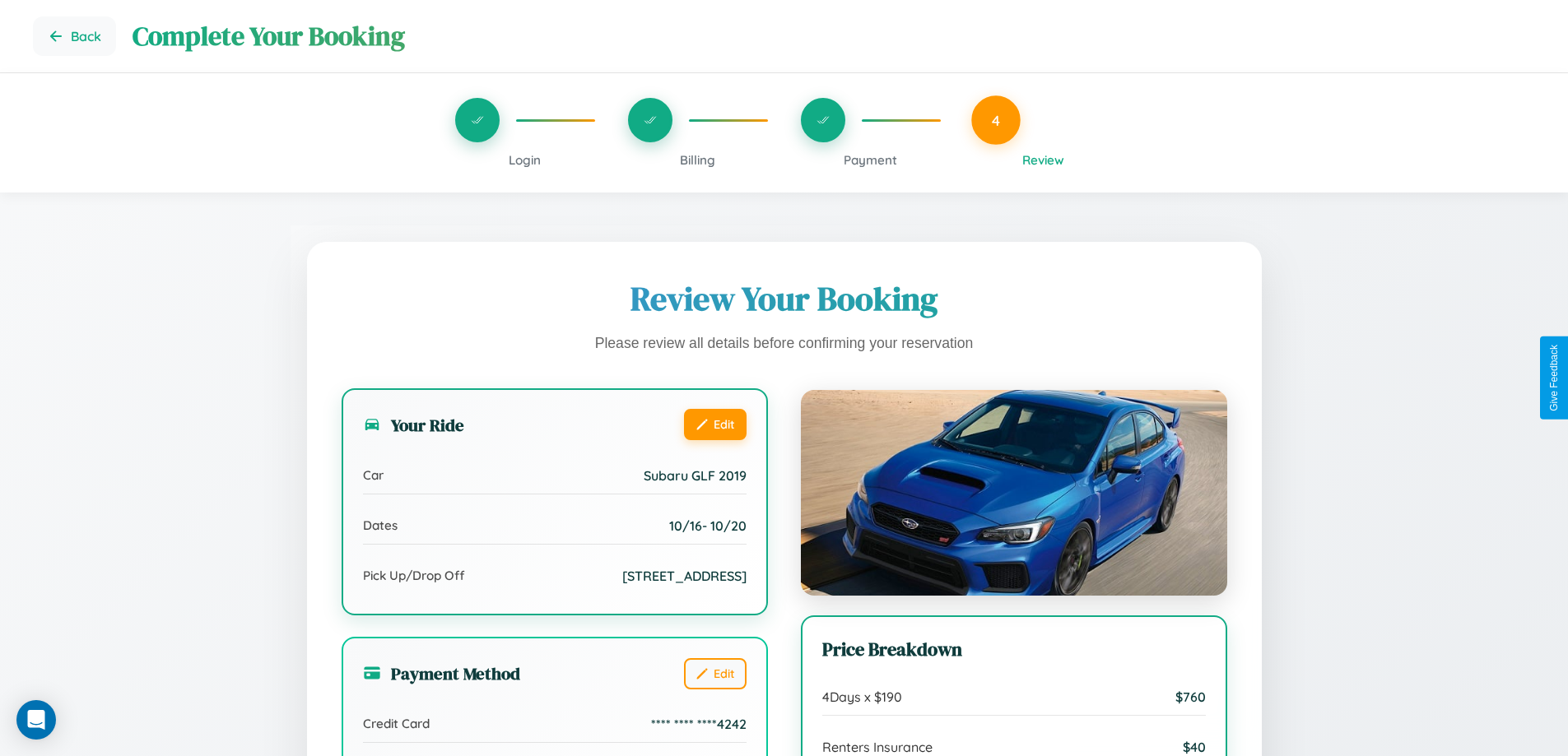
click at [714, 426] on button "Edit" at bounding box center [715, 424] width 63 height 31
click at [714, 423] on button "Edit" at bounding box center [715, 424] width 63 height 31
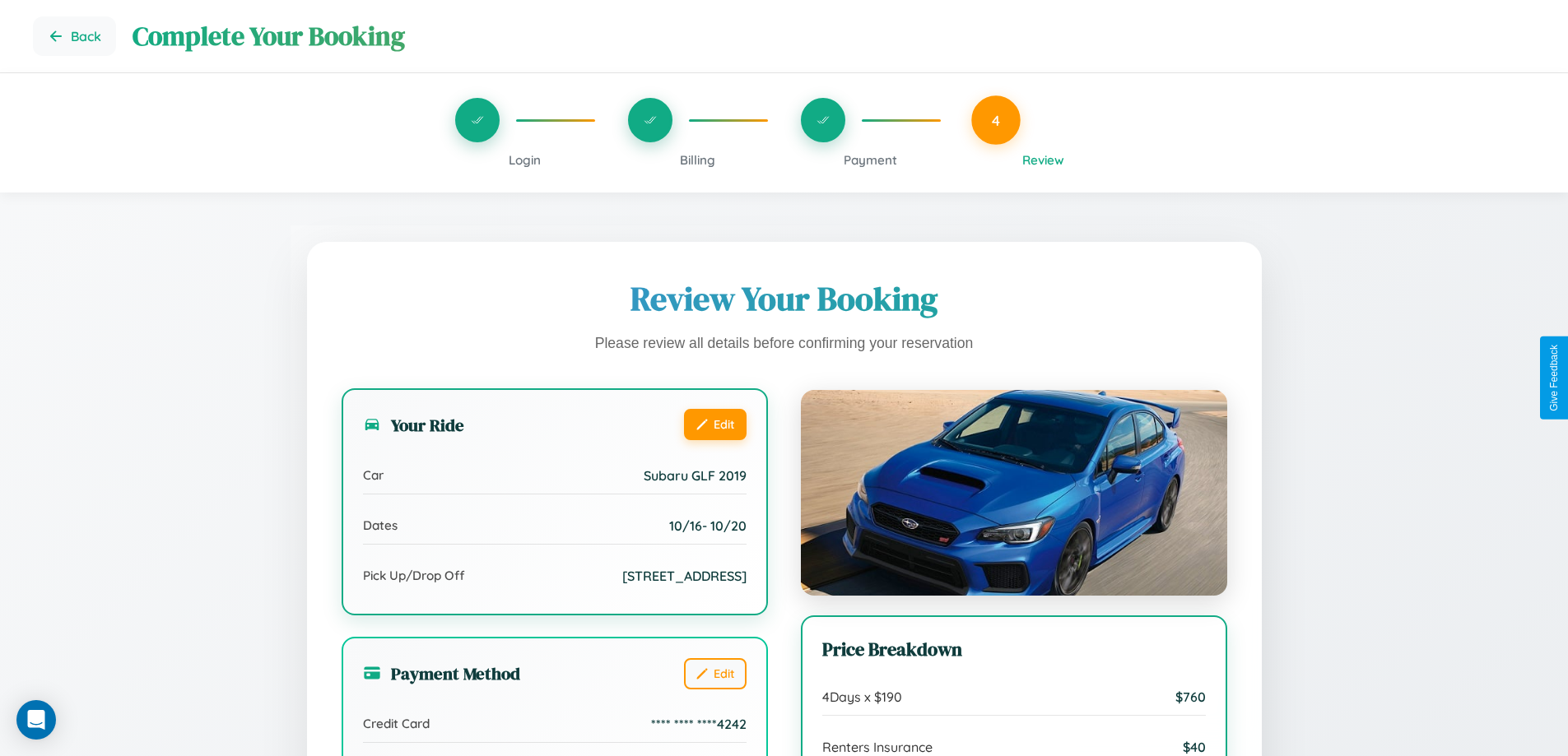
click at [714, 423] on button "Edit" at bounding box center [715, 424] width 63 height 31
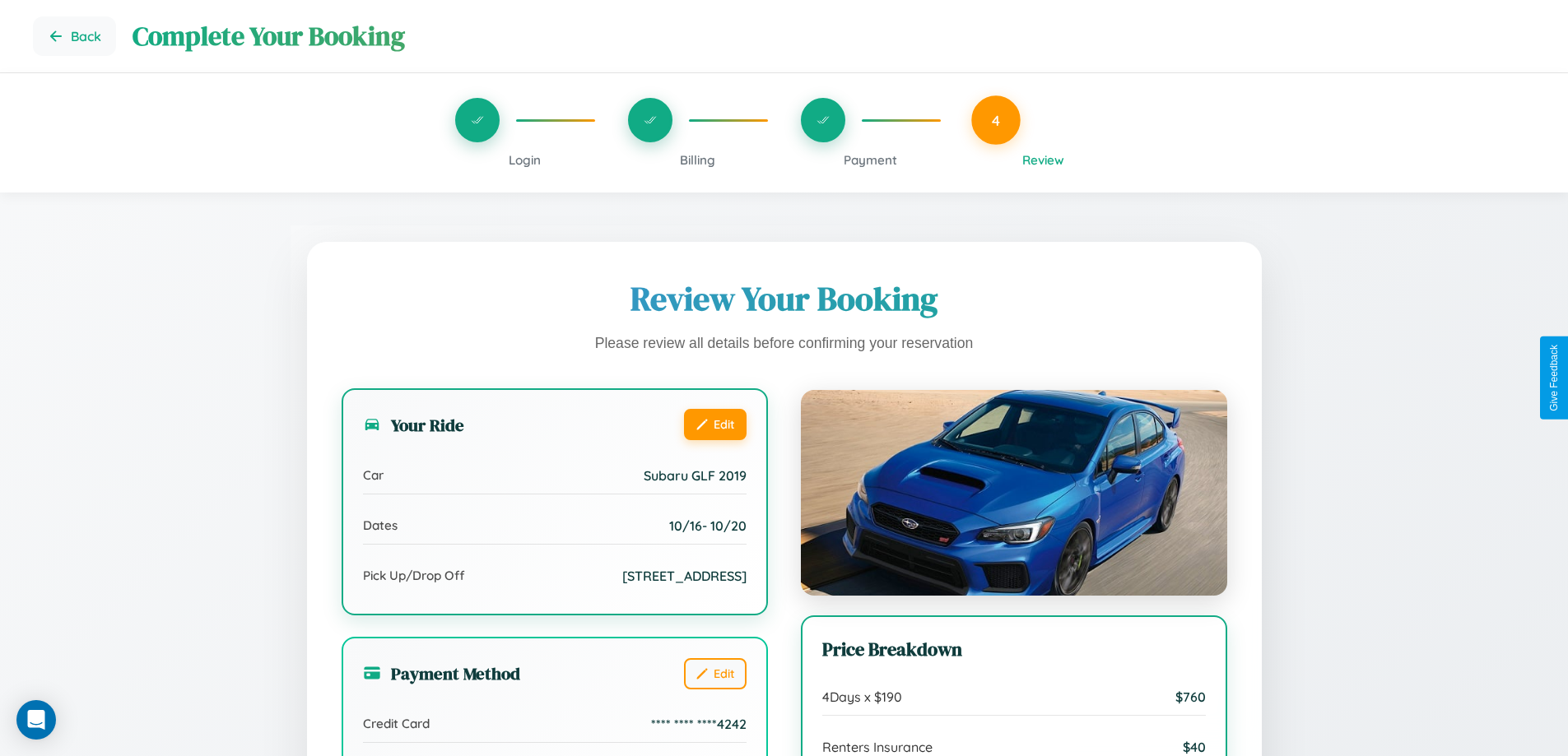
click at [714, 423] on button "Edit" at bounding box center [715, 424] width 63 height 31
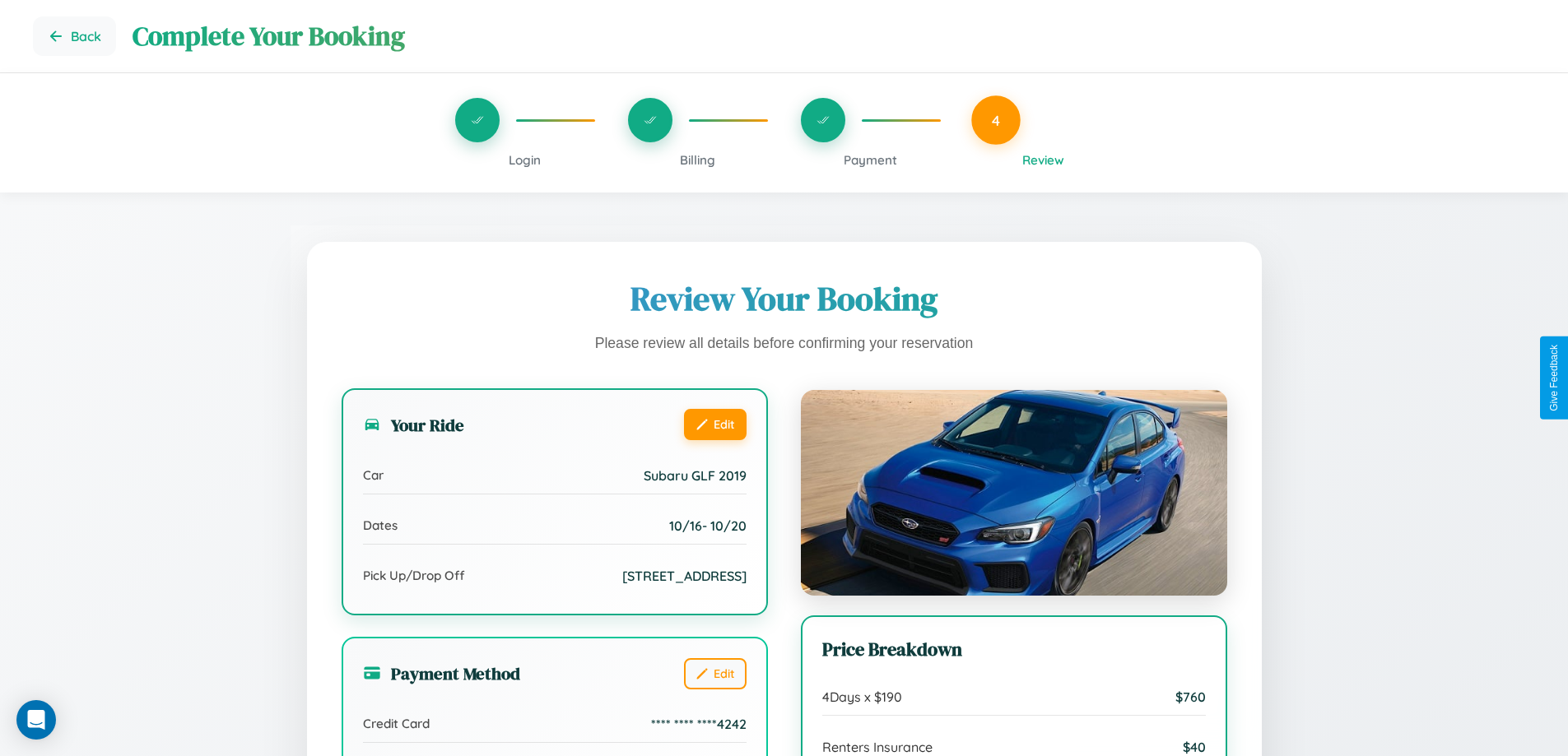
click at [714, 423] on button "Edit" at bounding box center [715, 424] width 63 height 31
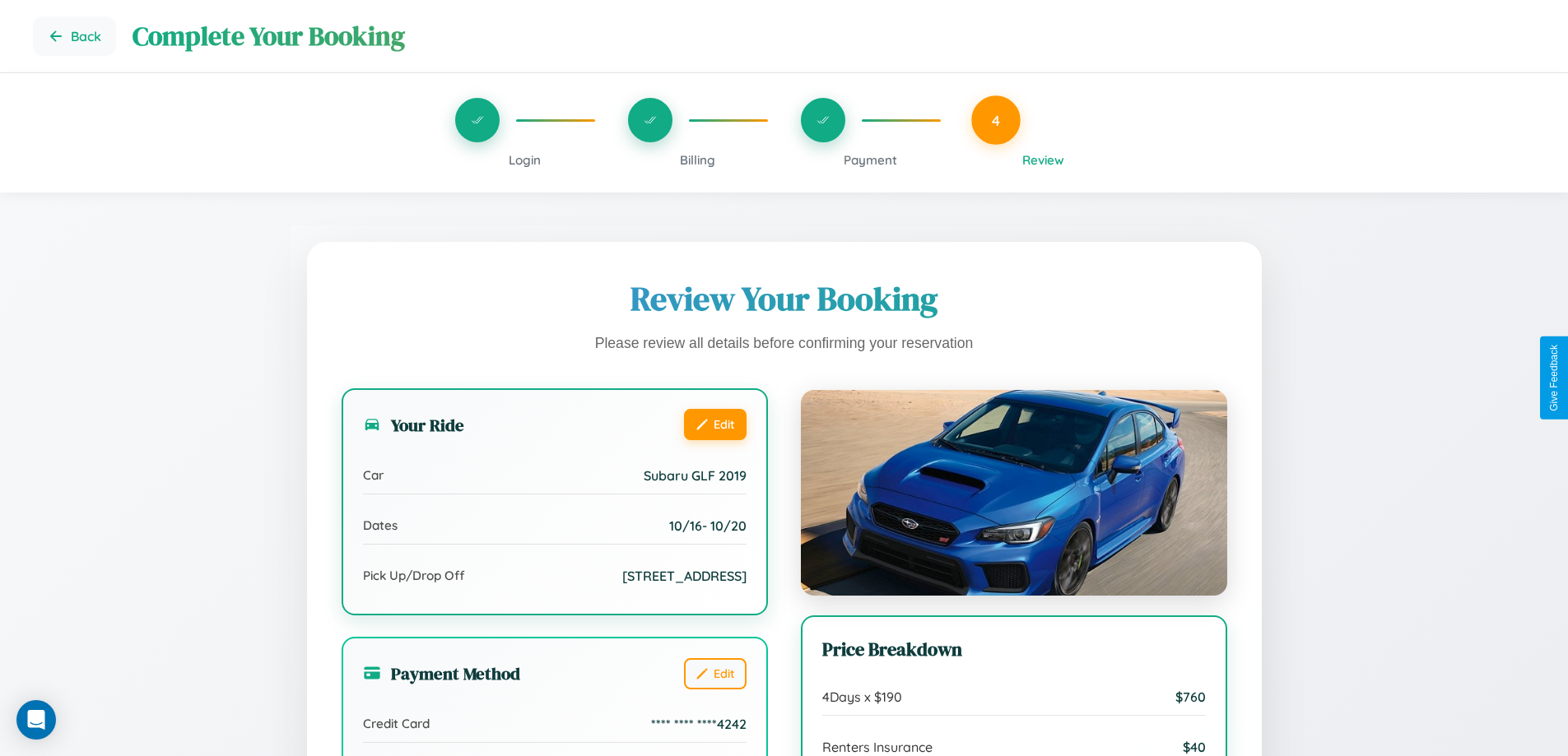
click at [714, 423] on button "Edit" at bounding box center [715, 424] width 63 height 31
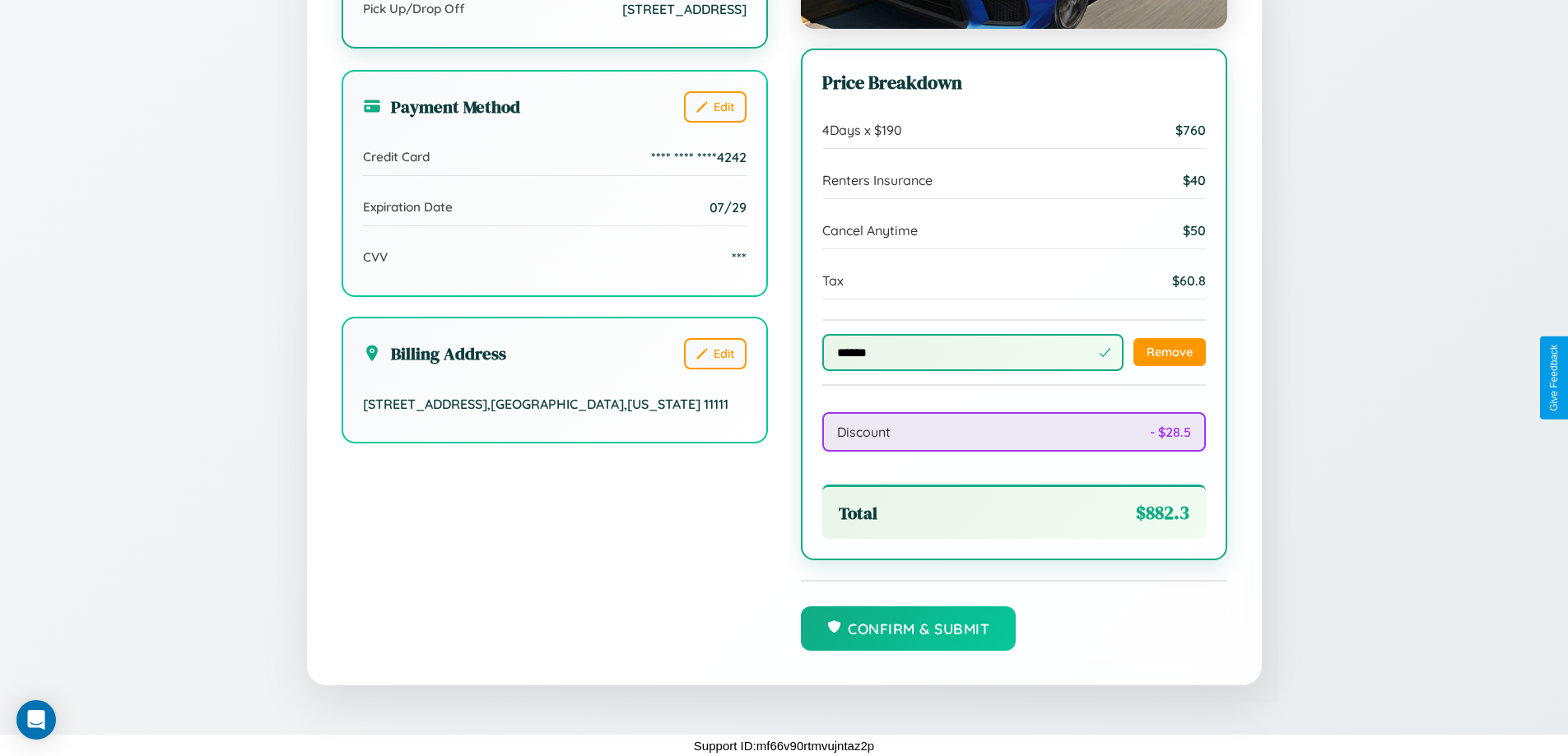
scroll to position [569, 0]
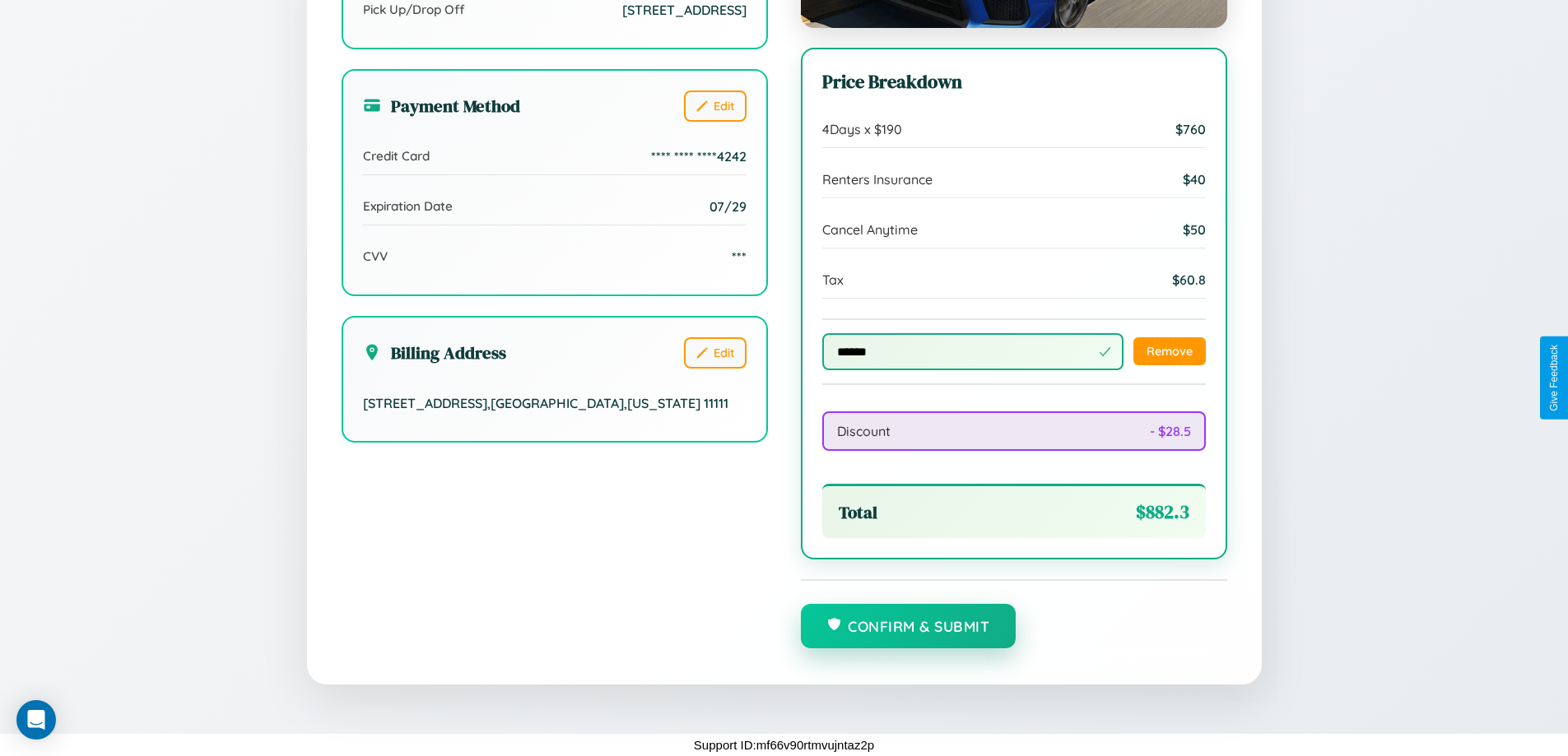
click at [908, 626] on button "Confirm & Submit" at bounding box center [908, 626] width 216 height 45
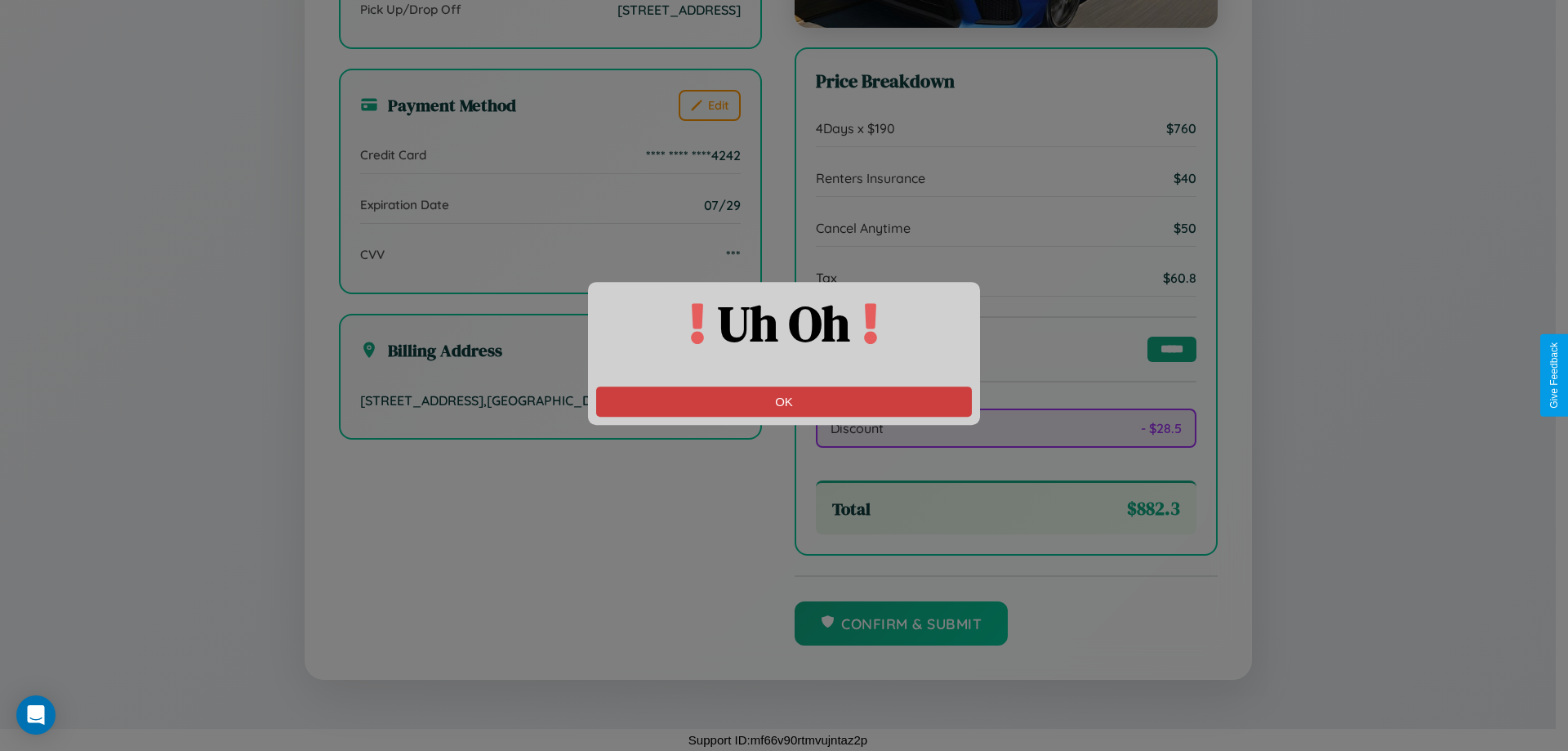
click at [784, 402] on button "OK" at bounding box center [784, 401] width 376 height 30
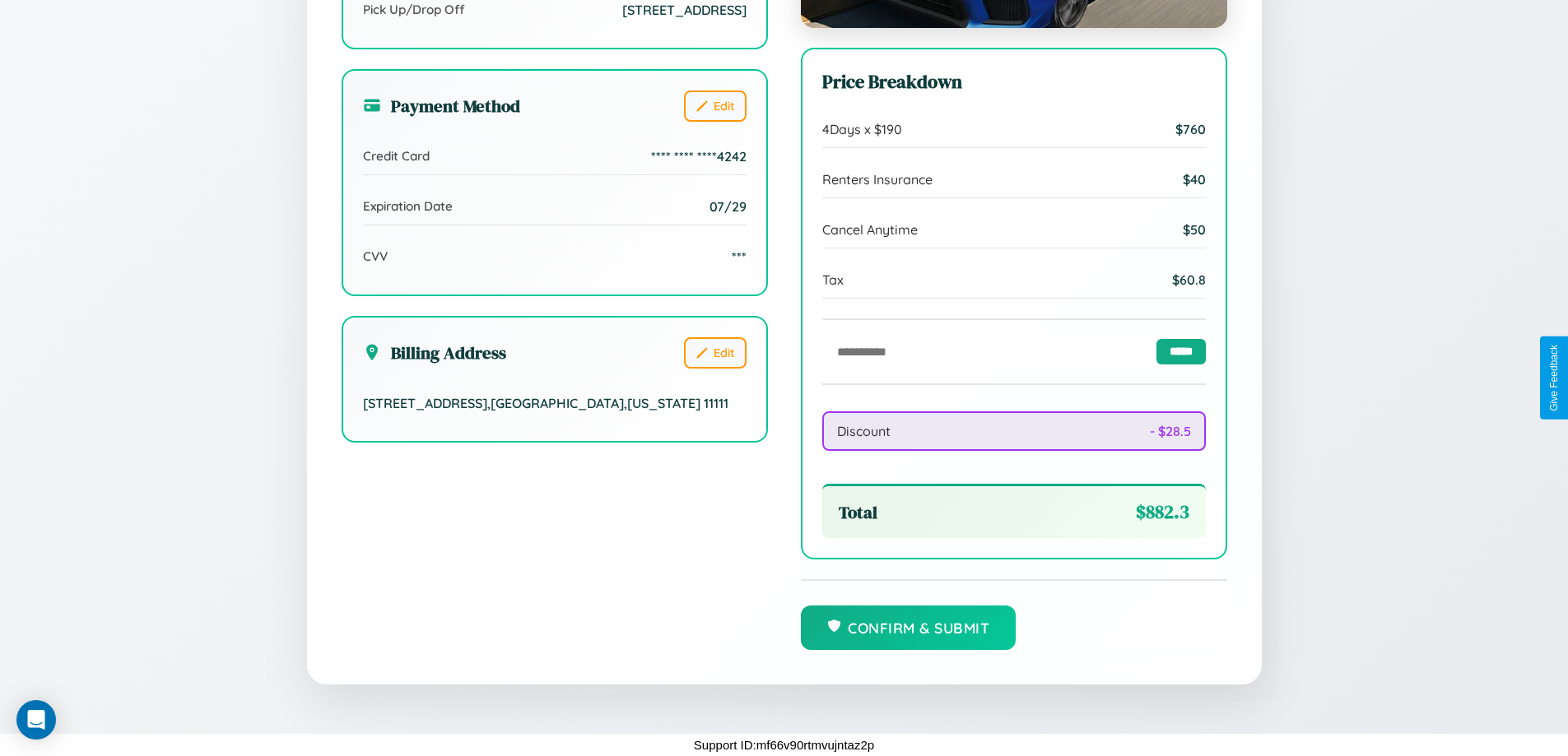
scroll to position [0, 0]
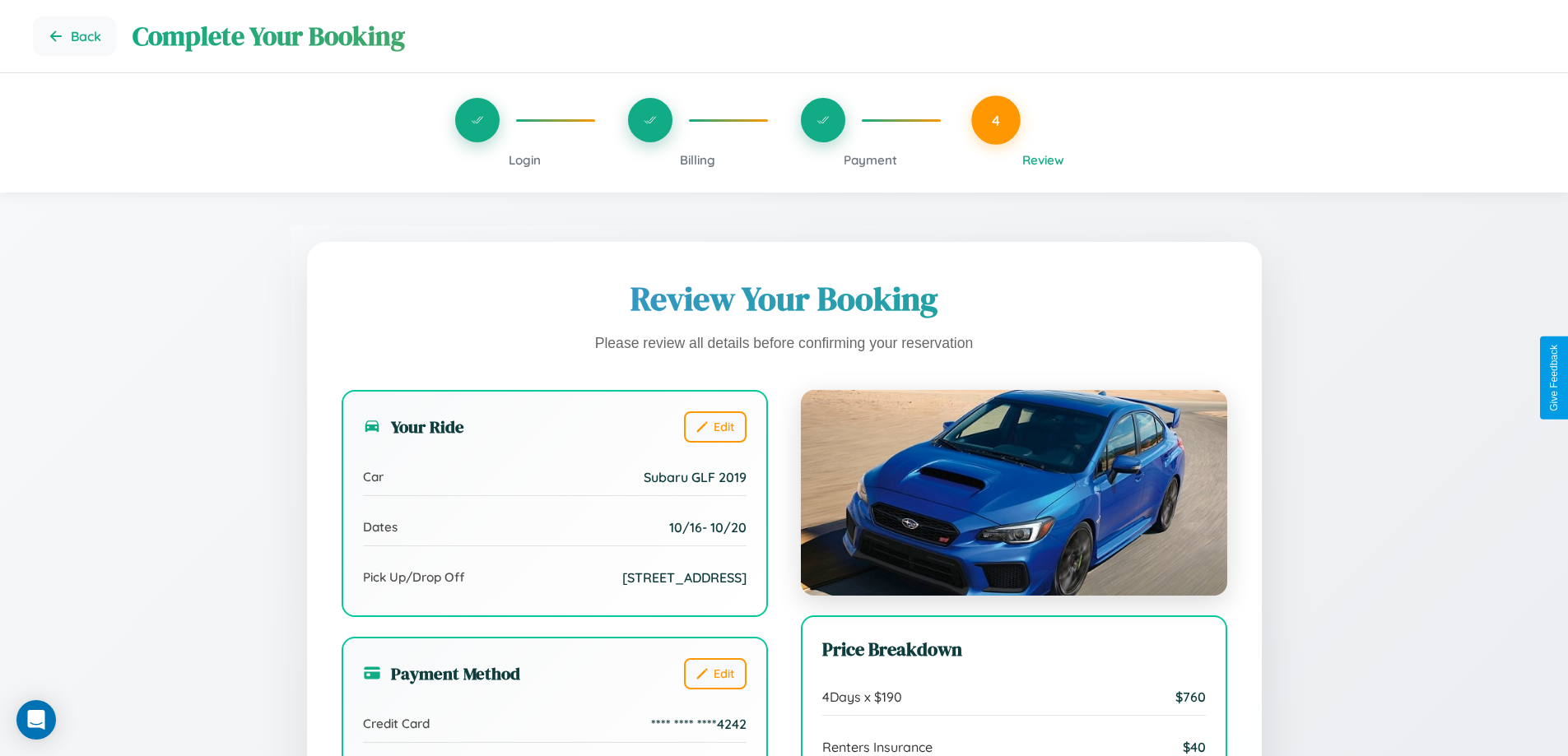
click at [697, 159] on span "Billing" at bounding box center [697, 160] width 35 height 16
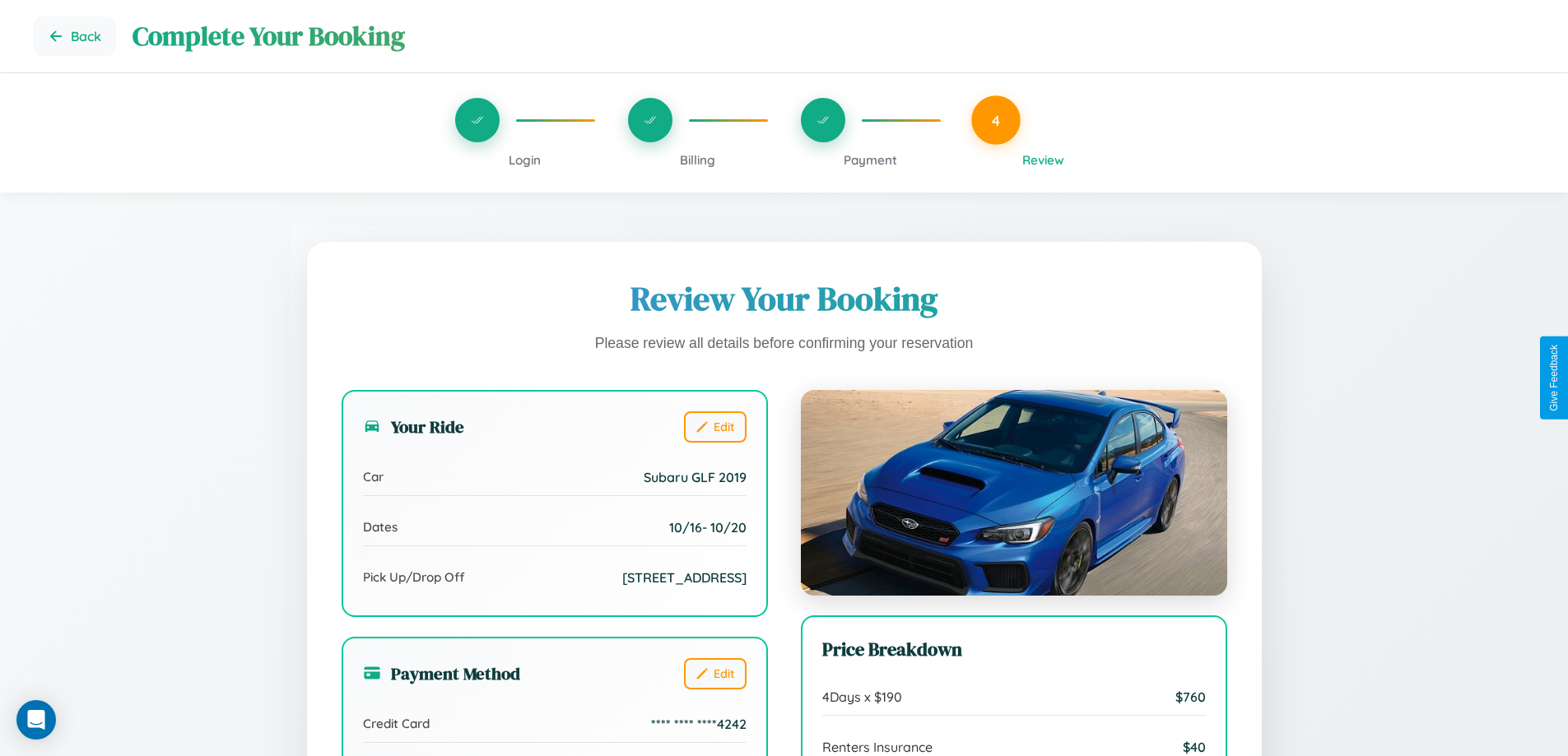
click at [697, 159] on span "Billing" at bounding box center [697, 160] width 35 height 16
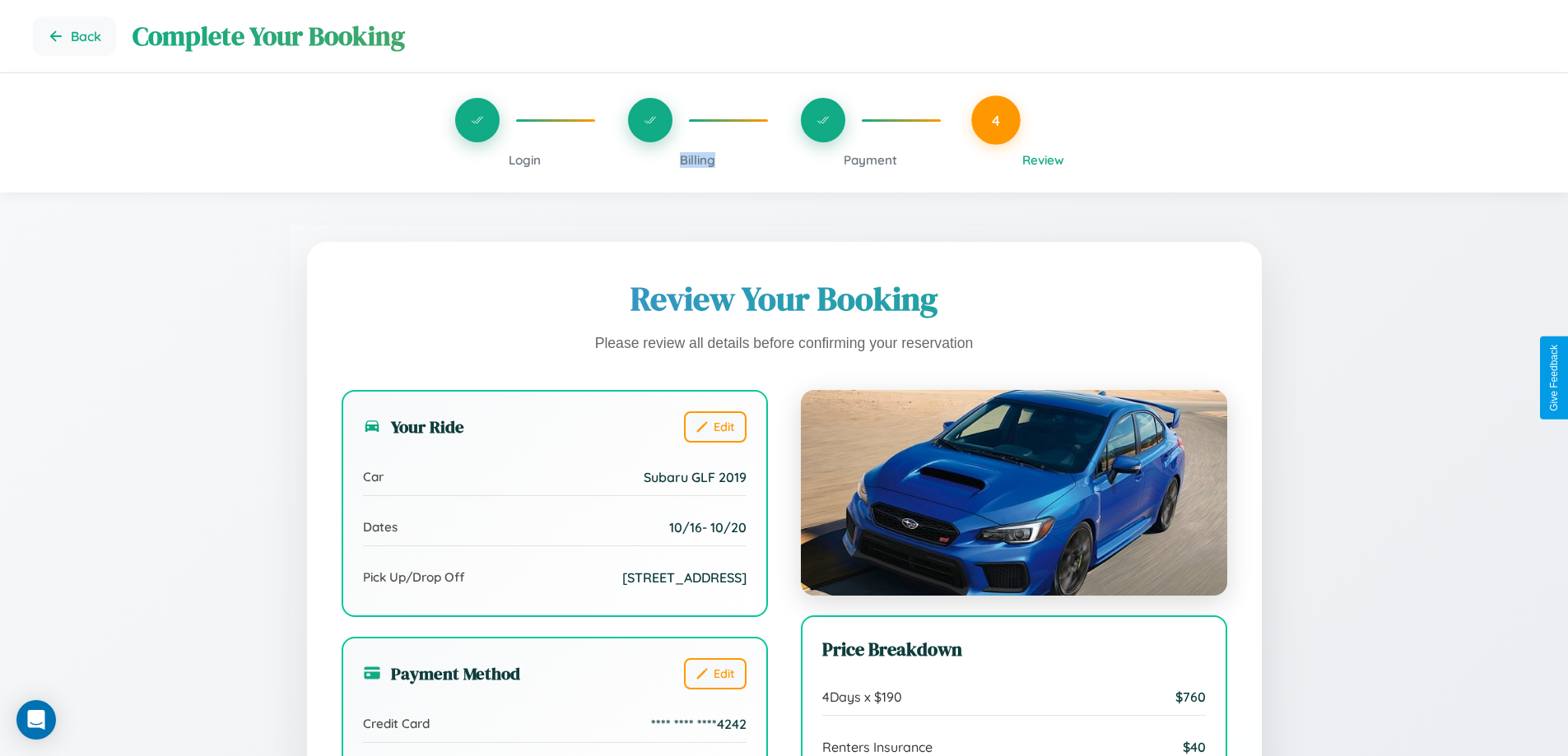
click at [697, 159] on span "Billing" at bounding box center [697, 160] width 35 height 16
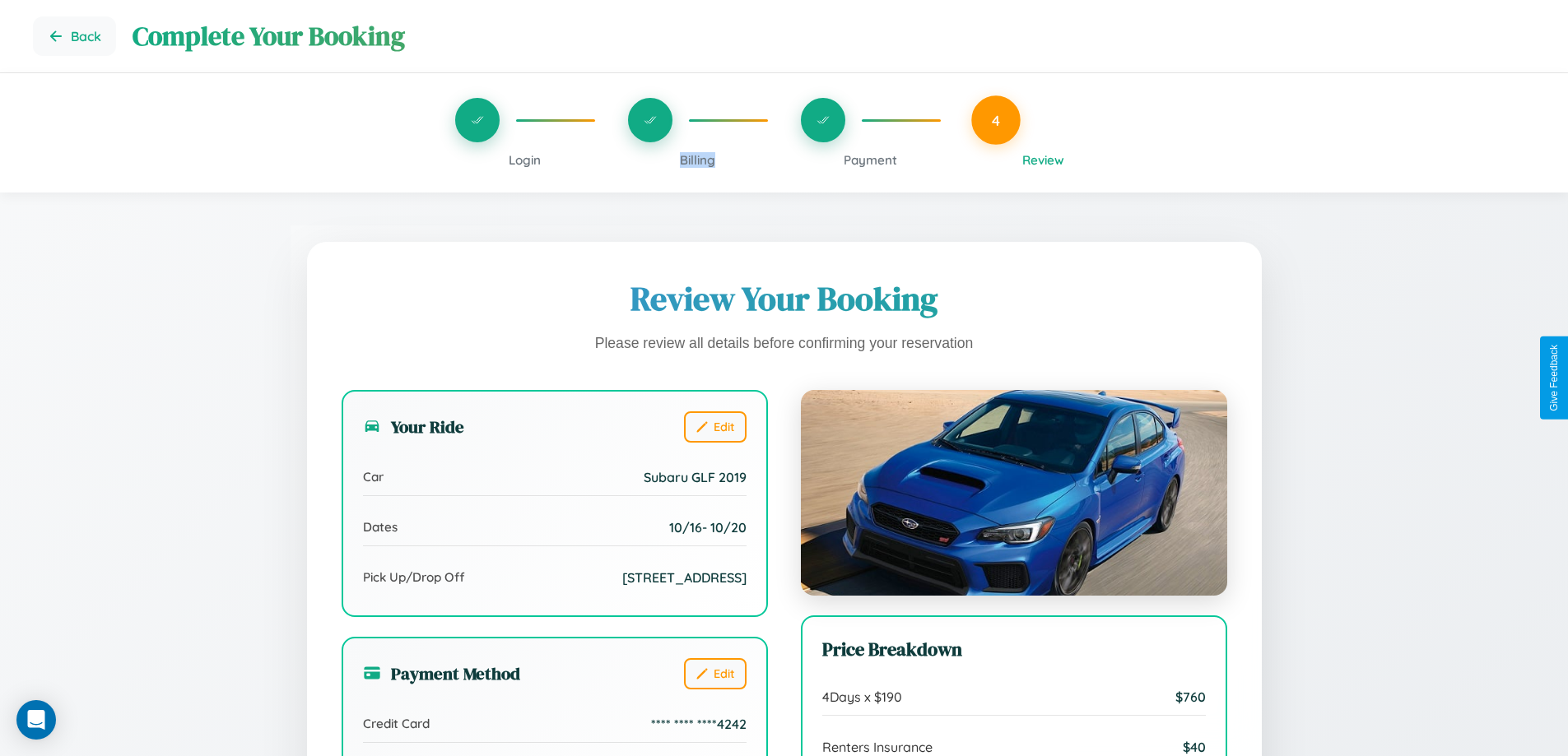
click at [697, 159] on span "Billing" at bounding box center [697, 160] width 35 height 16
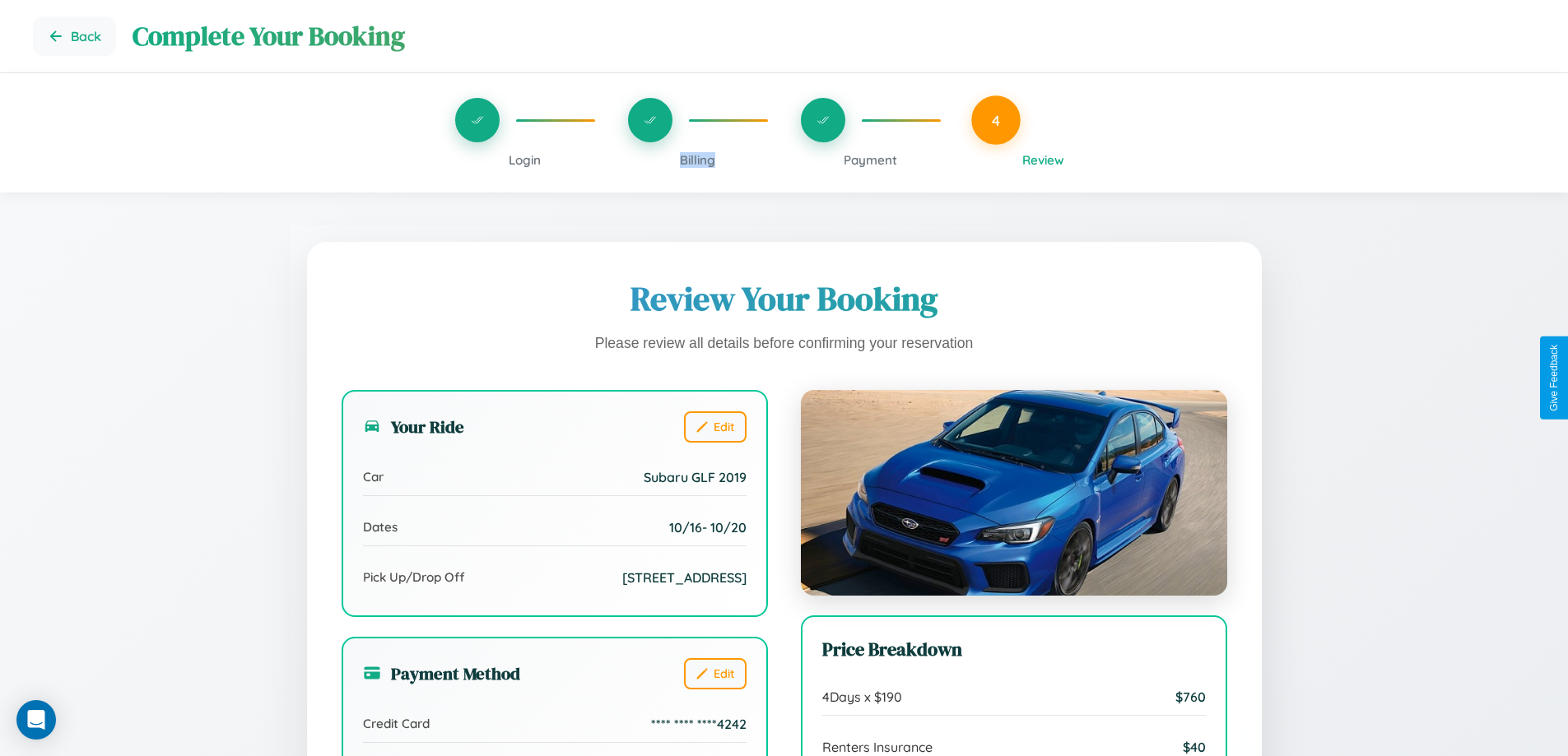
click at [697, 159] on span "Billing" at bounding box center [697, 160] width 35 height 16
